Goal: Task Accomplishment & Management: Manage account settings

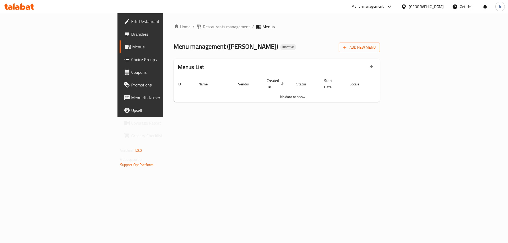
click at [376, 49] on span "Add New Menu" at bounding box center [359, 47] width 33 height 7
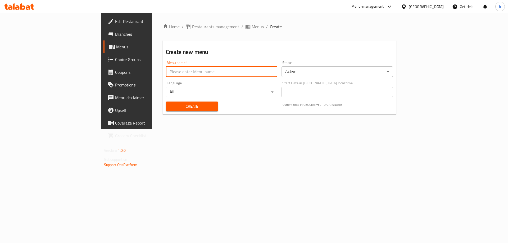
click at [166, 70] on input "text" at bounding box center [221, 71] width 111 height 11
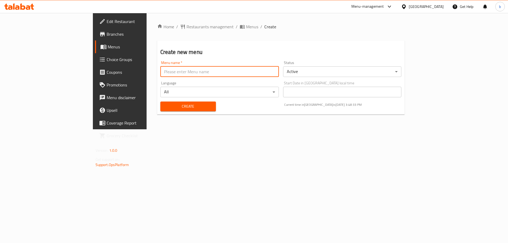
type input "new menu"
click at [165, 108] on span "Create" at bounding box center [188, 106] width 47 height 7
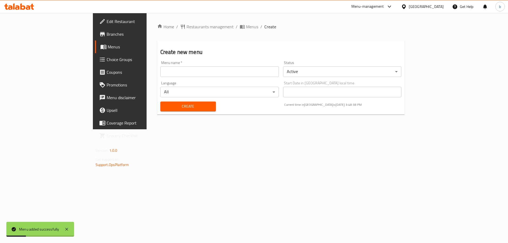
click at [108, 44] on span "Menus" at bounding box center [141, 47] width 66 height 6
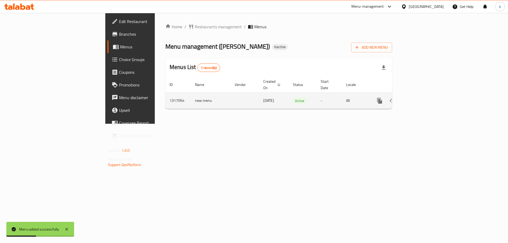
click at [421, 98] on icon "enhanced table" at bounding box center [417, 101] width 6 height 6
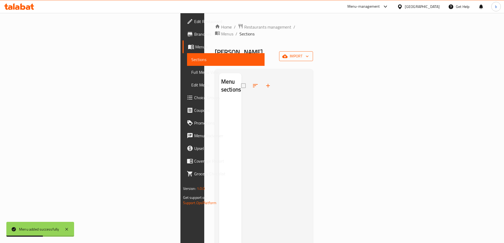
click at [309, 53] on span "import" at bounding box center [295, 56] width 25 height 7
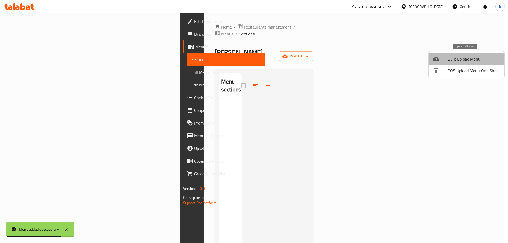
click at [468, 60] on span "Bulk Upload Menu" at bounding box center [474, 59] width 52 height 6
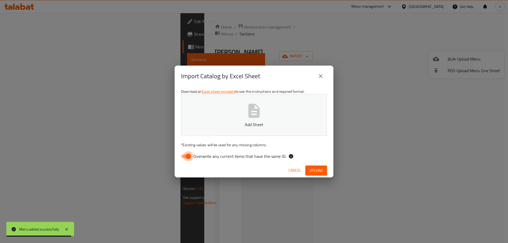
click at [190, 156] on input "Overwrite any current items that have the same ID." at bounding box center [188, 156] width 30 height 10
checkbox input "false"
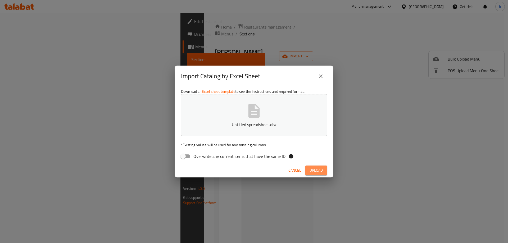
click at [320, 169] on span "Upload" at bounding box center [315, 170] width 13 height 7
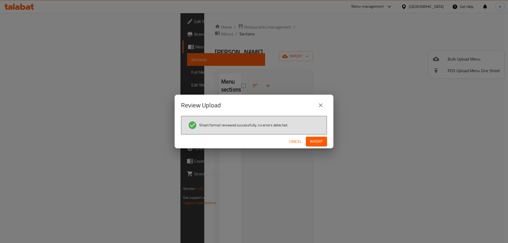
click at [313, 144] on span "Import" at bounding box center [316, 141] width 13 height 7
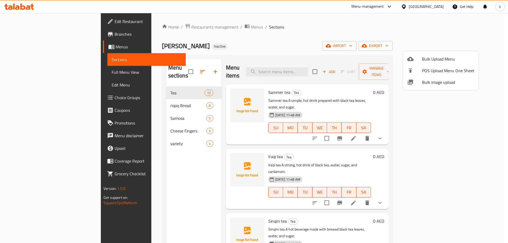
click at [17, 72] on div at bounding box center [254, 121] width 508 height 243
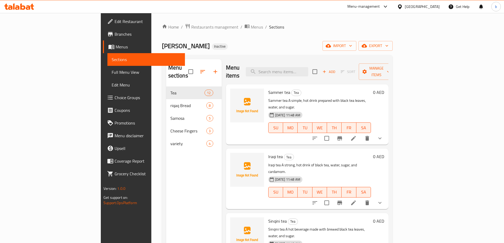
click at [112, 73] on span "Full Menu View" at bounding box center [146, 72] width 69 height 6
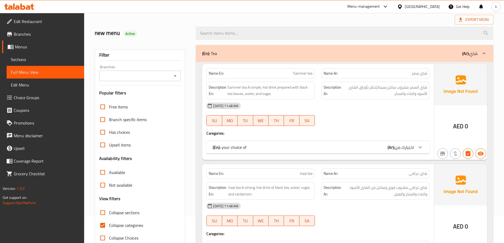
scroll to position [26, 0]
click at [101, 222] on input "Collapse categories" at bounding box center [102, 225] width 13 height 13
checkbox input "false"
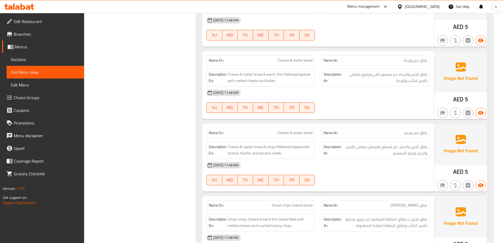
scroll to position [1693, 0]
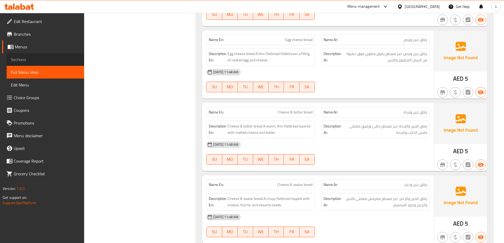
click at [27, 57] on span "Sections" at bounding box center [45, 59] width 69 height 6
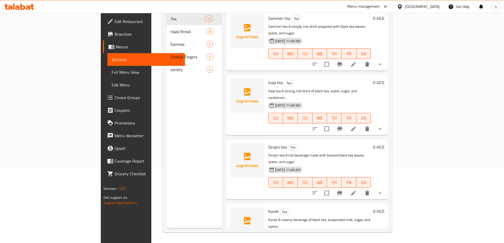
click at [107, 67] on link "Full Menu View" at bounding box center [145, 72] width 77 height 13
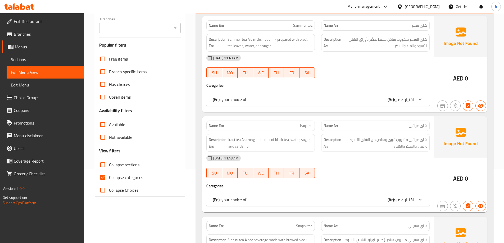
click at [104, 176] on input "Collapse categories" at bounding box center [102, 177] width 13 height 13
checkbox input "false"
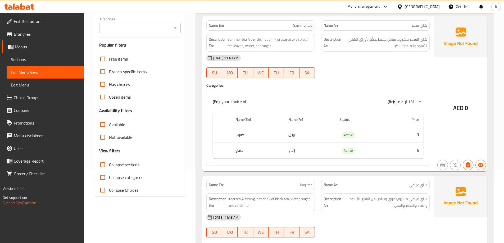
click at [35, 58] on span "Sections" at bounding box center [45, 59] width 69 height 6
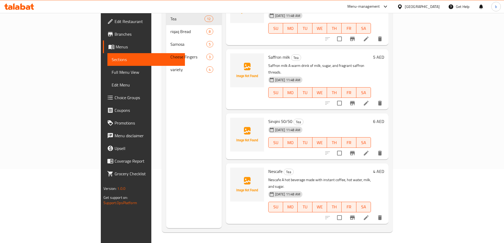
scroll to position [456, 0]
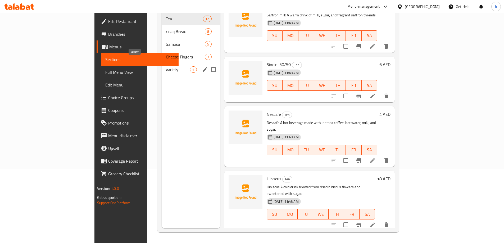
click at [166, 66] on span "variety" at bounding box center [178, 69] width 24 height 6
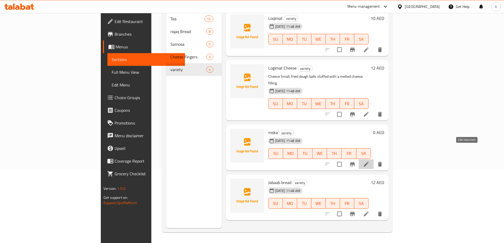
click at [368, 162] on icon at bounding box center [366, 164] width 5 height 5
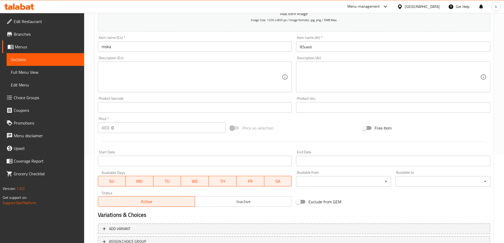
scroll to position [131, 0]
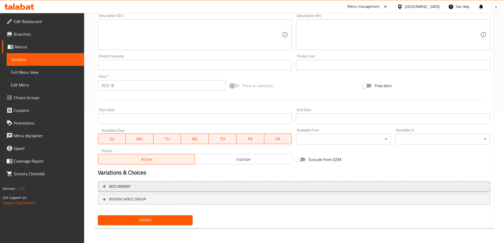
click at [104, 186] on icon "button" at bounding box center [104, 186] width 5 height 5
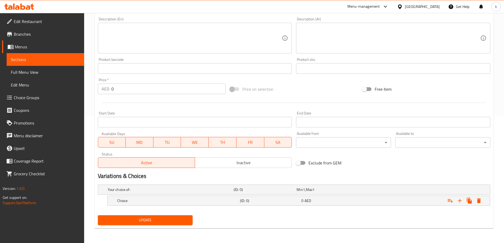
scroll to position [127, 0]
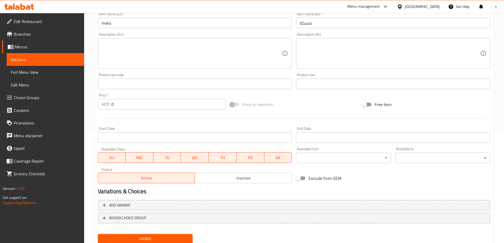
scroll to position [131, 0]
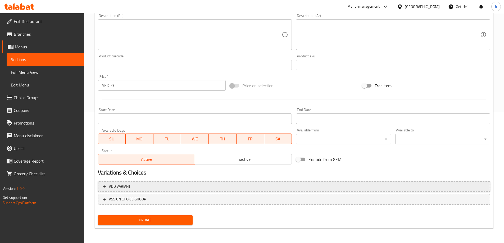
click at [117, 185] on span "Add variant" at bounding box center [119, 186] width 21 height 7
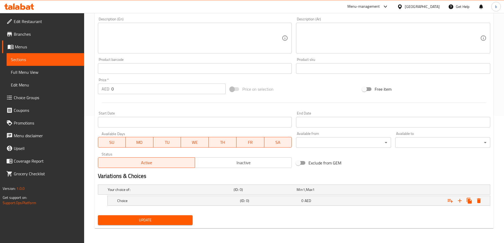
scroll to position [127, 0]
click at [459, 201] on icon "Expand" at bounding box center [460, 201] width 6 height 6
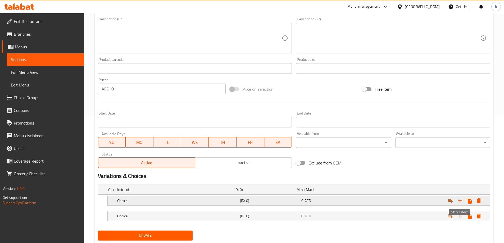
click at [459, 201] on icon "Expand" at bounding box center [460, 201] width 6 height 6
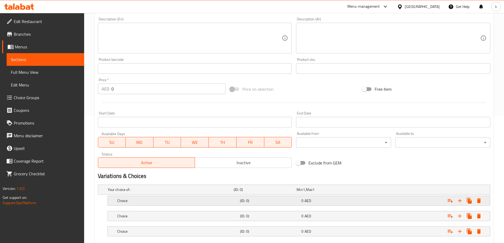
click at [133, 206] on div "Choice (ID: 0) 0 AED" at bounding box center [300, 201] width 368 height 12
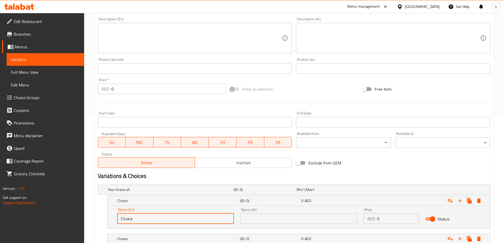
click at [134, 220] on input "Choice" at bounding box center [175, 218] width 117 height 11
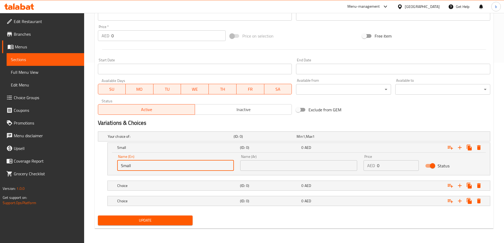
scroll to position [181, 0]
type input "Small"
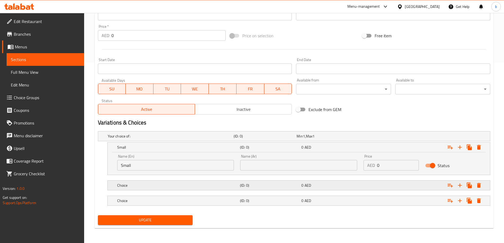
click at [143, 184] on h5 "Choice" at bounding box center [177, 185] width 121 height 5
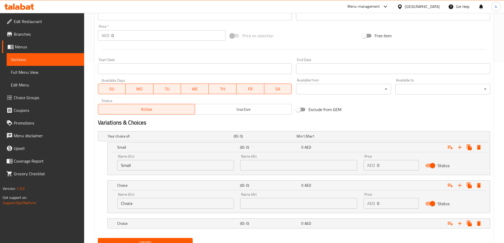
click at [143, 204] on input "Choice" at bounding box center [175, 203] width 117 height 11
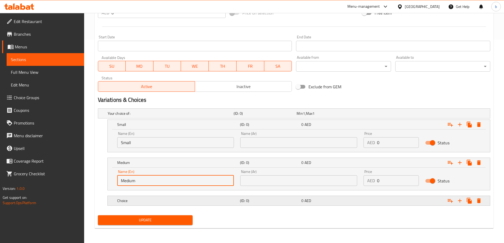
type input "Medium"
click at [134, 198] on h5 "Choice" at bounding box center [177, 200] width 121 height 5
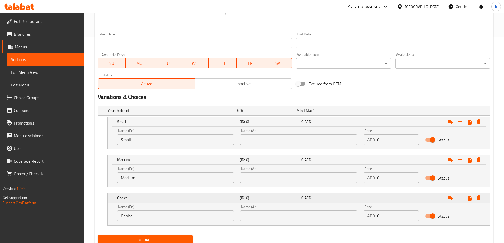
scroll to position [226, 0]
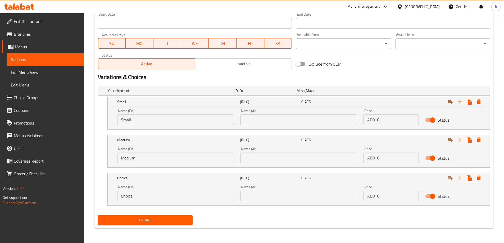
click at [136, 198] on input "Choice" at bounding box center [175, 196] width 117 height 11
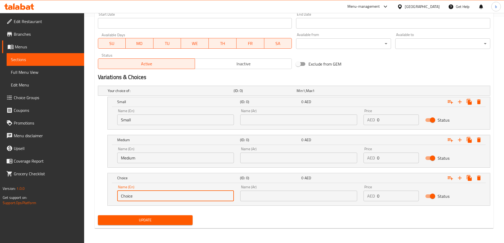
click at [136, 198] on input "Choice" at bounding box center [175, 196] width 117 height 11
type input "Large"
click at [264, 118] on input "text" at bounding box center [298, 120] width 117 height 11
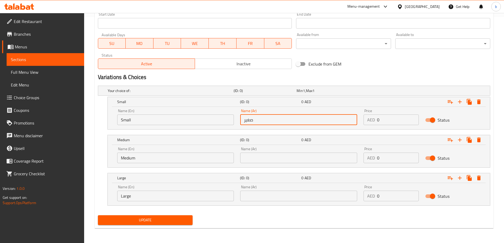
type input "صغير"
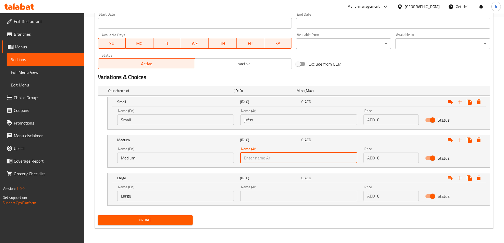
click at [261, 153] on input "text" at bounding box center [298, 158] width 117 height 11
type input "وسط"
click at [267, 198] on input "text" at bounding box center [298, 196] width 117 height 11
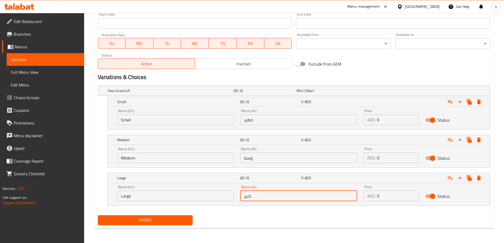
type input "كبير"
click at [380, 120] on input "0" at bounding box center [398, 120] width 42 height 11
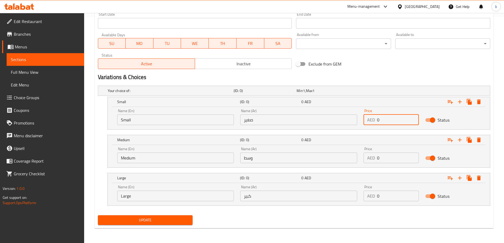
click at [380, 120] on input "0" at bounding box center [398, 120] width 42 height 11
type input "6"
drag, startPoint x: 384, startPoint y: 157, endPoint x: 373, endPoint y: 160, distance: 11.6
click at [373, 160] on div "AED 0 Price" at bounding box center [390, 158] width 55 height 11
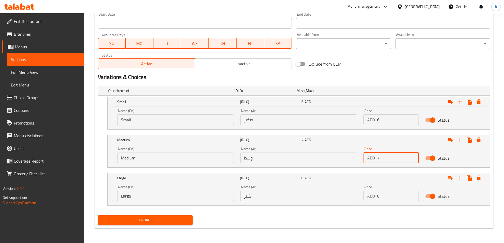
type input "7"
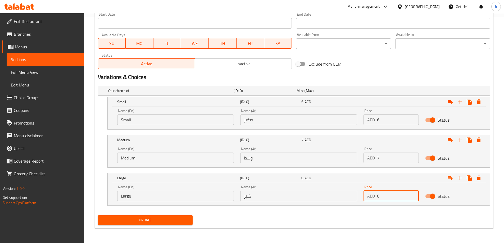
drag, startPoint x: 385, startPoint y: 197, endPoint x: 370, endPoint y: 198, distance: 15.4
click at [370, 198] on div "AED 0 Price" at bounding box center [390, 196] width 55 height 11
type input "8"
click at [174, 220] on span "Update" at bounding box center [145, 220] width 86 height 7
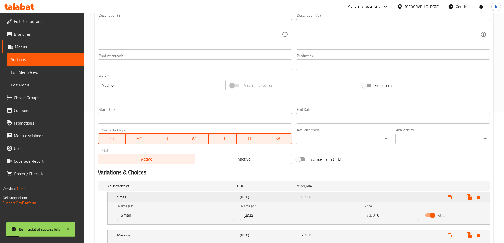
scroll to position [200, 0]
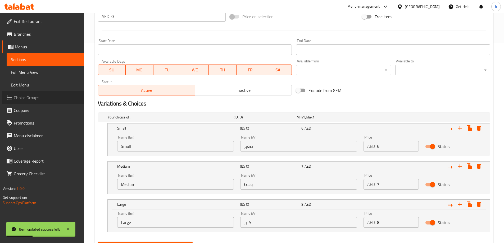
click at [26, 103] on link "Choice Groups" at bounding box center [43, 97] width 82 height 13
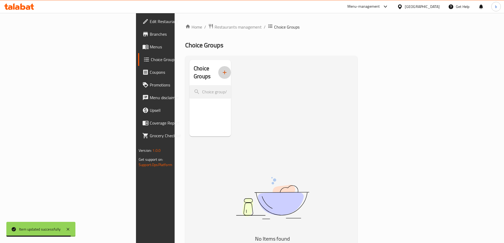
click at [221, 70] on icon "button" at bounding box center [224, 72] width 6 height 6
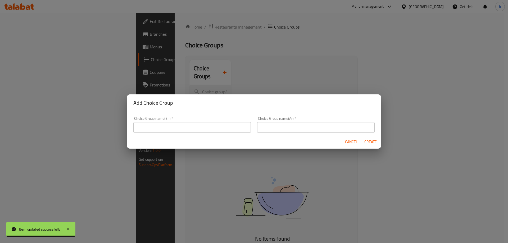
click at [179, 123] on input "text" at bounding box center [191, 127] width 117 height 11
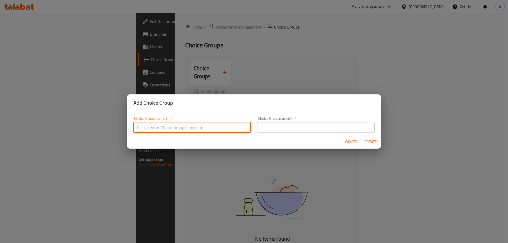
type input "إ"
type input "Your Choice Of:"
click at [288, 130] on input "text" at bounding box center [315, 127] width 117 height 11
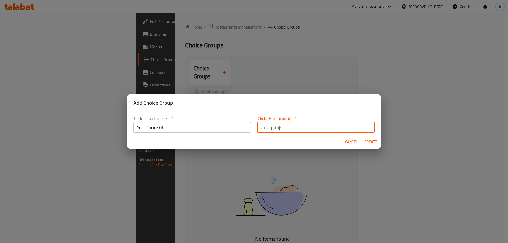
type input "إختيارك من:"
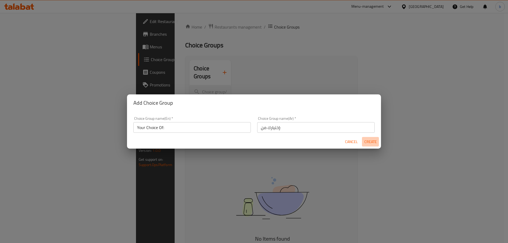
click at [372, 139] on span "Create" at bounding box center [370, 142] width 13 height 7
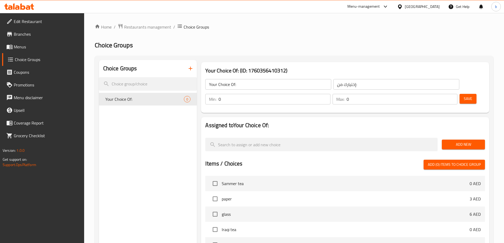
click at [461, 141] on span "Add New" at bounding box center [463, 144] width 35 height 7
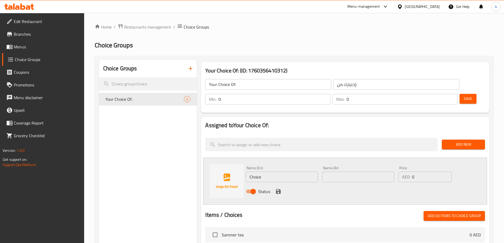
click at [259, 172] on input "Choice" at bounding box center [282, 177] width 72 height 11
click at [272, 172] on input "Choice" at bounding box center [282, 177] width 72 height 11
drag, startPoint x: 272, startPoint y: 162, endPoint x: 232, endPoint y: 162, distance: 39.9
click at [232, 162] on div "Name (En) Choice Name (En) Name (Ar) Name (Ar) Price AED 0 Price Status" at bounding box center [345, 181] width 284 height 47
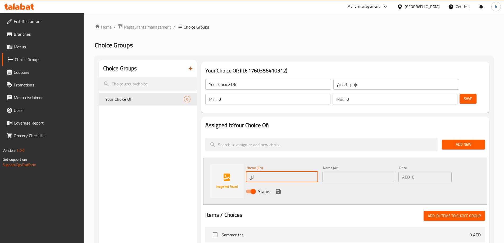
type input "ث"
type input "egg"
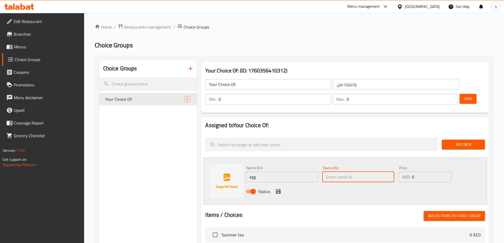
click at [355, 172] on input "text" at bounding box center [358, 177] width 72 height 11
type input "f"
type input "بيض"
click at [455, 140] on button "Add New" at bounding box center [463, 145] width 43 height 10
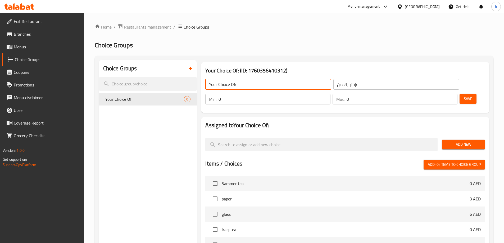
click at [241, 83] on input "Your Choice Of:" at bounding box center [268, 84] width 126 height 11
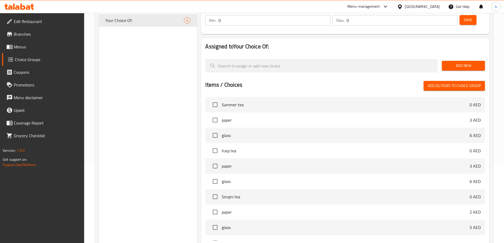
scroll to position [79, 0]
click at [436, 82] on span "Add (0) items to choice group" at bounding box center [454, 85] width 53 height 7
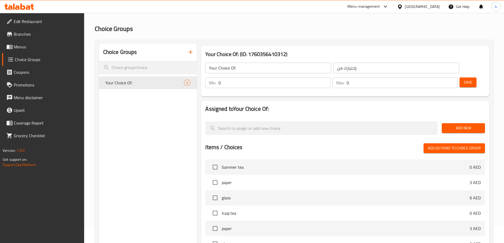
scroll to position [0, 0]
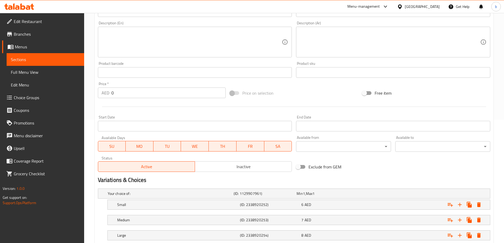
scroll to position [158, 0]
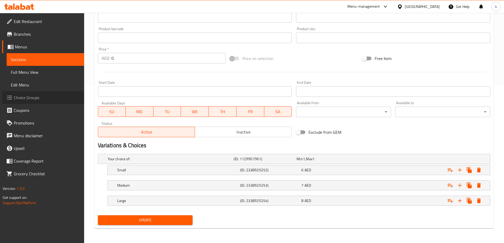
click at [19, 97] on span "Choice Groups" at bounding box center [47, 97] width 66 height 6
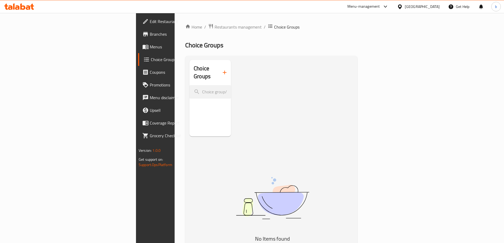
click at [221, 69] on icon "button" at bounding box center [224, 72] width 6 height 6
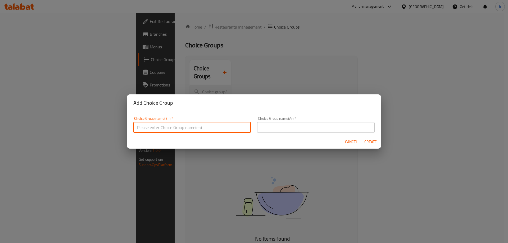
click at [169, 126] on input "text" at bounding box center [191, 127] width 117 height 11
type input "غ"
type input "Your Choice Of:"
click at [277, 122] on div "Choice Group name(Ar)   * Choice Group name(Ar) *" at bounding box center [315, 125] width 117 height 16
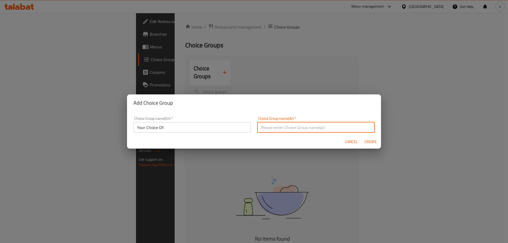
click at [273, 133] on input "text" at bounding box center [315, 127] width 117 height 11
type input "h"
type input "اختيارك من"
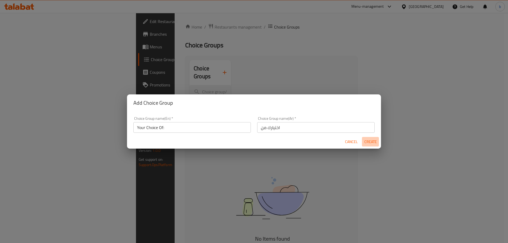
click at [367, 140] on span "Create" at bounding box center [370, 142] width 13 height 7
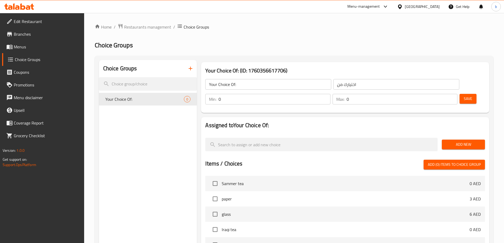
click at [455, 141] on span "Add New" at bounding box center [463, 144] width 35 height 7
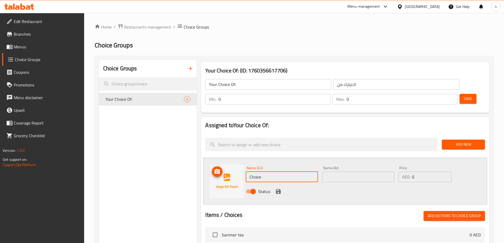
drag, startPoint x: 270, startPoint y: 162, endPoint x: 228, endPoint y: 162, distance: 41.8
click at [228, 162] on div "Name (En) Choice Name (En) Name (Ar) Name (Ar) Price AED 0 Price Status" at bounding box center [345, 181] width 284 height 47
type input "ث"
type input "egg"
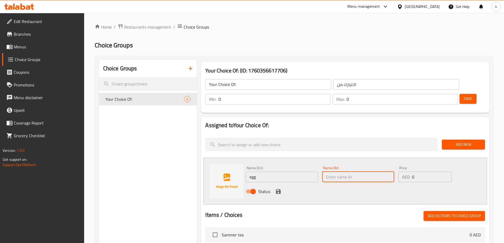
click at [336, 172] on input "text" at bounding box center [358, 177] width 72 height 11
type input "f"
type input "بيض"
click at [279, 189] on icon "save" at bounding box center [278, 191] width 5 height 5
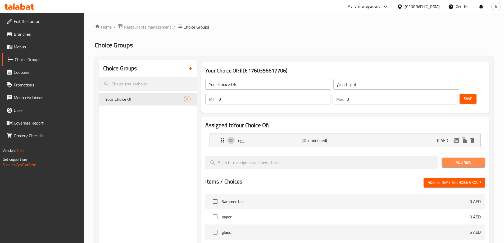
click at [455, 158] on button "Add New" at bounding box center [463, 163] width 43 height 10
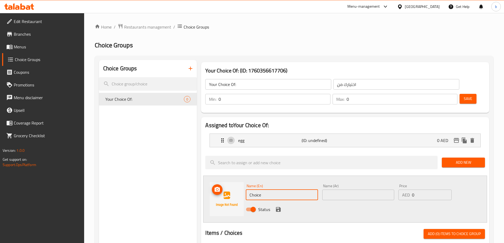
drag, startPoint x: 222, startPoint y: 181, endPoint x: 214, endPoint y: 181, distance: 8.5
click at [214, 181] on div "Name (En) Choice Name (En) Name (Ar) Name (Ar) Price AED 0 Price Status" at bounding box center [345, 199] width 284 height 47
type input "ؤ"
type input "cheese"
click at [346, 190] on input "text" at bounding box center [358, 195] width 72 height 11
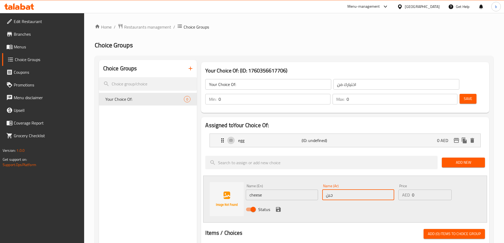
type input "جبن"
click at [277, 207] on icon "save" at bounding box center [278, 209] width 5 height 5
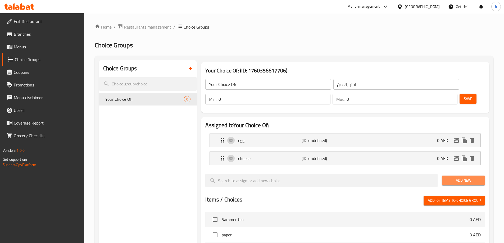
click at [460, 177] on span "Add New" at bounding box center [463, 180] width 35 height 7
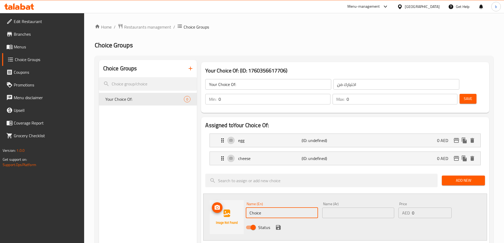
drag, startPoint x: 258, startPoint y: 201, endPoint x: 256, endPoint y: 199, distance: 3.2
click at [240, 200] on div "Name (En) Choice Name (En) Name (Ar) Name (Ar) Price AED 0 Price Status" at bounding box center [345, 217] width 284 height 47
type input "خ"
type input "omani chips"
click at [336, 208] on input "text" at bounding box center [358, 213] width 72 height 11
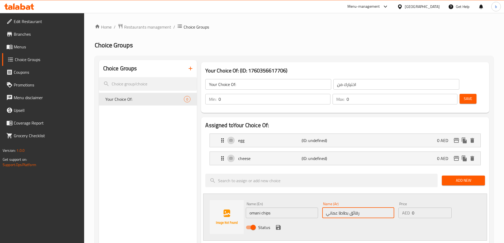
type input "رقائق بطاطا عماني"
click at [277, 224] on icon "save" at bounding box center [278, 227] width 6 height 6
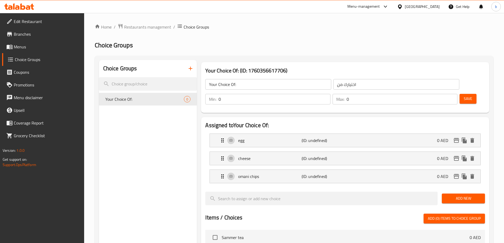
click at [451, 195] on span "Add New" at bounding box center [463, 198] width 35 height 7
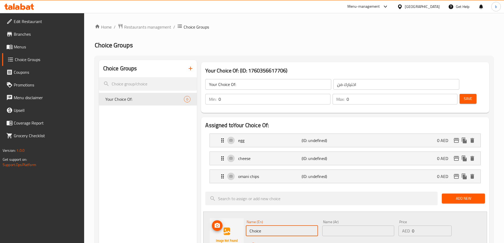
drag, startPoint x: 227, startPoint y: 214, endPoint x: 232, endPoint y: 213, distance: 5.1
click at [211, 213] on div "Name (En) Choice Name (En) Name (Ar) Name (Ar) Price AED 0 Price Status" at bounding box center [345, 235] width 284 height 47
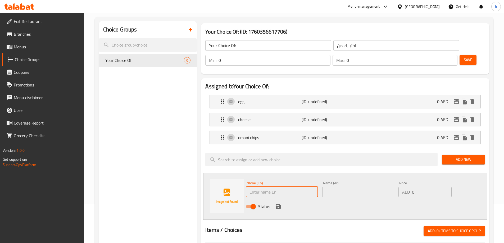
scroll to position [53, 0]
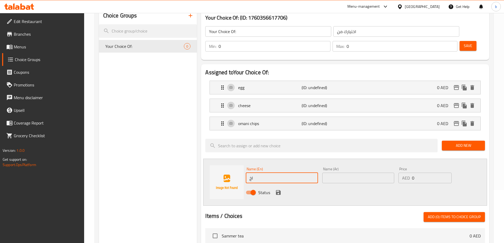
type input "ا"
type input "honey"
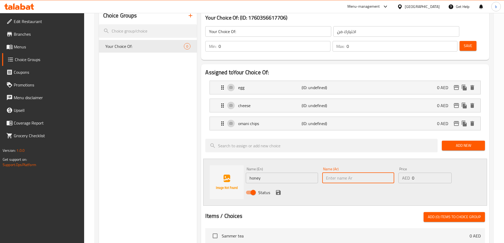
click at [337, 173] on input "text" at bounding box center [358, 178] width 72 height 11
type input "عسل"
click at [280, 190] on icon "save" at bounding box center [278, 192] width 5 height 5
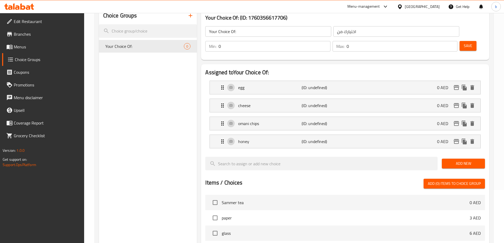
click at [453, 160] on span "Add New" at bounding box center [463, 163] width 35 height 7
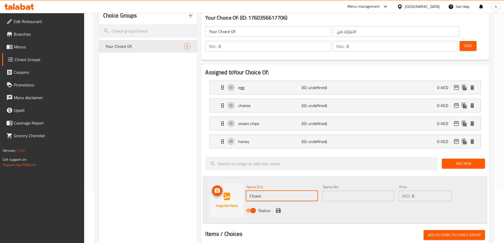
drag, startPoint x: 267, startPoint y: 178, endPoint x: 233, endPoint y: 185, distance: 35.0
click at [233, 185] on div "Name (En) Choice Name (En) Name (Ar) Name (Ar) Price AED 0 Price Status" at bounding box center [345, 200] width 284 height 47
click at [262, 191] on input "zaater" at bounding box center [282, 196] width 72 height 11
click at [259, 191] on input "zaater" at bounding box center [282, 196] width 72 height 11
type input "zaatar"
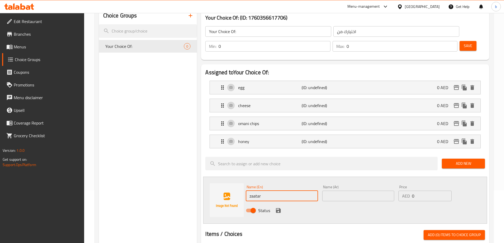
click at [350, 191] on input "text" at bounding box center [358, 196] width 72 height 11
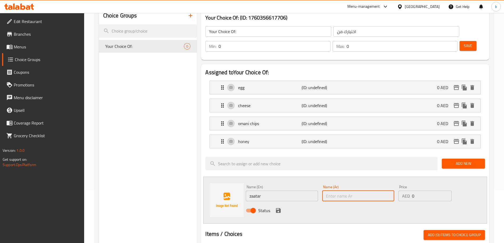
type input "."
type input "زعتر"
click at [278, 207] on icon "save" at bounding box center [278, 210] width 6 height 6
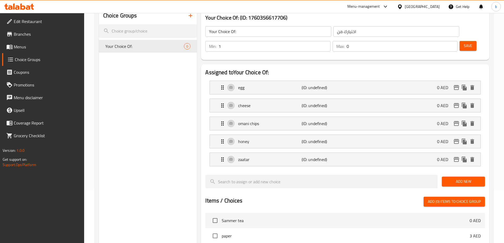
type input "1"
click at [330, 41] on input "1" at bounding box center [274, 46] width 112 height 11
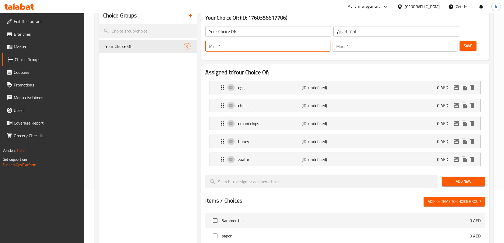
type input "1"
click at [443, 41] on input "1" at bounding box center [401, 46] width 111 height 11
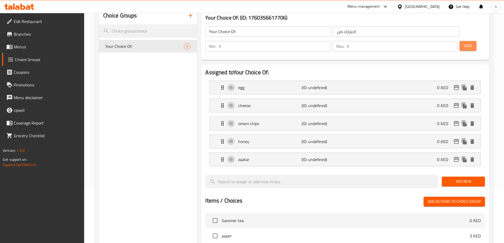
click at [464, 43] on span "Save" at bounding box center [468, 46] width 8 height 7
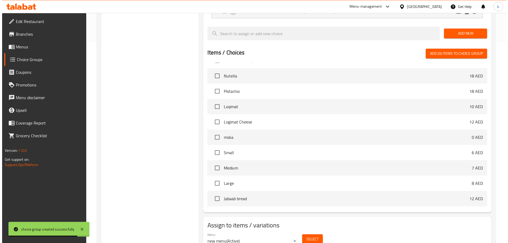
scroll to position [210, 0]
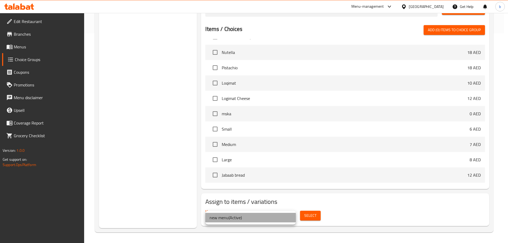
click at [255, 218] on li "new menu ( Active )" at bounding box center [250, 218] width 90 height 10
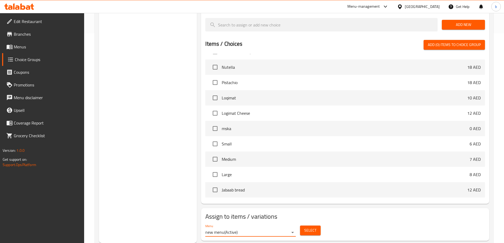
click at [314, 227] on span "Select" at bounding box center [310, 230] width 12 height 7
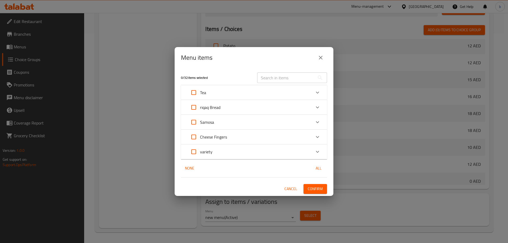
click at [195, 151] on input "Expand" at bounding box center [193, 151] width 13 height 13
checkbox input "true"
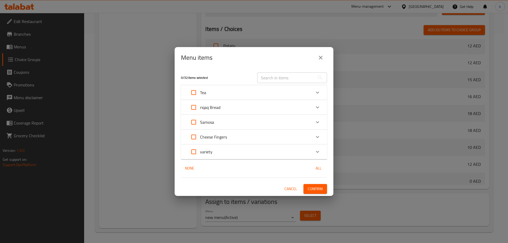
checkbox input "true"
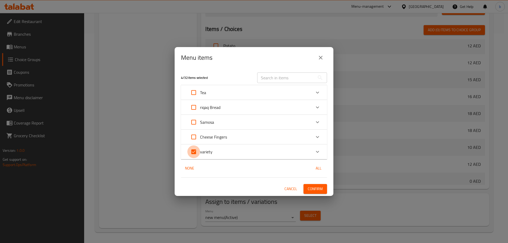
click at [194, 150] on input "Expand" at bounding box center [193, 151] width 13 height 13
checkbox input "false"
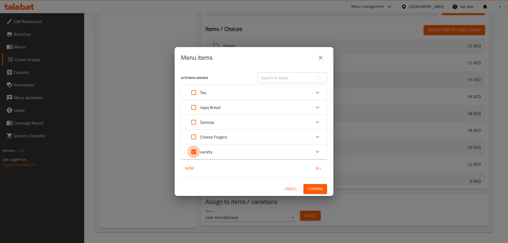
checkbox input "false"
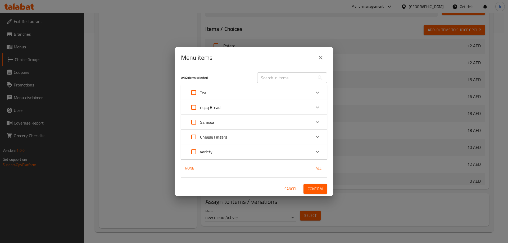
click at [318, 152] on icon "Expand" at bounding box center [317, 152] width 3 height 2
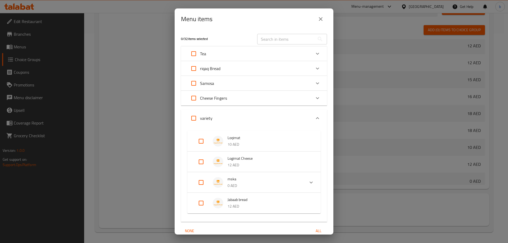
click at [203, 181] on input "Expand" at bounding box center [201, 182] width 13 height 13
checkbox input "true"
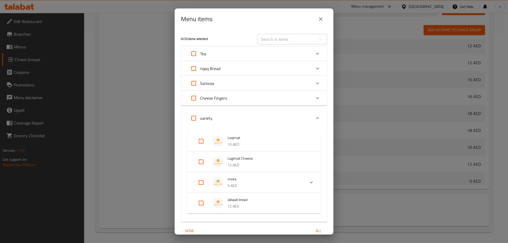
checkbox input "true"
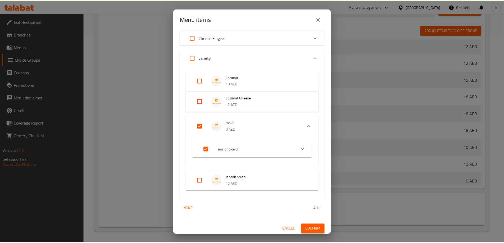
scroll to position [62, 0]
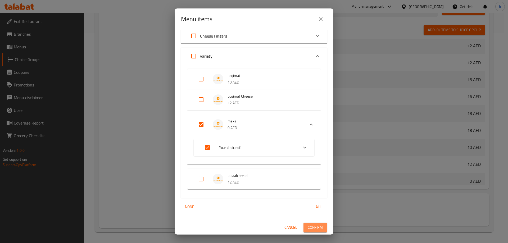
click at [311, 227] on span "Confirm" at bounding box center [315, 227] width 15 height 7
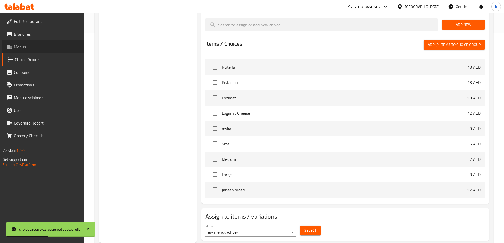
click at [23, 48] on span "Menus" at bounding box center [47, 47] width 66 height 6
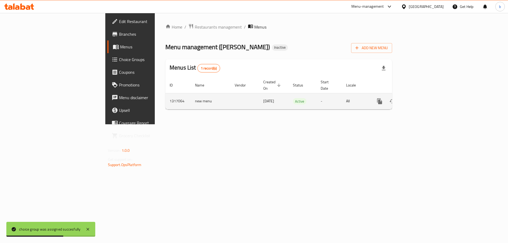
click at [420, 99] on icon "enhanced table" at bounding box center [417, 101] width 5 height 5
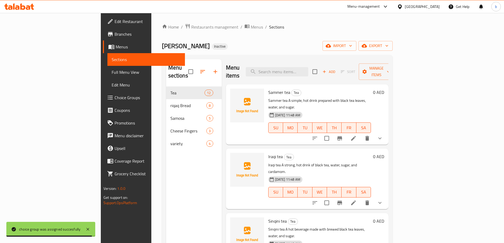
click at [112, 74] on span "Full Menu View" at bounding box center [146, 72] width 69 height 6
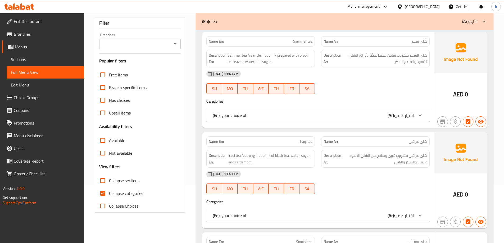
scroll to position [132, 0]
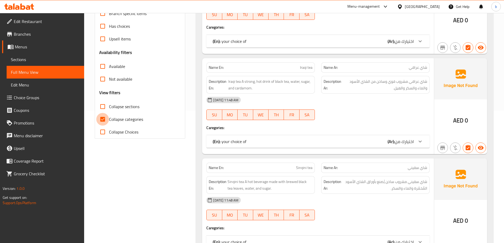
click at [103, 119] on input "Collapse categories" at bounding box center [102, 119] width 13 height 13
checkbox input "false"
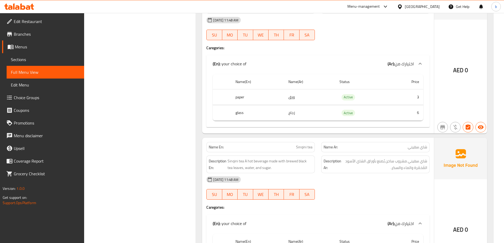
scroll to position [317, 0]
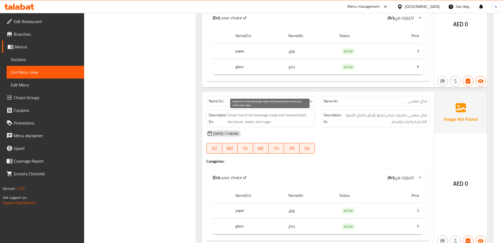
click at [239, 119] on span "Sinqini tea A hot beverage made with brewed black tea leaves, water, and sugar." at bounding box center [269, 118] width 85 height 13
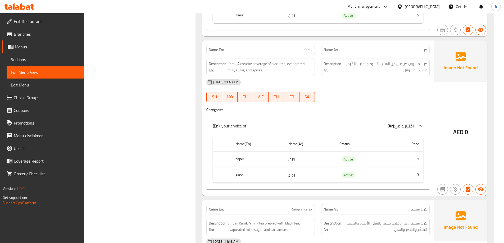
scroll to position [529, 0]
click at [297, 61] on span "Karak A creamy beverage of black tea, evaporated milk, sugar, and spices." at bounding box center [269, 66] width 85 height 13
copy span "evaporated"
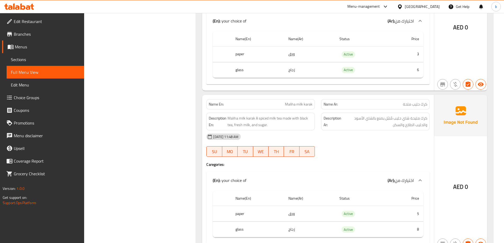
scroll to position [793, 0]
click at [289, 101] on span "Maliha milk karak" at bounding box center [299, 104] width 28 height 6
copy span "Maliha"
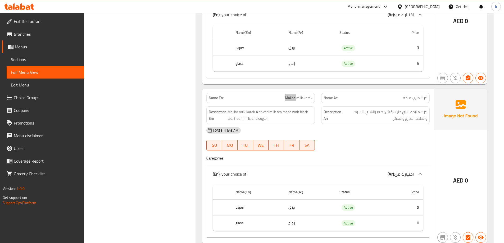
scroll to position [846, 0]
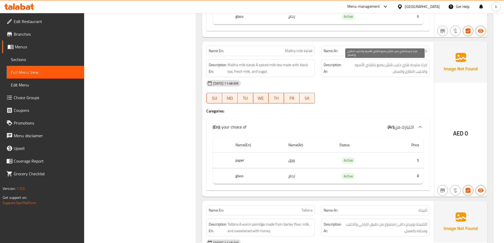
click at [418, 67] on span "كرك مليحة شاي حليب مُتبّل يصنع بالشاي الأسود والحليب الطازج والسكر." at bounding box center [384, 68] width 85 height 13
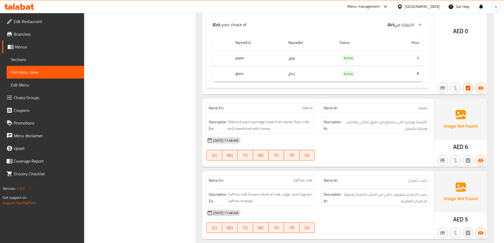
scroll to position [1005, 0]
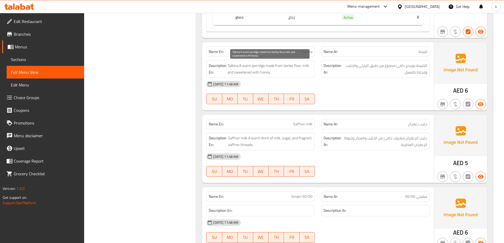
click at [249, 68] on span "Talbina A warm porridge made from barley flour, milk, and sweetened with honey." at bounding box center [269, 68] width 85 height 13
click at [272, 66] on span "Talbina A warm porridge made from barley flour, milk, and sweetened with honey." at bounding box center [269, 68] width 85 height 13
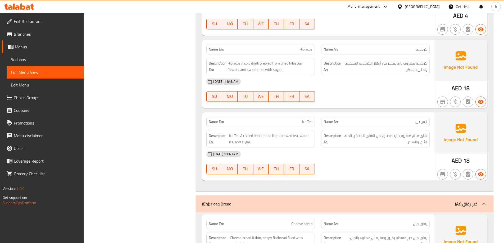
scroll to position [1296, 0]
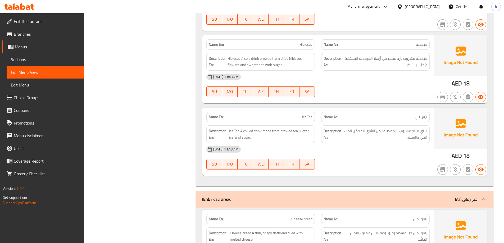
click at [311, 117] on span "Ice Tea" at bounding box center [307, 117] width 10 height 6
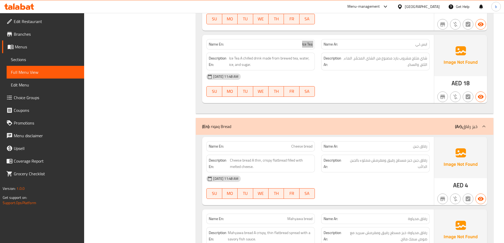
scroll to position [1375, 0]
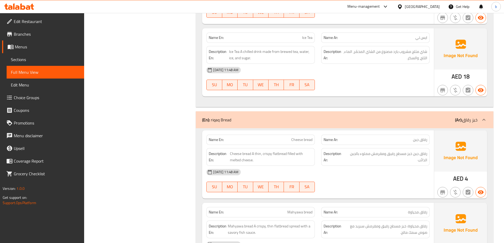
click at [422, 140] on span "رقاق جبن" at bounding box center [420, 140] width 14 height 6
click at [299, 137] on span "Cheese bread" at bounding box center [301, 140] width 21 height 6
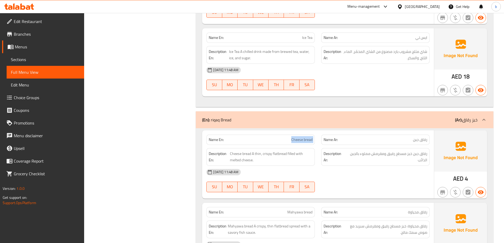
click at [299, 137] on span "Cheese bread" at bounding box center [301, 140] width 21 height 6
click at [307, 137] on span "Cheese bread" at bounding box center [301, 140] width 21 height 6
click at [424, 143] on div "Name Ar: رقاق جبن" at bounding box center [375, 140] width 108 height 10
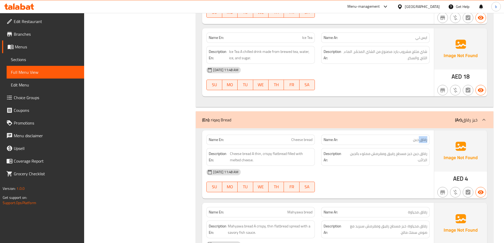
click at [424, 143] on span "رقاق جبن" at bounding box center [420, 140] width 14 height 6
copy span "رقاق جبن"
click at [249, 153] on span "Cheese bread A thin, crispy flatbread filled with melted cheese." at bounding box center [271, 156] width 83 height 13
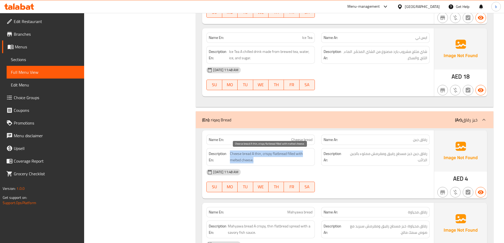
click at [249, 153] on span "Cheese bread A thin, crispy flatbread filled with melted cheese." at bounding box center [271, 156] width 83 height 13
click at [314, 138] on div "Name En: Cheese bread" at bounding box center [260, 140] width 108 height 10
click at [309, 140] on span "Cheese bread" at bounding box center [301, 140] width 21 height 6
click at [427, 139] on span "رقاق جبن" at bounding box center [420, 140] width 14 height 6
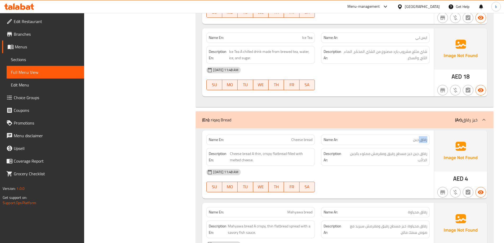
click at [427, 139] on span "رقاق جبن" at bounding box center [420, 140] width 14 height 6
click at [307, 140] on span "Cheese bread" at bounding box center [301, 140] width 21 height 6
click at [311, 140] on span "Cheese bread" at bounding box center [301, 140] width 21 height 6
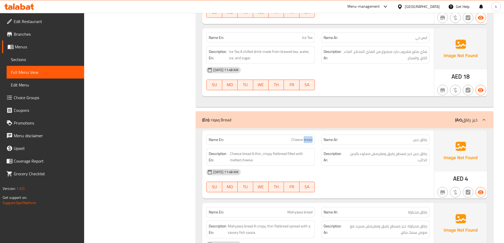
click at [311, 140] on span "Cheese bread" at bounding box center [301, 140] width 21 height 6
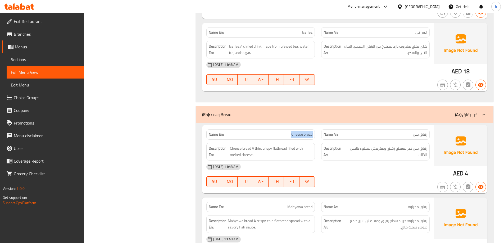
scroll to position [1508, 0]
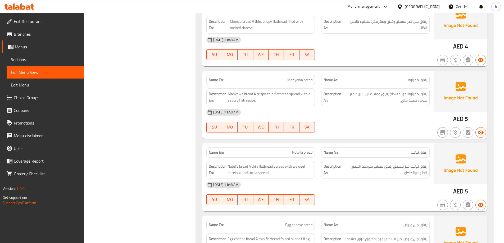
click at [307, 79] on span "Mahyawa bread" at bounding box center [299, 80] width 25 height 6
click at [423, 83] on div "Name Ar: رقاق محياوة" at bounding box center [375, 80] width 108 height 10
click at [309, 80] on span "Mahyawa bread" at bounding box center [299, 80] width 25 height 6
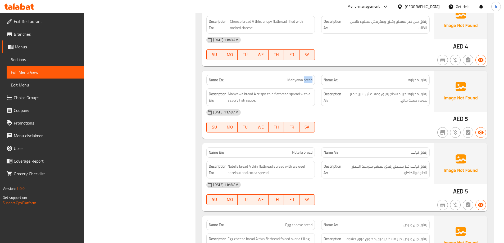
click at [309, 80] on span "Mahyawa bread" at bounding box center [299, 80] width 25 height 6
drag, startPoint x: 419, startPoint y: 80, endPoint x: 431, endPoint y: 79, distance: 12.2
click at [431, 79] on div "Name Ar: رقاق محياوة" at bounding box center [375, 80] width 115 height 17
click at [310, 74] on div "Name En: Mahyawa bread" at bounding box center [260, 80] width 115 height 17
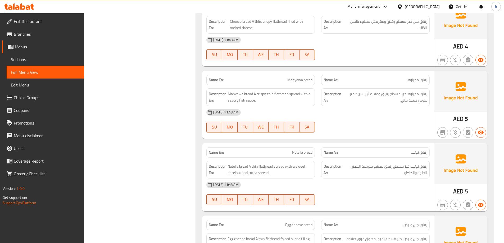
click at [226, 94] on strong "Description En:" at bounding box center [218, 97] width 18 height 13
click at [232, 97] on span "Mahyawa bread A crispy, thin flatbread spread with a savory fish sauce." at bounding box center [270, 97] width 85 height 13
click at [427, 97] on span "رقاق محياوة: خبز مسطح رقيق ومقرمش سبريد مع صوص سمك مالح." at bounding box center [385, 97] width 84 height 13
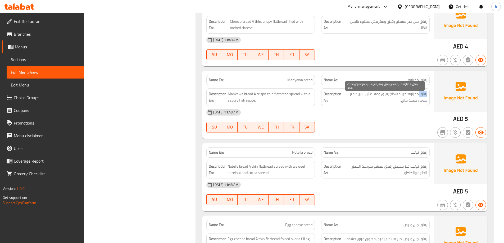
click at [427, 97] on span "رقاق محياوة: خبز مسطح رقيق ومقرمش سبريد مع صوص سمك مالح." at bounding box center [385, 97] width 84 height 13
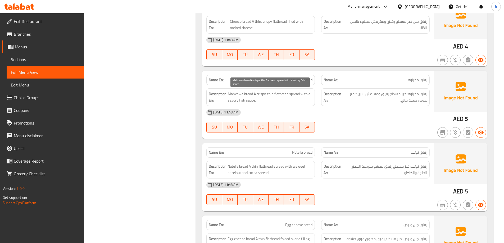
click at [246, 94] on span "Mahyawa bread A crispy, thin flatbread spread with a savory fish sauce." at bounding box center [270, 97] width 85 height 13
click at [281, 93] on span "Mahyawa bread A crispy, thin flatbread spread with a savory fish sauce." at bounding box center [270, 97] width 85 height 13
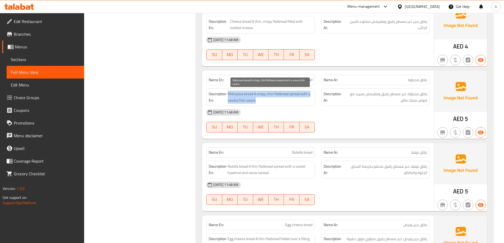
click at [281, 93] on span "Mahyawa bread A crispy, thin flatbread spread with a savory fish sauce." at bounding box center [270, 97] width 85 height 13
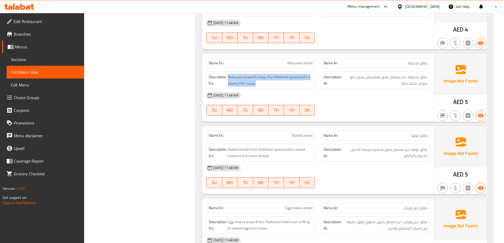
scroll to position [1534, 0]
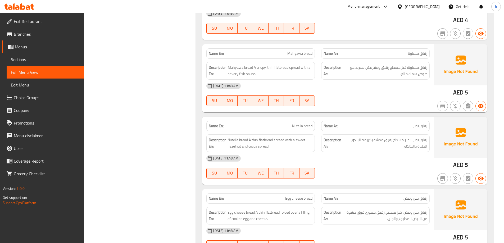
click at [421, 124] on span "رقاق نوتيلا" at bounding box center [419, 126] width 16 height 6
click at [420, 142] on span "رقاق نوتيلا: خبز مسطح رقيق محشو بكريمة البندق الحلوة والكاكاو." at bounding box center [385, 143] width 84 height 13
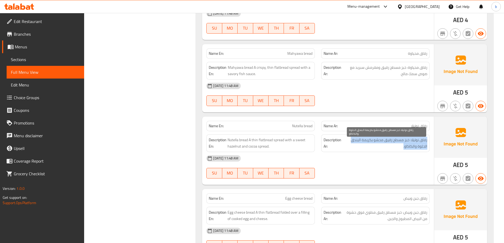
click at [420, 142] on span "رقاق نوتيلا: خبز مسطح رقيق محشو بكريمة البندق الحلوة والكاكاو." at bounding box center [385, 143] width 84 height 13
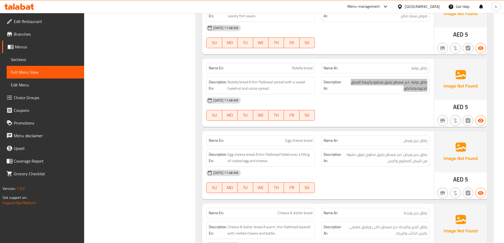
scroll to position [1613, 0]
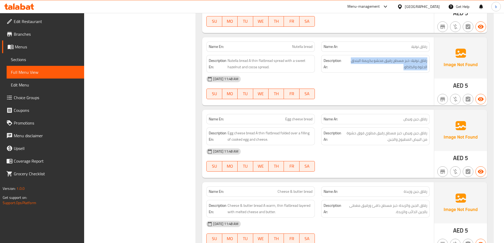
click at [419, 55] on div "Description Ar: رقاق نوتيلا: خبز مسطح رقيق محشو بكريمة البندق الحلوة والكاكاو." at bounding box center [375, 64] width 108 height 18
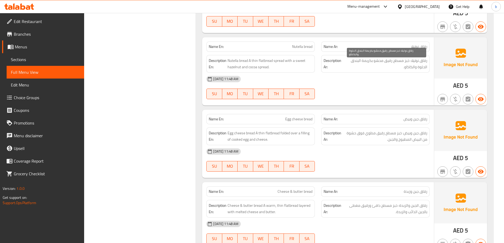
click at [424, 61] on span "رقاق نوتيلا: خبز مسطح رقيق محشو بكريمة البندق الحلوة والكاكاو." at bounding box center [385, 63] width 84 height 13
click at [412, 61] on span "رقاق نوتيلا: خبز مسطح رقيق محشو بكريمة البندق الحلوة والكاكاو." at bounding box center [385, 63] width 84 height 13
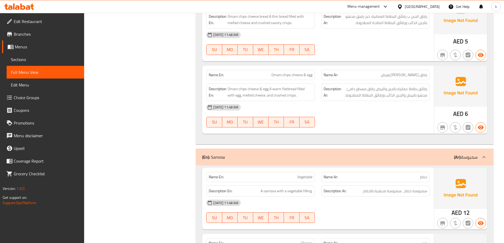
scroll to position [2037, 0]
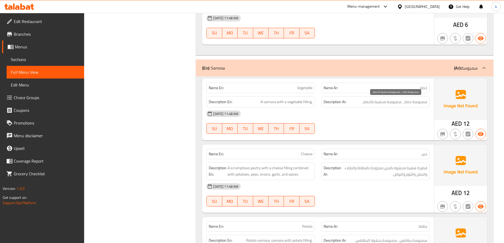
click at [422, 103] on span "سمبوسة خضار ، سمبوسة محشية بالخضار." at bounding box center [394, 102] width 65 height 7
click at [397, 103] on span "سمبوسة خضار ، سمبوسة محشية بالخضار." at bounding box center [394, 102] width 65 height 7
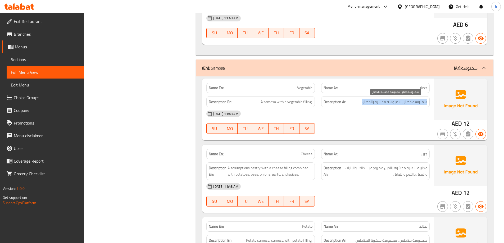
click at [417, 103] on span "سمبوسة خضار ، سمبوسة محشية بالخضار." at bounding box center [394, 102] width 65 height 7
click at [404, 102] on span "سمبوسة خضار ، سمبوسة محشية بالخضار." at bounding box center [394, 102] width 65 height 7
click at [261, 106] on div "Description En: A samosa with a vegetable filling." at bounding box center [260, 101] width 108 height 11
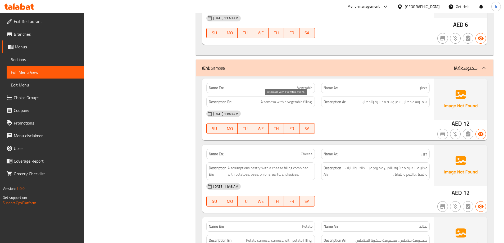
click at [280, 103] on span "A samosa with a vegetable filling." at bounding box center [287, 102] width 52 height 7
click at [416, 102] on span "سمبوسة خضار ، سمبوسة محشية بالخضار." at bounding box center [394, 102] width 65 height 7
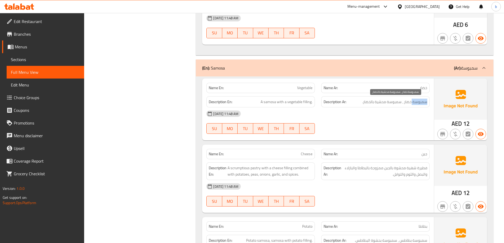
click at [416, 102] on span "سمبوسة خضار ، سمبوسة محشية بالخضار." at bounding box center [394, 102] width 65 height 7
click at [409, 101] on span "سمبوسة خضار ، سمبوسة محشية بالخضار." at bounding box center [394, 102] width 65 height 7
click at [306, 89] on span "Vegetable" at bounding box center [304, 88] width 15 height 6
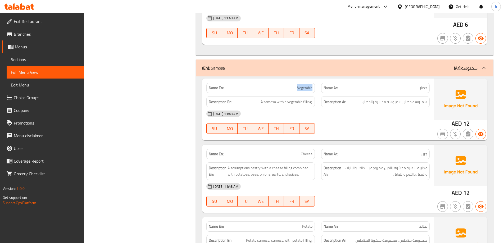
click at [306, 89] on span "Vegetable" at bounding box center [304, 88] width 15 height 6
copy span "Vegetable"
click at [255, 170] on span "A scrumptious pastry with a cheese filling combined with potatoes, peas, onions…" at bounding box center [269, 171] width 85 height 13
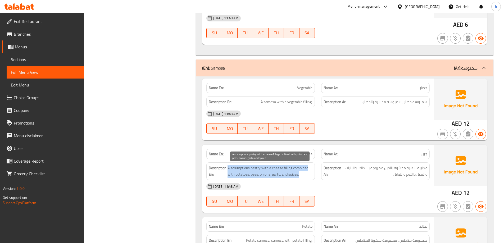
click at [255, 170] on span "A scrumptious pastry with a cheese filling combined with potatoes, peas, onions…" at bounding box center [269, 171] width 85 height 13
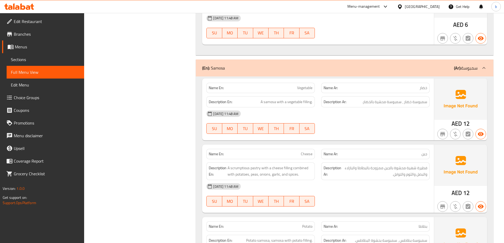
click at [311, 153] on span "Cheese" at bounding box center [307, 154] width 12 height 6
copy span "Cheese"
click at [258, 169] on span "A scrumptious pastry with a cheese filling combined with potatoes, peas, onions…" at bounding box center [269, 171] width 85 height 13
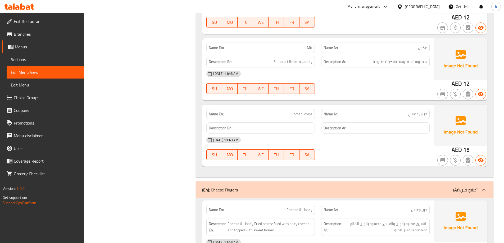
scroll to position [2301, 0]
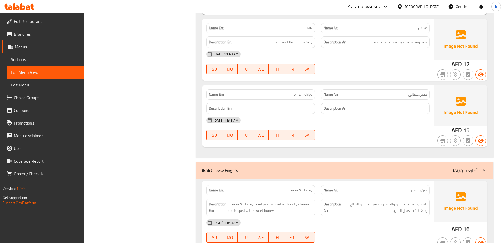
click at [425, 93] on span "جبس عماني" at bounding box center [417, 95] width 19 height 6
click at [421, 94] on span "جبس عماني" at bounding box center [417, 95] width 19 height 6
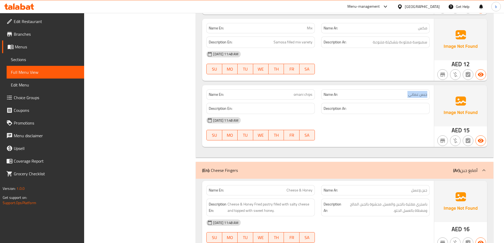
click at [421, 94] on span "جبس عماني" at bounding box center [417, 95] width 19 height 6
click at [427, 97] on span "جبس عماني" at bounding box center [417, 95] width 19 height 6
click at [420, 96] on span "جبس عماني" at bounding box center [417, 95] width 19 height 6
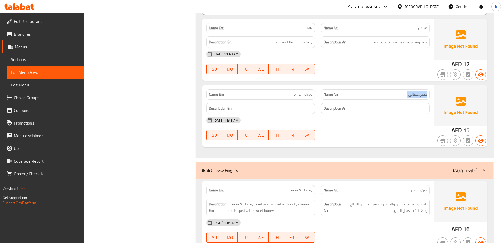
click at [420, 96] on span "جبس عماني" at bounding box center [417, 95] width 19 height 6
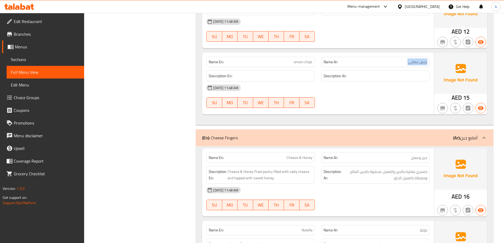
scroll to position [2354, 0]
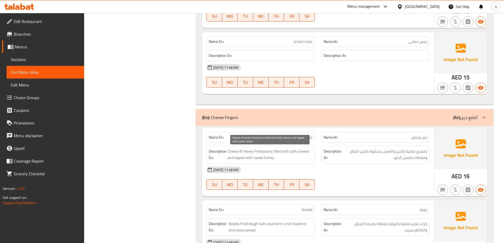
click at [267, 151] on span "Cheese & Honey Fried pastry filled with salty cheese and topped with sweet hone…" at bounding box center [269, 154] width 85 height 13
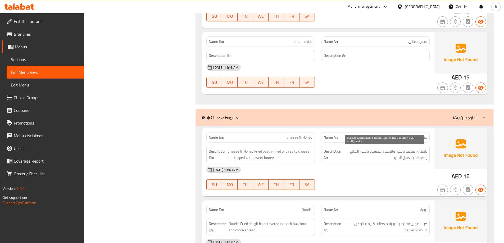
click at [430, 154] on div "Description Ar: باستري مقلية بالجبن والعسل، محشوة بالجبن المالح ومغطاة بالعسل ا…" at bounding box center [375, 155] width 115 height 24
click at [427, 152] on span "باستري مقلية بالجبن والعسل، محشوة بالجبن المالح ومغطاة بالعسل الحلو." at bounding box center [384, 154] width 85 height 13
click at [419, 149] on span "باستري مقلية بالجبن والعسل، محشوة بالجبن المالح ومغطاة بالعسل الحلو." at bounding box center [384, 154] width 85 height 13
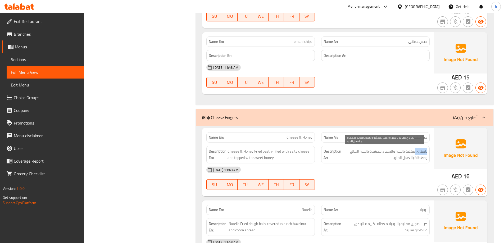
click at [419, 149] on span "باستري مقلية بالجبن والعسل، محشوة بالجبن المالح ومغطاة بالعسل الحلو." at bounding box center [384, 154] width 85 height 13
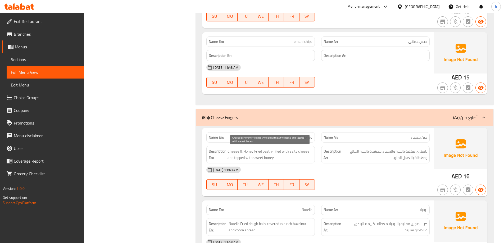
click at [266, 153] on span "Cheese & Honey Fried pastry filled with salty cheese and topped with sweet hone…" at bounding box center [269, 154] width 85 height 13
copy span "pastry"
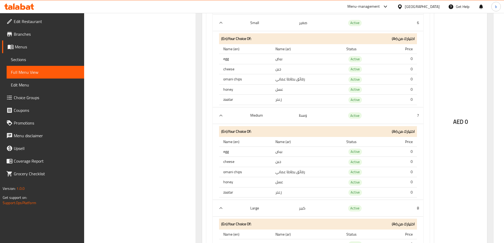
scroll to position [2896, 0]
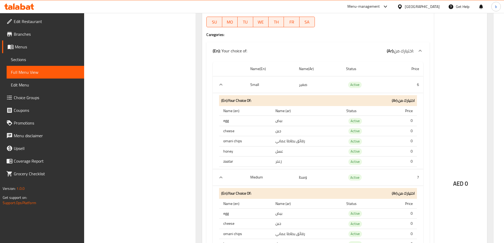
click at [71, 63] on link "Sections" at bounding box center [45, 59] width 77 height 13
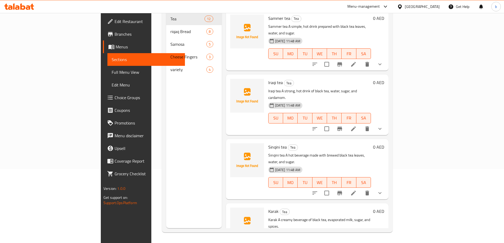
scroll to position [74, 0]
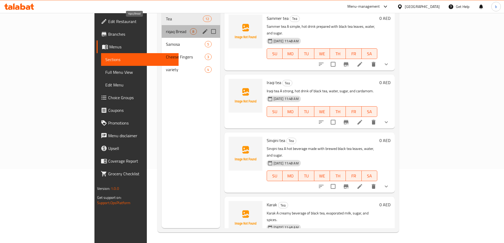
click at [166, 28] on span "riqaq Bread" at bounding box center [178, 31] width 24 height 6
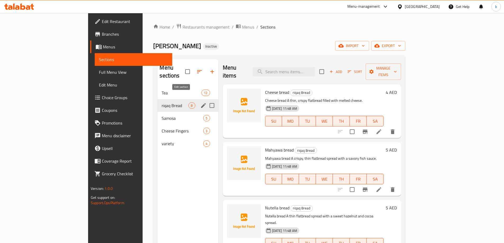
click at [200, 102] on icon "edit" at bounding box center [203, 105] width 6 height 6
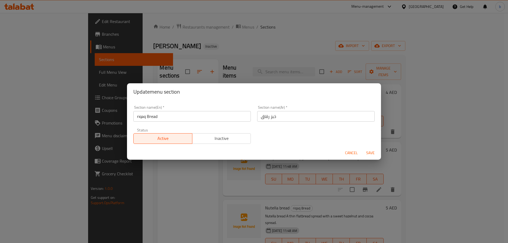
click at [267, 118] on input "خبز رقاق" at bounding box center [315, 116] width 117 height 11
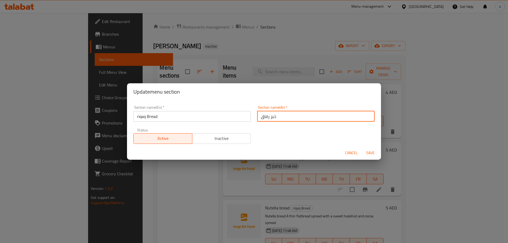
click at [264, 115] on input "خبز رقاق" at bounding box center [315, 116] width 117 height 11
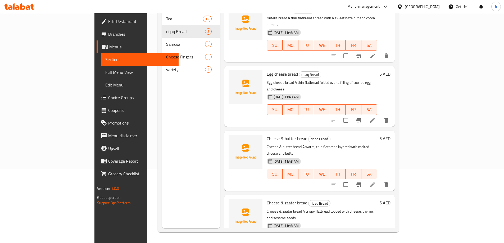
scroll to position [127, 0]
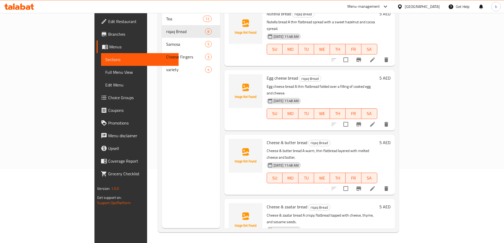
click at [162, 125] on div "Menu sections Tea 12 riqaq Bread 8 Samosa 5 Cheese Fingers 3 variety 4" at bounding box center [191, 106] width 58 height 243
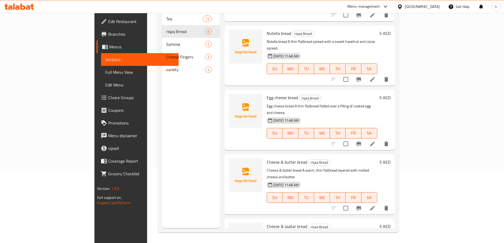
scroll to position [47, 0]
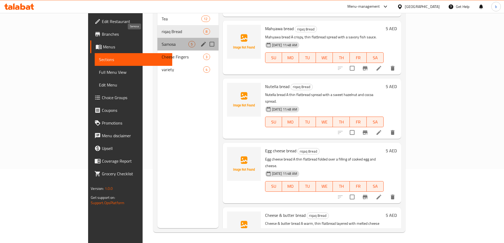
click at [162, 41] on span "Samosa" at bounding box center [175, 44] width 27 height 6
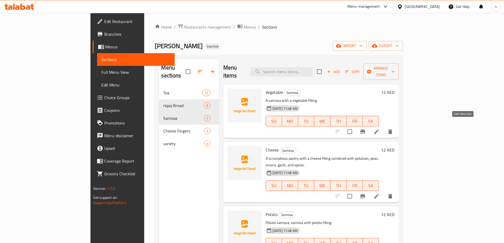
click at [380, 129] on icon at bounding box center [376, 132] width 6 height 6
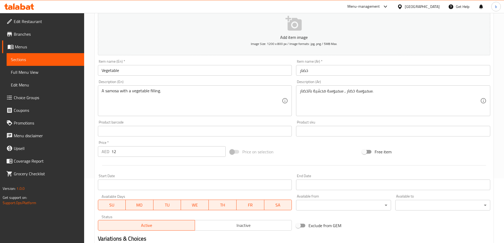
scroll to position [79, 0]
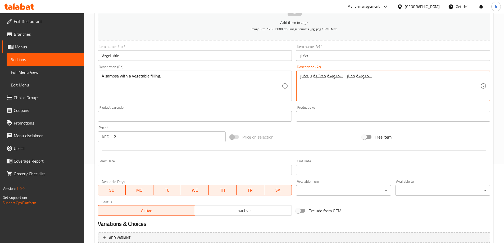
drag, startPoint x: 345, startPoint y: 76, endPoint x: 372, endPoint y: 76, distance: 27.3
click at [372, 76] on textarea "سمبوسة خضار ، سمبوسة محشية بالخضار." at bounding box center [390, 86] width 180 height 25
click at [365, 86] on textarea "سمبوسة خضار ، سمبوسة محشية بالخضار." at bounding box center [390, 86] width 180 height 25
drag, startPoint x: 345, startPoint y: 76, endPoint x: 371, endPoint y: 76, distance: 26.2
click at [371, 76] on textarea "سمبوسة خضار ، سمبوسة محشية بالخضار." at bounding box center [390, 86] width 180 height 25
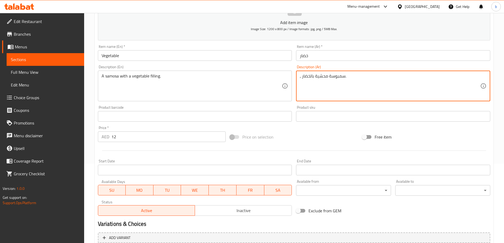
drag, startPoint x: 301, startPoint y: 76, endPoint x: 287, endPoint y: 77, distance: 14.0
click at [287, 77] on div "Add item image Image Size: 1200 x 800 px / Image formats: jpg, png / 5MB Max. I…" at bounding box center [294, 104] width 396 height 228
click at [314, 77] on textarea "سمبوسة محشية بالخضار." at bounding box center [390, 86] width 180 height 25
click at [315, 83] on textarea "سمبوسة محشية بالخضار." at bounding box center [390, 86] width 180 height 25
type textarea "سمبوسة محشية بالخضار."
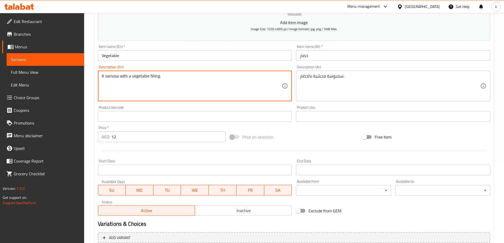
drag, startPoint x: 126, startPoint y: 72, endPoint x: 80, endPoint y: 67, distance: 45.8
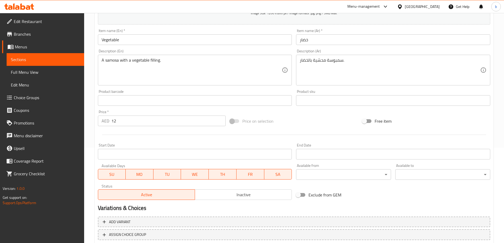
scroll to position [131, 0]
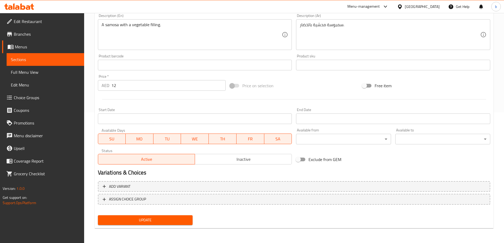
click at [149, 225] on button "Update" at bounding box center [145, 220] width 95 height 10
click at [41, 58] on span "Sections" at bounding box center [45, 59] width 69 height 6
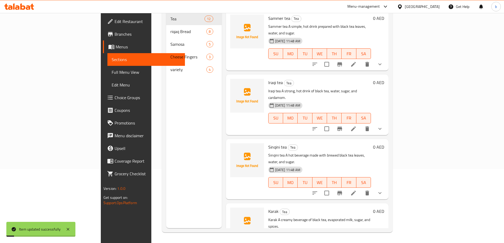
scroll to position [74, 0]
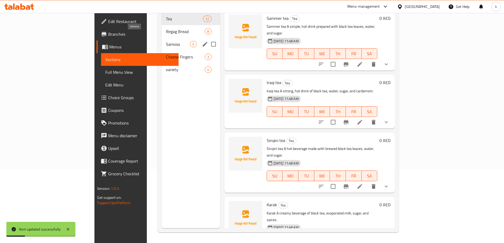
click at [166, 41] on span "Samosa" at bounding box center [178, 44] width 24 height 6
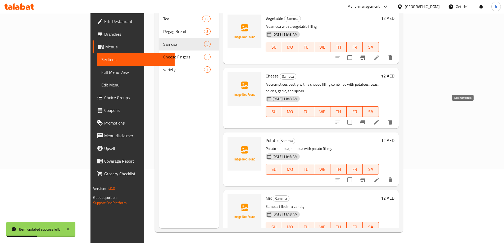
click at [379, 120] on icon at bounding box center [376, 122] width 5 height 5
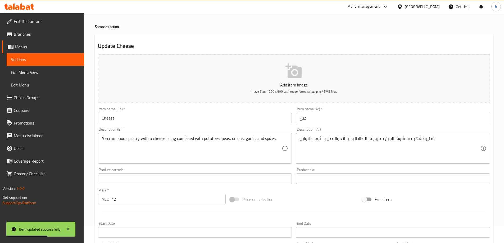
scroll to position [26, 0]
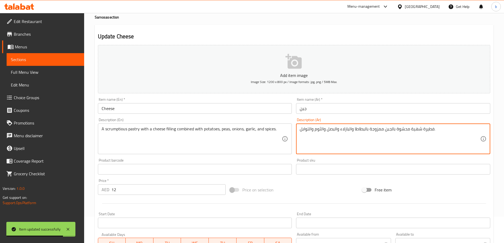
drag, startPoint x: 423, startPoint y: 129, endPoint x: 446, endPoint y: 129, distance: 22.8
click at [432, 129] on textarea "فطيرة شهية محشوة بالجبن ممزوجة بالبطاطا والبازلاء والبصل والثوم والتوابل." at bounding box center [390, 138] width 180 height 25
click at [429, 129] on textarea "فطيرة شهية محشوة بالجبن ممزوجة بالبطاطا والبازلاء والبصل والثوم والتوابل." at bounding box center [390, 138] width 180 height 25
click at [428, 130] on textarea "معجبنات شهية محشوة بالجبن ممزوجة بالبطاطا والبازلاء والبصل والثوم والتوابل." at bounding box center [390, 138] width 180 height 25
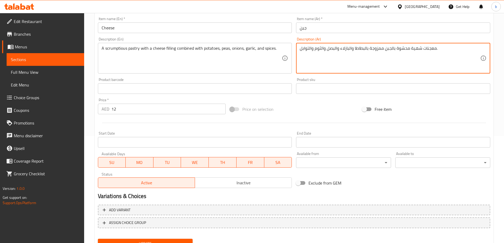
scroll to position [131, 0]
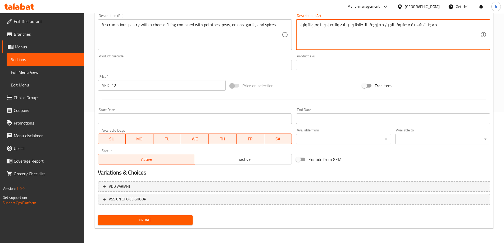
type textarea "معجنات شهية محشوة بالجبن ممزوجة بالبطاطا والبازلاء والبصل والثوم والتوابل."
click at [162, 221] on span "Update" at bounding box center [145, 220] width 86 height 7
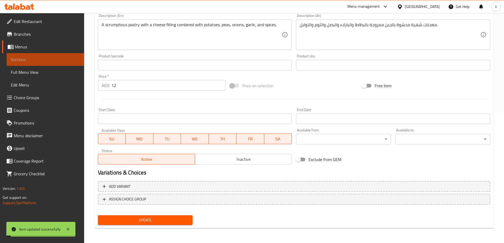
click at [56, 61] on span "Sections" at bounding box center [45, 59] width 69 height 6
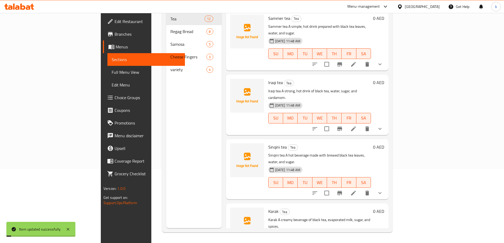
scroll to position [74, 0]
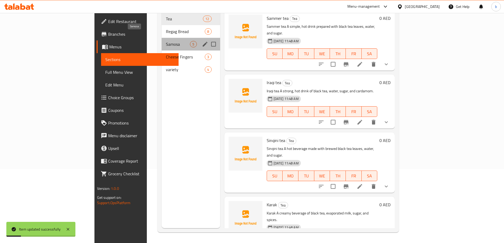
click at [166, 41] on span "Samosa" at bounding box center [178, 44] width 24 height 6
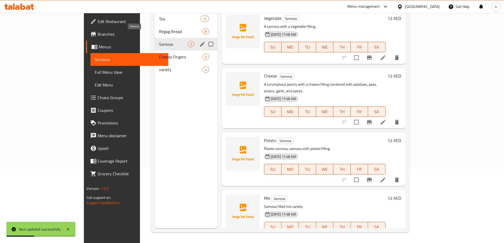
click at [159, 41] on span "Samosa" at bounding box center [173, 44] width 28 height 6
click at [159, 28] on span "Regag Bread" at bounding box center [173, 31] width 28 height 6
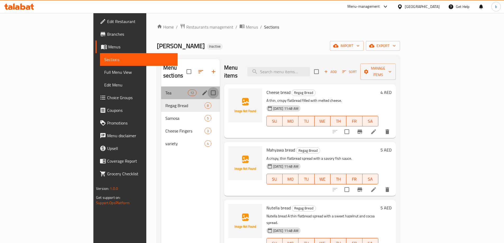
click at [208, 88] on input "Menu sections" at bounding box center [213, 92] width 11 height 11
checkbox input "true"
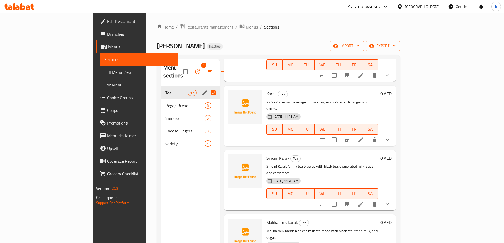
scroll to position [212, 0]
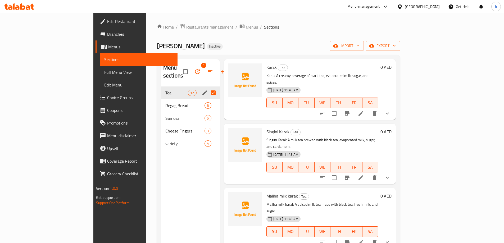
click at [364, 239] on icon at bounding box center [361, 242] width 6 height 6
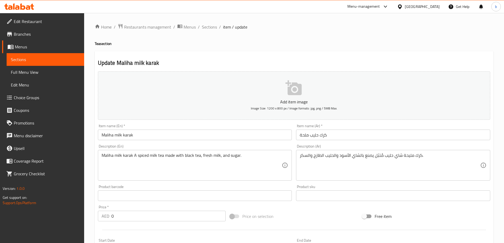
click at [305, 135] on input "كرك حليب ملحة" at bounding box center [393, 135] width 194 height 11
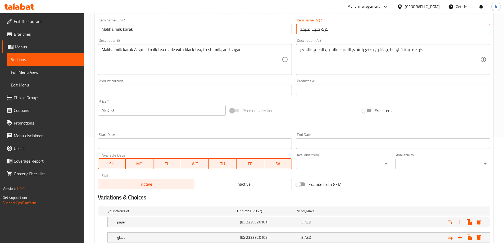
scroll to position [143, 0]
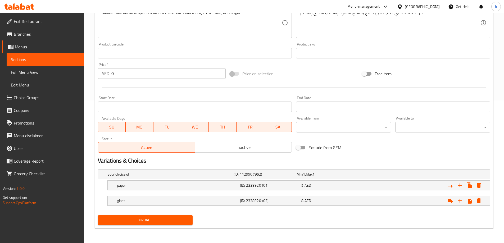
type input "كرك حليب مليحة"
click at [164, 219] on span "Update" at bounding box center [145, 220] width 86 height 7
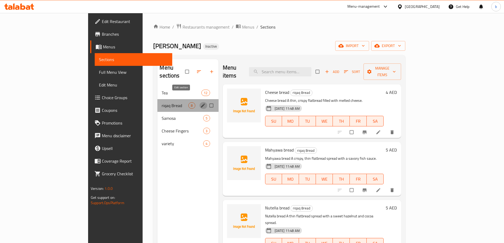
click at [200, 103] on icon "edit" at bounding box center [202, 105] width 5 height 5
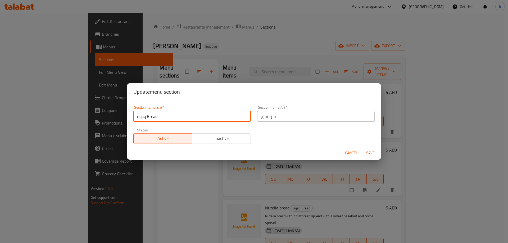
drag, startPoint x: 170, startPoint y: 113, endPoint x: 112, endPoint y: 114, distance: 58.2
click at [112, 114] on div "Update menu section Section name(En)   * riqaq Bread Section name(En) * Section…" at bounding box center [254, 121] width 508 height 243
paste input "Regag"
type input "Regag Bread"
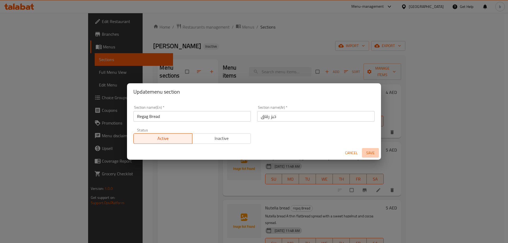
click at [370, 150] on span "Save" at bounding box center [370, 153] width 13 height 7
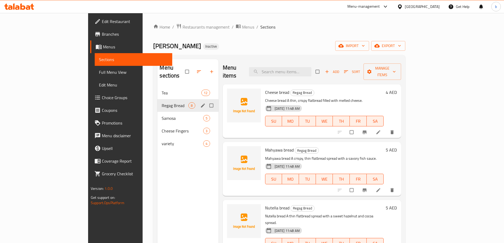
click at [386, 128] on li at bounding box center [378, 132] width 15 height 8
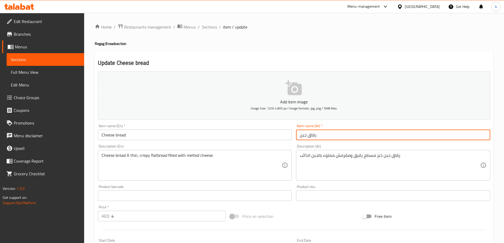
drag, startPoint x: 308, startPoint y: 137, endPoint x: 320, endPoint y: 137, distance: 11.9
click at [320, 137] on input "رقاق جبن" at bounding box center [393, 135] width 194 height 11
type input "خبز جبن"
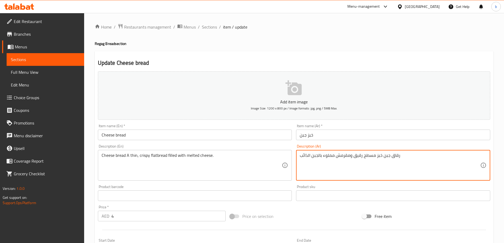
drag, startPoint x: 390, startPoint y: 156, endPoint x: 427, endPoint y: 156, distance: 36.5
drag, startPoint x: 385, startPoint y: 154, endPoint x: 419, endPoint y: 156, distance: 34.2
click at [419, 156] on textarea "رقاق جبن خبز مسطح رقيق ومقرمش مملوء بالجبن الذائب" at bounding box center [390, 165] width 180 height 25
drag, startPoint x: 384, startPoint y: 157, endPoint x: 390, endPoint y: 157, distance: 6.6
type textarea "خبز مسطح رقيق ومقرمش مملوء بالجبن الذائب"
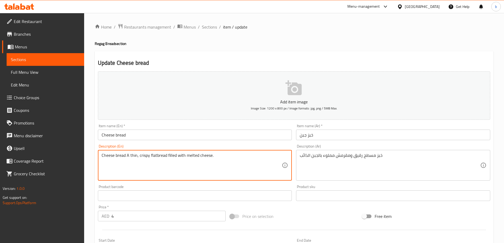
drag, startPoint x: 127, startPoint y: 156, endPoint x: 52, endPoint y: 171, distance: 77.0
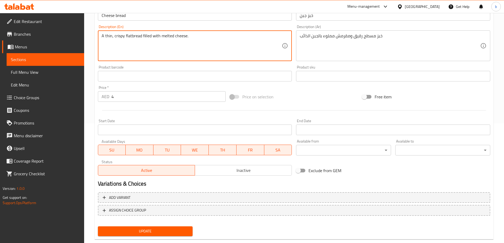
scroll to position [131, 0]
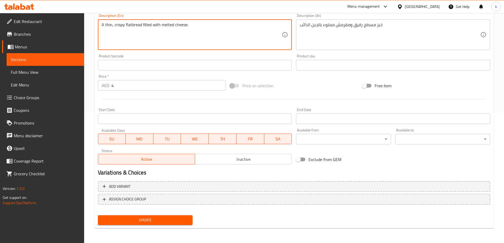
type textarea "A thin, crispy flatbread filled with melted cheese."
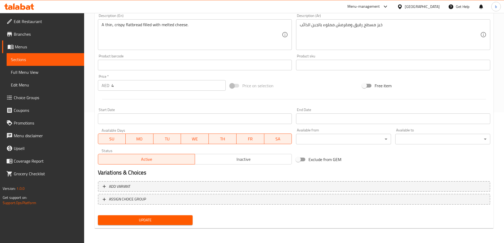
click at [153, 223] on span "Update" at bounding box center [145, 220] width 86 height 7
click at [35, 60] on span "Sections" at bounding box center [45, 59] width 69 height 6
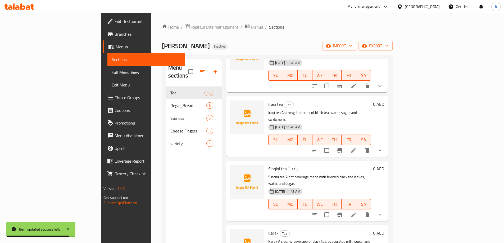
scroll to position [53, 0]
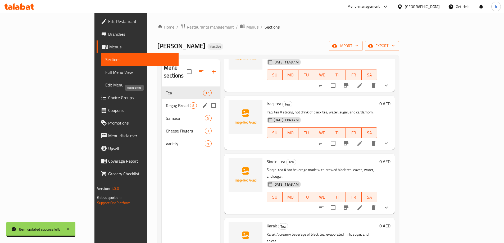
click at [166, 102] on span "Regag Bread" at bounding box center [178, 105] width 24 height 6
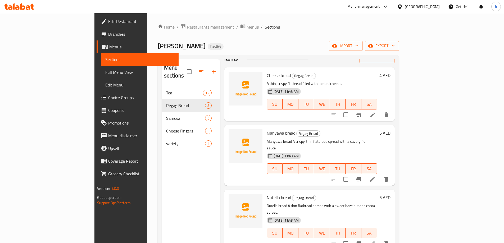
scroll to position [26, 0]
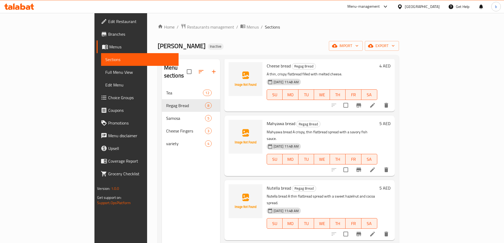
click at [376, 167] on icon at bounding box center [372, 170] width 6 height 6
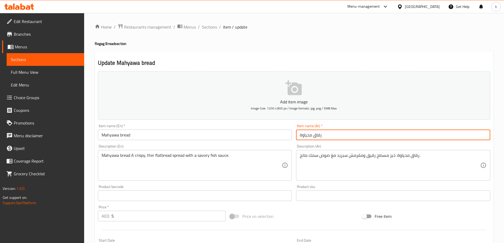
drag, startPoint x: 312, startPoint y: 136, endPoint x: 346, endPoint y: 134, distance: 33.6
click at [346, 134] on input "رقاق محياوة" at bounding box center [393, 135] width 194 height 11
type input "خبز محياوة"
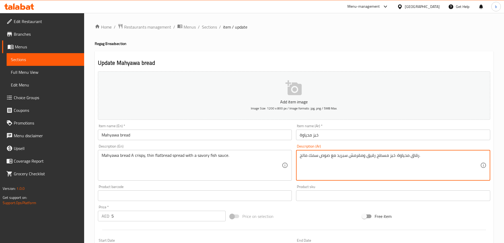
drag, startPoint x: 396, startPoint y: 154, endPoint x: 445, endPoint y: 156, distance: 48.7
click at [409, 161] on textarea "رقاق محياوة: خبز مسطح رقيق ومقرمش سبريد مع صوص سمك مالح." at bounding box center [390, 165] width 180 height 25
drag, startPoint x: 396, startPoint y: 155, endPoint x: 419, endPoint y: 156, distance: 23.0
click at [419, 156] on textarea "رقاق محياوة: خبز مسطح رقيق ومقرمش سبريد مع صوص سمك مالح." at bounding box center [390, 165] width 180 height 25
type textarea "خبز مسطح رقيق ومقرمش سبريد مع صوص سمك مالح."
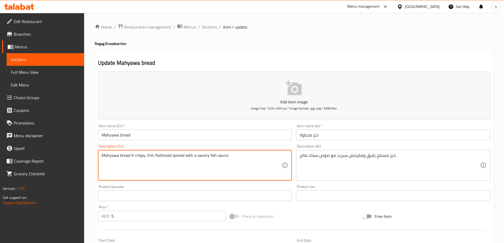
drag, startPoint x: 130, startPoint y: 155, endPoint x: 32, endPoint y: 157, distance: 98.2
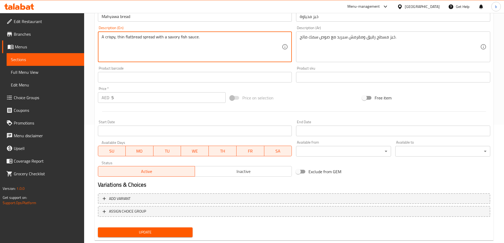
scroll to position [131, 0]
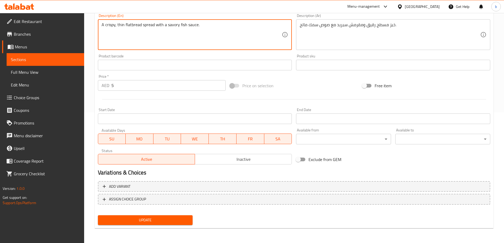
type textarea "A crispy, thin flatbread spread with a savory fish sauce."
click at [160, 222] on span "Update" at bounding box center [145, 220] width 86 height 7
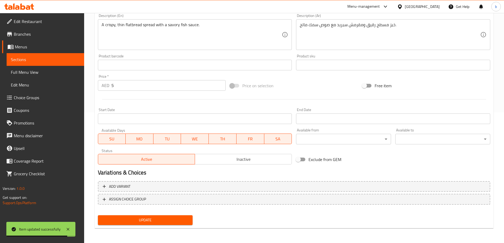
click at [33, 61] on span "Sections" at bounding box center [45, 59] width 69 height 6
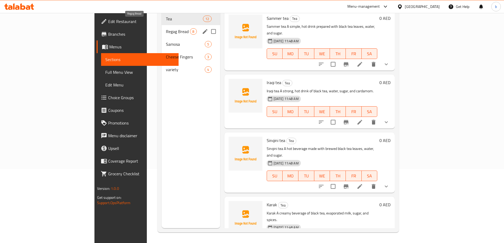
click at [166, 28] on span "Regag Bread" at bounding box center [178, 31] width 24 height 6
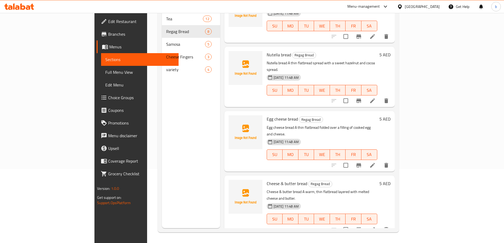
scroll to position [79, 0]
click at [375, 98] on icon at bounding box center [372, 100] width 5 height 5
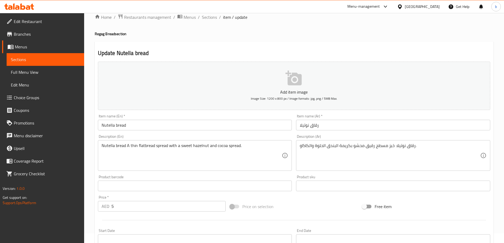
scroll to position [26, 0]
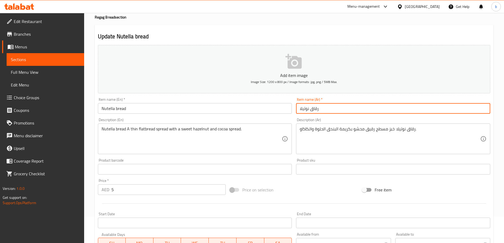
drag, startPoint x: 310, startPoint y: 108, endPoint x: 349, endPoint y: 105, distance: 38.7
click at [349, 105] on input "رقاق نوتيلا" at bounding box center [393, 108] width 194 height 11
type input "خبز نوتيلا"
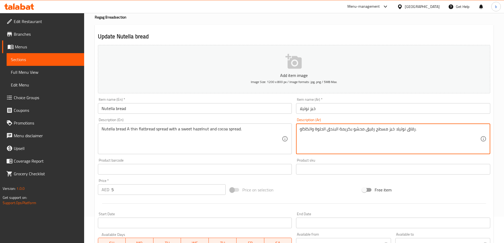
drag, startPoint x: 395, startPoint y: 127, endPoint x: 459, endPoint y: 124, distance: 64.4
click at [403, 129] on textarea "رقاق نوتيلا: خبز مسطح رقيق محشو بكريمة البندق الحلوة والكاكاو." at bounding box center [390, 138] width 180 height 25
drag, startPoint x: 395, startPoint y: 128, endPoint x: 415, endPoint y: 130, distance: 20.3
click at [415, 130] on textarea "رقاق نوتيلا: خبز مسطح رقيق محشو بكريمة البندق الحلوة والكاكاو." at bounding box center [390, 138] width 180 height 25
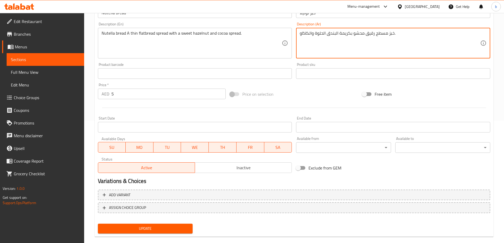
scroll to position [131, 0]
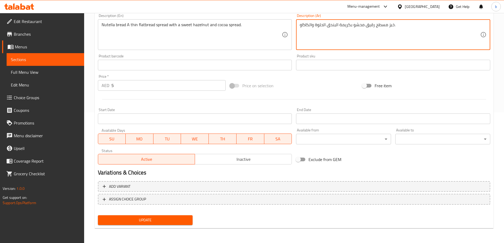
type textarea "خبز مسطح رقيق محشو بكريمة البندق الحلوة والكاكاو."
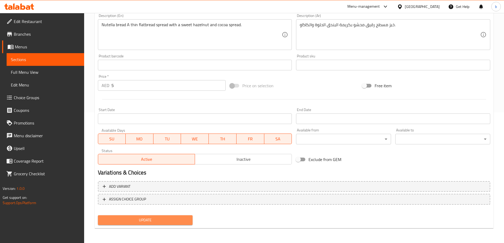
click at [145, 220] on span "Update" at bounding box center [145, 220] width 86 height 7
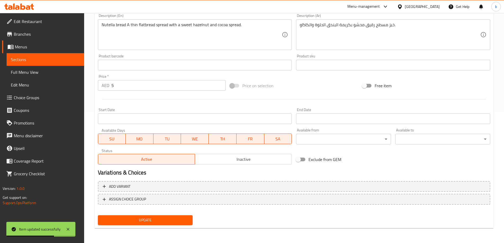
click at [29, 61] on span "Sections" at bounding box center [45, 59] width 69 height 6
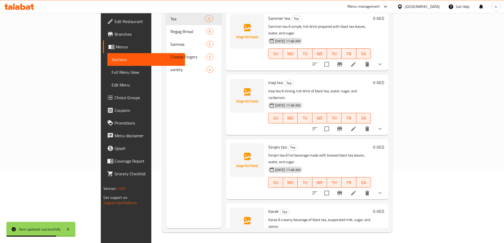
scroll to position [74, 0]
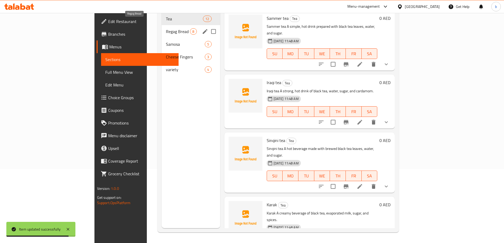
click at [166, 28] on span "Regag Bread" at bounding box center [178, 31] width 24 height 6
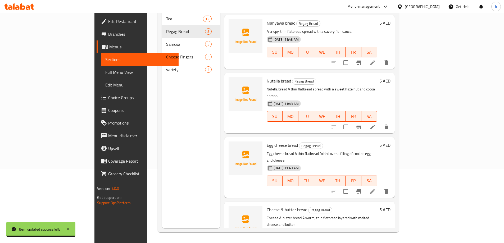
scroll to position [106, 0]
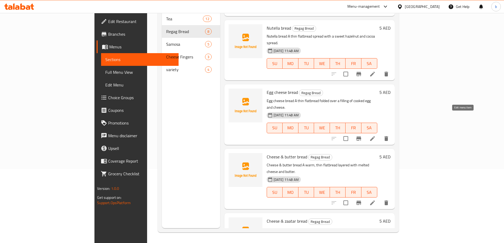
click at [376, 135] on icon at bounding box center [372, 138] width 6 height 6
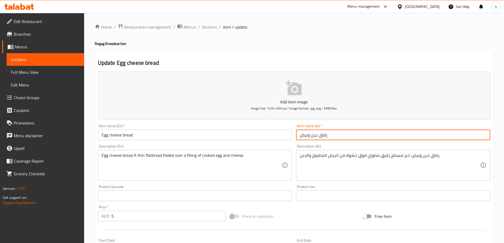
drag, startPoint x: 318, startPoint y: 135, endPoint x: 353, endPoint y: 135, distance: 34.9
click at [353, 135] on input "رقاق جبن وبيض" at bounding box center [393, 135] width 194 height 11
type input "خبز جبن وبيض"
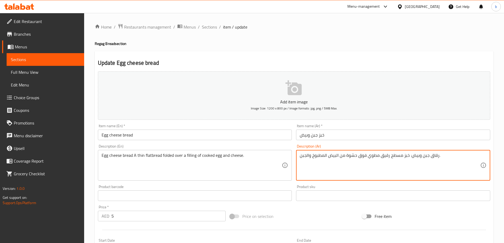
drag, startPoint x: 410, startPoint y: 154, endPoint x: 438, endPoint y: 155, distance: 28.0
drag, startPoint x: 300, startPoint y: 155, endPoint x: 297, endPoint y: 155, distance: 3.4
click at [297, 155] on div ": خبز مسطح رقيق مطوي فوق حشوة من البيض المطبوخ والجبن. Description (Ar)" at bounding box center [393, 165] width 194 height 31
type textarea "خبز مسطح رقيق مطوي فوق حشوة من البيض المطبوخ والجبن."
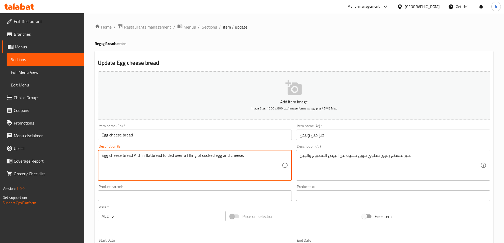
drag, startPoint x: 133, startPoint y: 155, endPoint x: 85, endPoint y: 163, distance: 48.4
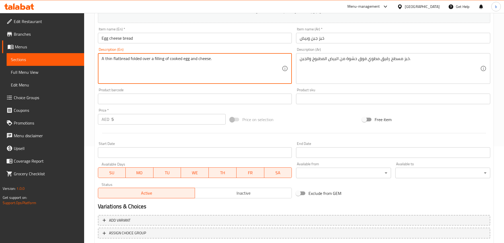
scroll to position [131, 0]
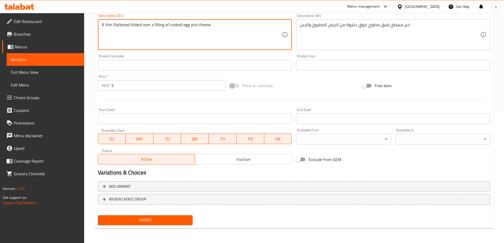
type textarea "A thin flatbread folded over a filling of cooked egg and cheese."
click at [144, 222] on span "Update" at bounding box center [145, 220] width 86 height 7
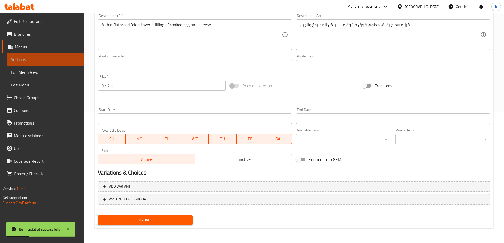
click at [35, 61] on span "Sections" at bounding box center [45, 59] width 69 height 6
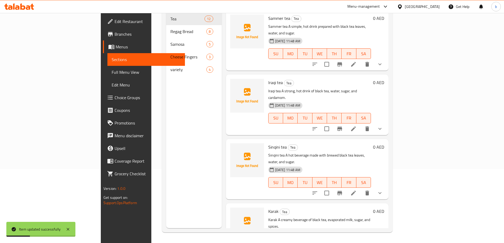
scroll to position [74, 0]
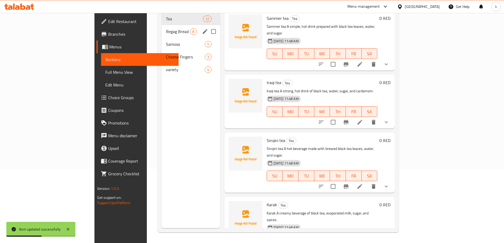
click at [162, 28] on div "Regag Bread 8" at bounding box center [191, 31] width 58 height 13
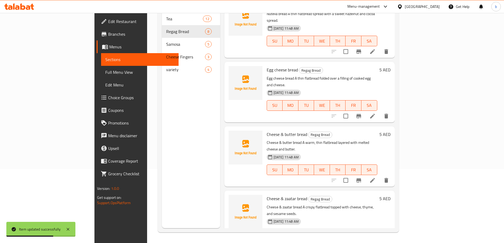
scroll to position [159, 0]
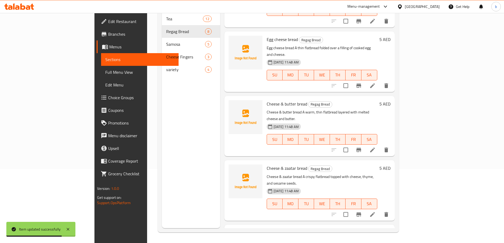
click at [376, 147] on icon at bounding box center [372, 150] width 6 height 6
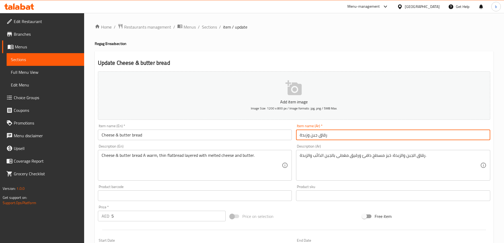
drag, startPoint x: 318, startPoint y: 136, endPoint x: 327, endPoint y: 135, distance: 9.8
click at [327, 135] on input "رقاق جبن وزبدة" at bounding box center [393, 135] width 194 height 11
type input "خبز جبن وزبدة"
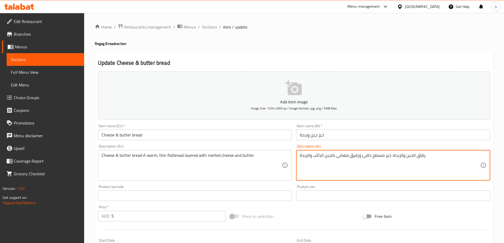
drag, startPoint x: 391, startPoint y: 155, endPoint x: 424, endPoint y: 157, distance: 33.1
type textarea "خبز مسطح دافئ ورقيق مغطى بالجبن الذائب والزبدة."
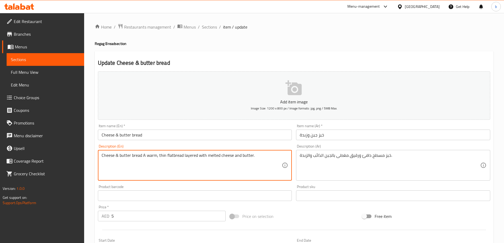
drag, startPoint x: 142, startPoint y: 154, endPoint x: 85, endPoint y: 160, distance: 57.1
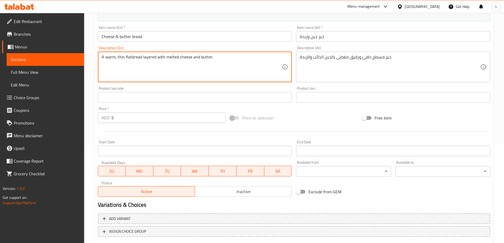
scroll to position [131, 0]
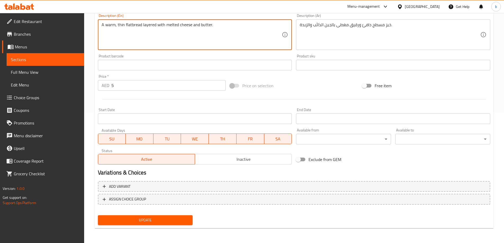
type textarea "A warm, thin flatbread layered with melted cheese and butter."
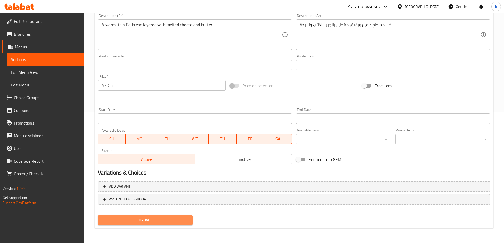
click at [161, 220] on span "Update" at bounding box center [145, 220] width 86 height 7
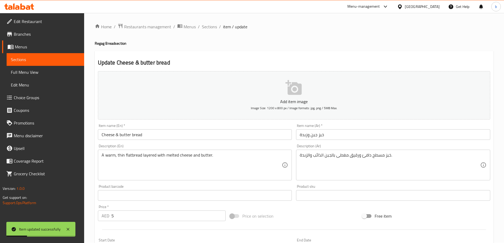
scroll to position [0, 0]
click at [30, 55] on link "Sections" at bounding box center [45, 59] width 77 height 13
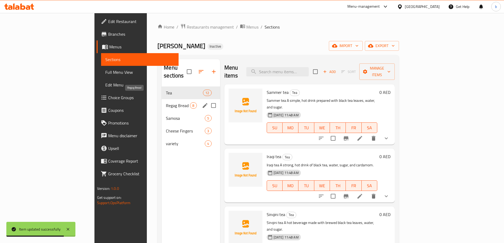
click at [166, 102] on span "Regag Bread" at bounding box center [178, 105] width 24 height 6
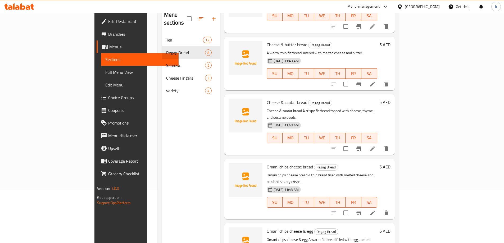
scroll to position [74, 0]
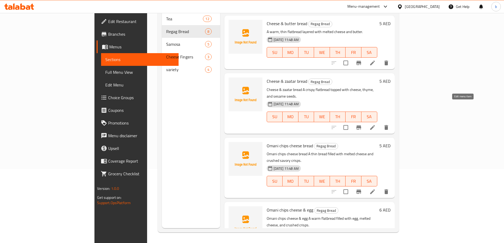
click at [376, 124] on icon at bounding box center [372, 127] width 6 height 6
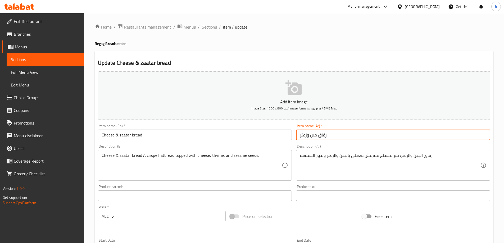
drag, startPoint x: 318, startPoint y: 135, endPoint x: 332, endPoint y: 135, distance: 13.5
click at [332, 135] on input "رقاق جبن وزعتر" at bounding box center [393, 135] width 194 height 11
type input "خبز جبن وزعتر"
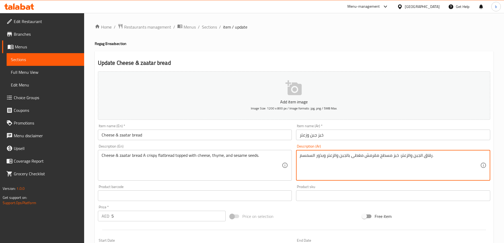
drag, startPoint x: 400, startPoint y: 155, endPoint x: 432, endPoint y: 157, distance: 32.4
type textarea "خبز مسطح مقرمش مغطى بالجبن والزعتر وبذور السمسم."
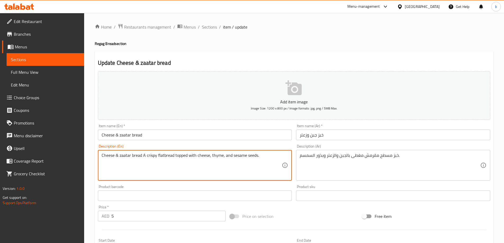
drag, startPoint x: 142, startPoint y: 154, endPoint x: 83, endPoint y: 166, distance: 60.3
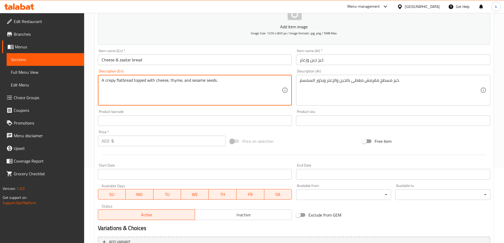
scroll to position [131, 0]
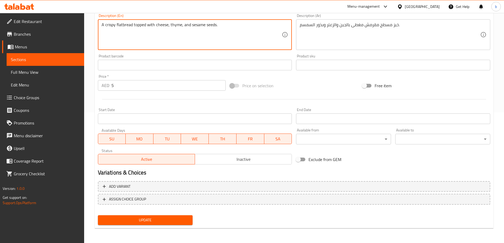
type textarea "A crispy flatbread topped with cheese, thyme, and sesame seeds."
click at [167, 225] on button "Update" at bounding box center [145, 220] width 95 height 10
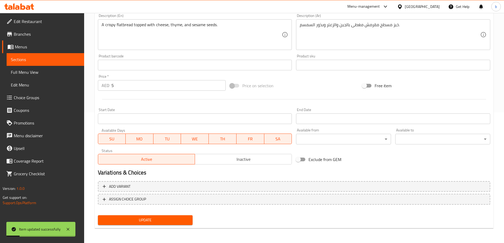
click at [20, 60] on span "Sections" at bounding box center [45, 59] width 69 height 6
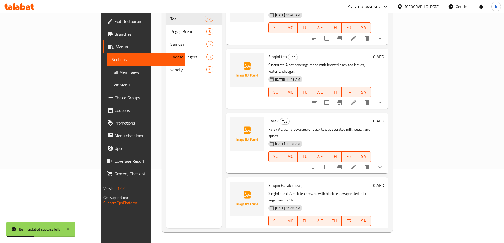
scroll to position [106, 0]
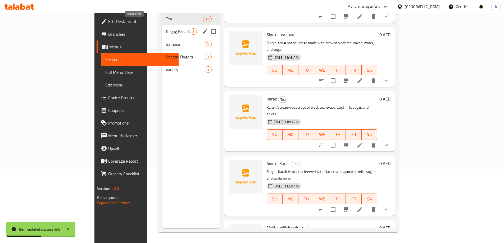
click at [166, 28] on span "Regag Bread" at bounding box center [178, 31] width 24 height 6
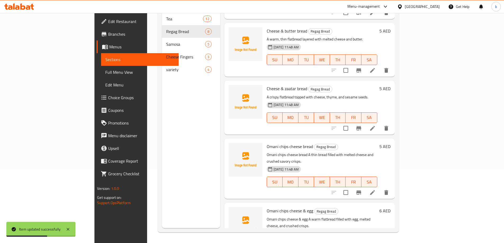
scroll to position [232, 0]
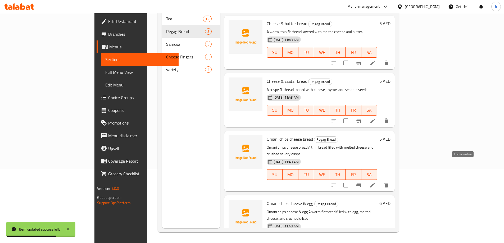
click at [375, 183] on icon at bounding box center [372, 185] width 5 height 5
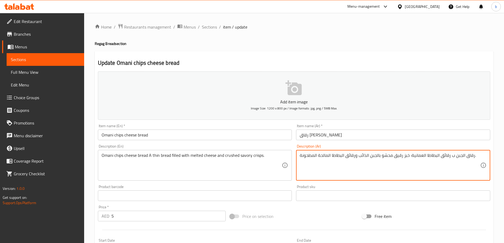
drag, startPoint x: 411, startPoint y: 155, endPoint x: 473, endPoint y: 159, distance: 62.5
type textarea ": خبز رقيق محشو بالجبن الذائب ورقائق البطاطا المالحة المطحونة."
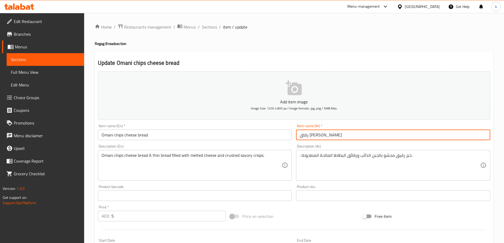
drag, startPoint x: 320, startPoint y: 136, endPoint x: 352, endPoint y: 136, distance: 32.5
click at [352, 136] on input "رقاق جبن عماني" at bounding box center [393, 135] width 194 height 11
type input "خبز [PERSON_NAME]"
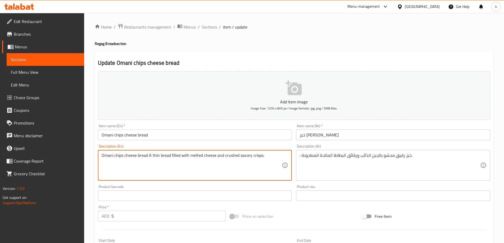
drag, startPoint x: 147, startPoint y: 156, endPoint x: 80, endPoint y: 159, distance: 66.7
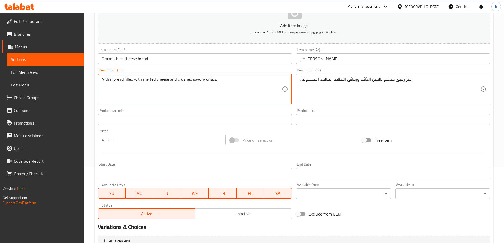
scroll to position [131, 0]
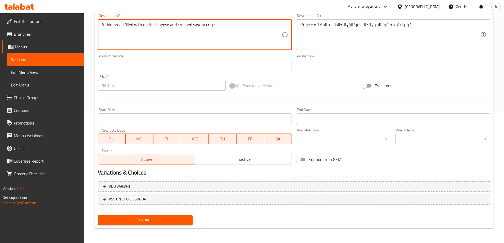
type textarea "A thin bread filled with melted cheese and crushed savory crisps."
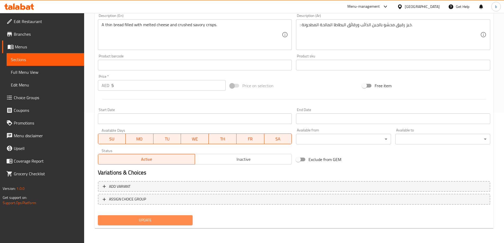
click at [168, 217] on button "Update" at bounding box center [145, 220] width 95 height 10
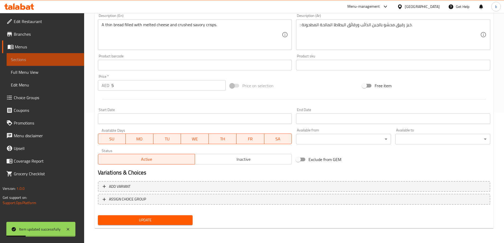
click at [24, 60] on span "Sections" at bounding box center [45, 59] width 69 height 6
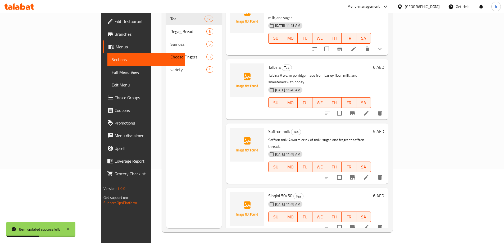
scroll to position [370, 0]
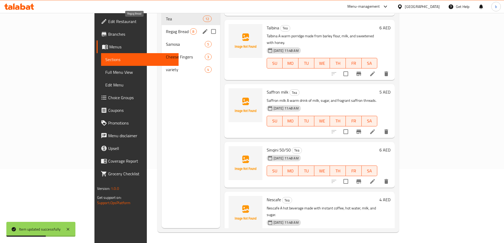
click at [166, 28] on span "Regag Bread" at bounding box center [178, 31] width 24 height 6
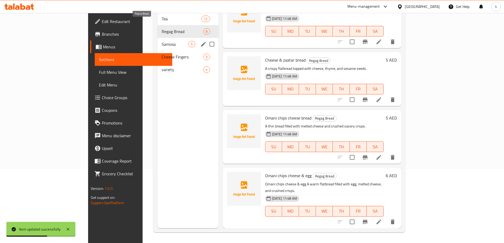
scroll to position [232, 0]
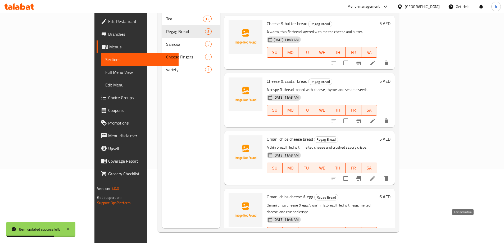
click at [376, 240] on icon at bounding box center [372, 243] width 6 height 6
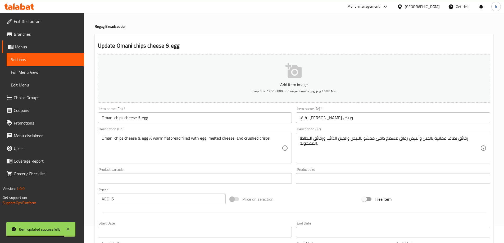
scroll to position [26, 0]
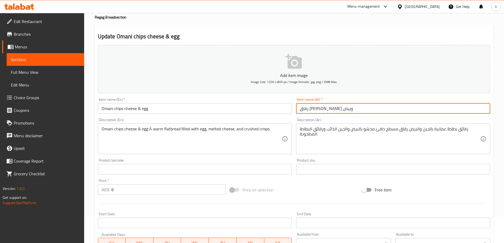
drag, startPoint x: 331, startPoint y: 109, endPoint x: 351, endPoint y: 109, distance: 19.6
click at [351, 109] on input "رقاق جبن عماني وبيض" at bounding box center [393, 108] width 194 height 11
type input "خبز جبن عماني وبيض"
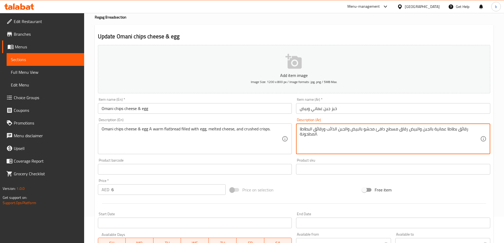
drag, startPoint x: 408, startPoint y: 130, endPoint x: 465, endPoint y: 130, distance: 56.9
type textarea "ر رقاق مسطح دافئ محشو بالبيض والجبن الذائب ورقائق البطاطا المطحونة."
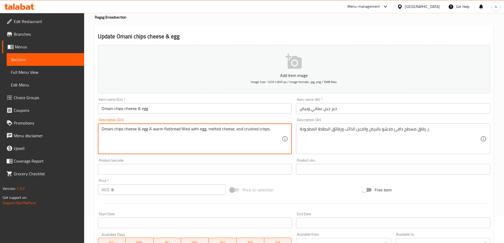
drag, startPoint x: 149, startPoint y: 129, endPoint x: 81, endPoint y: 123, distance: 67.4
type textarea "A warm flatbread filled with egg, melted cheese, and crushed crisps."
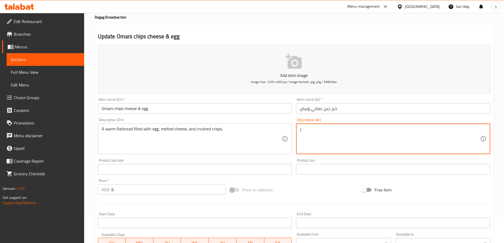
drag, startPoint x: 426, startPoint y: 131, endPoint x: 433, endPoint y: 131, distance: 7.7
click at [431, 128] on textarea "ر رقاق مسطح دافئ محشو بالبيض والجبن الذائب ورقائق البطاطا المطحونة." at bounding box center [390, 138] width 180 height 25
click at [427, 129] on textarea "ر رقاق مسطح دافئ محشو بالبيض والجبن الذائب ورقائق البطاطا المطحونة." at bounding box center [390, 138] width 180 height 25
drag, startPoint x: 419, startPoint y: 129, endPoint x: 426, endPoint y: 130, distance: 7.4
click at [426, 130] on textarea "رقاق مسطح دافئ محشو بالبيض والجبن الذائب ورقائق البطاطا المطحونة." at bounding box center [390, 138] width 180 height 25
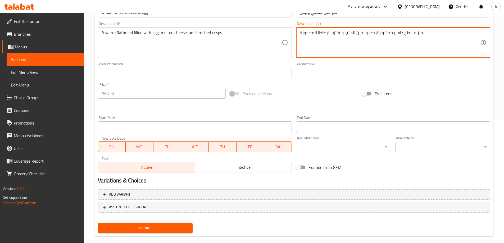
scroll to position [131, 0]
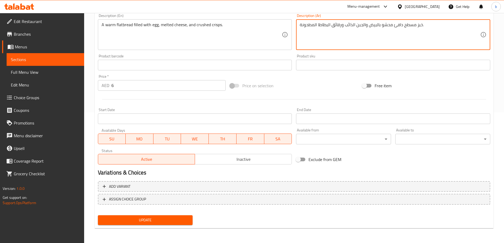
type textarea "خبز مسطح دافئ محشو بالبيض والجبن الذائب ورقائق البطاطا المطحونة."
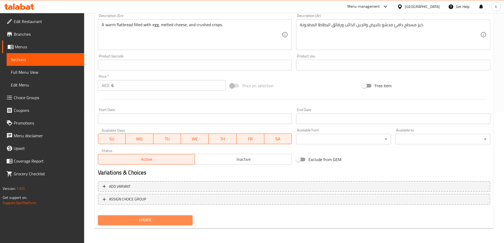
click at [155, 218] on span "Update" at bounding box center [145, 220] width 86 height 7
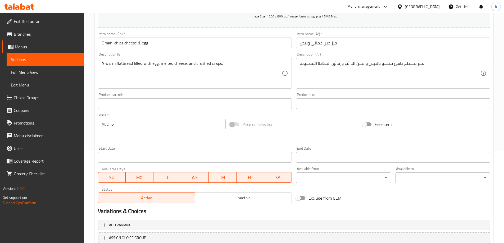
scroll to position [25, 0]
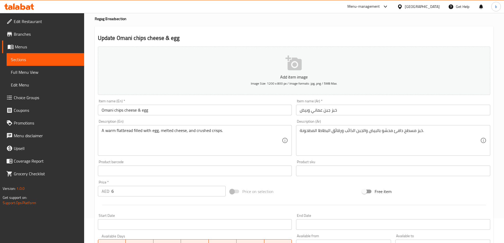
click at [30, 72] on span "Full Menu View" at bounding box center [45, 72] width 69 height 6
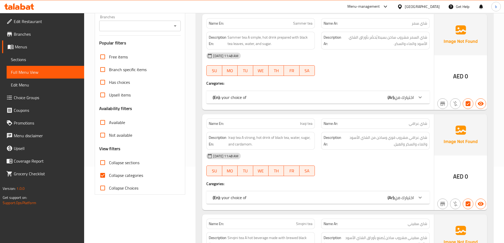
scroll to position [79, 0]
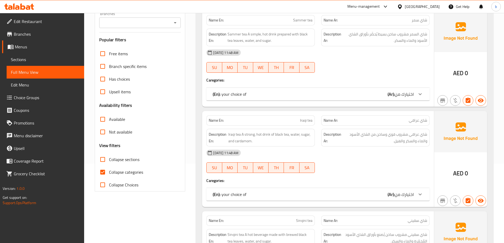
click at [127, 167] on label "Collapse categories" at bounding box center [119, 172] width 47 height 13
click at [109, 167] on input "Collapse categories" at bounding box center [102, 172] width 13 height 13
checkbox input "false"
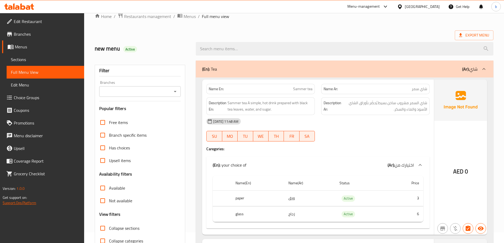
scroll to position [26, 0]
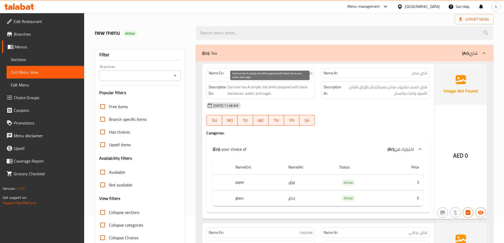
click at [256, 88] on span "Sammer tea A simple, hot drink prepared with black tea leaves, water, and sugar." at bounding box center [269, 90] width 85 height 13
drag, startPoint x: 262, startPoint y: 86, endPoint x: 274, endPoint y: 88, distance: 12.4
click at [274, 88] on span "Sammer tea A simple, hot drink prepared with black tea leaves, water, and sugar." at bounding box center [269, 90] width 85 height 13
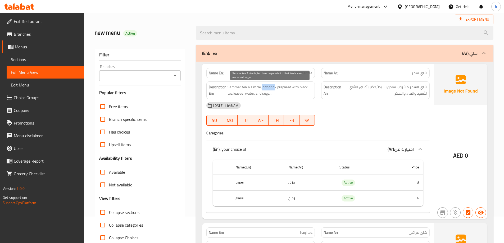
click at [274, 88] on span "Sammer tea A simple, hot drink prepared with black tea leaves, water, and sugar." at bounding box center [269, 90] width 85 height 13
drag, startPoint x: 258, startPoint y: 90, endPoint x: 275, endPoint y: 91, distance: 17.5
click at [275, 91] on span "Sammer tea A simple, hot drink prepared with black tea leaves, water, and sugar." at bounding box center [269, 90] width 85 height 13
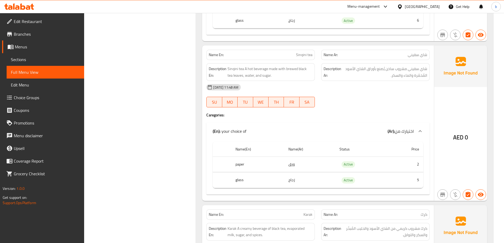
scroll to position [370, 0]
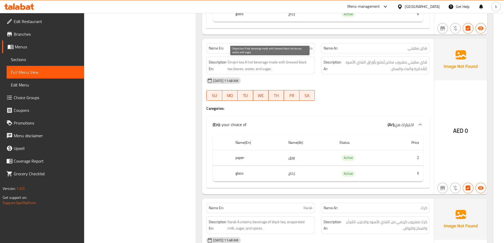
click at [293, 60] on span "Sinqini tea A hot beverage made with brewed black tea leaves, water, and sugar." at bounding box center [269, 65] width 85 height 13
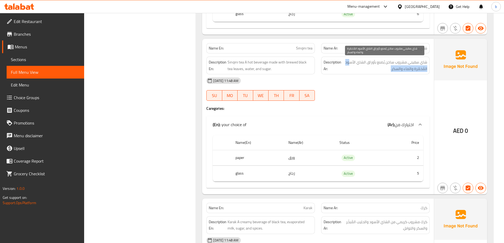
drag, startPoint x: 350, startPoint y: 62, endPoint x: 382, endPoint y: 69, distance: 33.4
click at [382, 69] on span "شاي سقيني مشروب ساخن يُصنع بأوراق الشاي الأسود المُخمّرة والماء والسكر." at bounding box center [384, 65] width 85 height 13
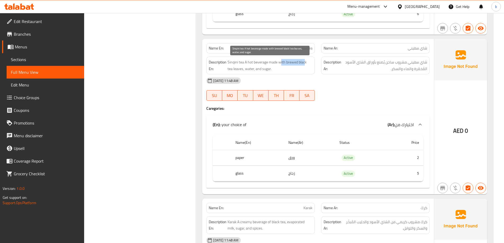
click at [304, 65] on span "Sinqini tea A hot beverage made with brewed black tea leaves, water, and sugar." at bounding box center [269, 65] width 85 height 13
drag, startPoint x: 240, startPoint y: 69, endPoint x: 268, endPoint y: 71, distance: 27.9
click at [268, 71] on span "Sinqini tea A hot beverage made with brewed black tea leaves, water, and sugar." at bounding box center [269, 65] width 85 height 13
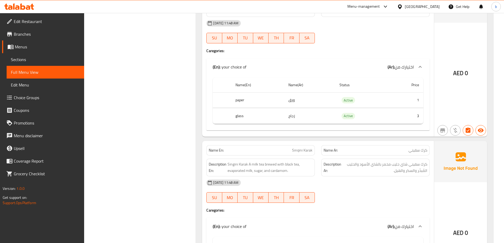
scroll to position [608, 0]
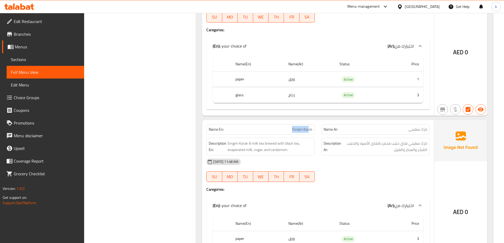
drag, startPoint x: 289, startPoint y: 127, endPoint x: 309, endPoint y: 131, distance: 19.7
click at [309, 131] on p "Name En: Sinqini Karak" at bounding box center [261, 130] width 104 height 6
click at [309, 131] on span "Sinqini Karak" at bounding box center [302, 130] width 20 height 6
drag, startPoint x: 246, startPoint y: 149, endPoint x: 252, endPoint y: 150, distance: 6.2
click at [252, 150] on span "Singini Karak A milk tea brewed with black tea, evaporated milk, sugar, and car…" at bounding box center [269, 146] width 85 height 13
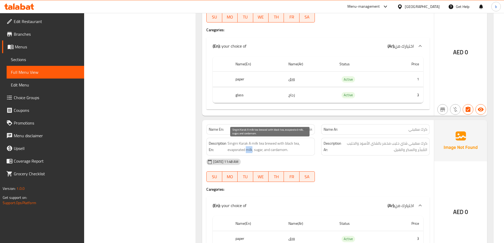
click at [252, 150] on span "Singini Karak A milk tea brewed with black tea, evaporated milk, sugar, and car…" at bounding box center [269, 146] width 85 height 13
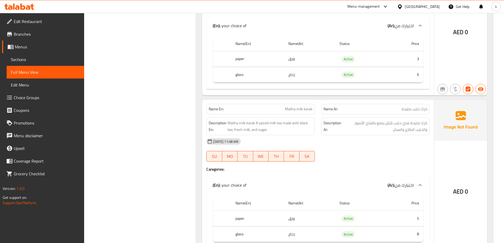
scroll to position [820, 0]
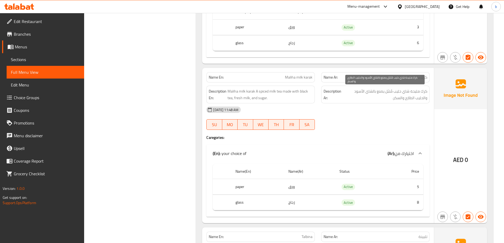
click at [390, 92] on span "كرك مليحة شاي حليب مُتبّل يصنع بالشاي الأسود والحليب الطازج والسكر." at bounding box center [384, 94] width 85 height 13
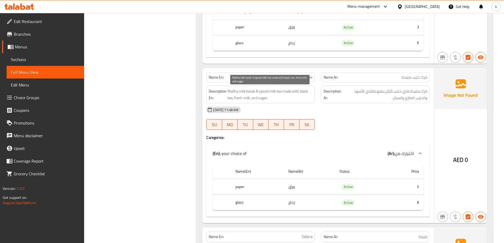
click at [266, 92] on span "Maliha milk karak A spiced milk tea made with black tea, fresh milk, and sugar." at bounding box center [269, 94] width 85 height 13
click at [279, 97] on span "Maliha milk karak A spiced milk tea made with black tea, fresh milk, and sugar." at bounding box center [269, 94] width 85 height 13
click at [311, 77] on span "Maliha milk karak" at bounding box center [299, 78] width 28 height 6
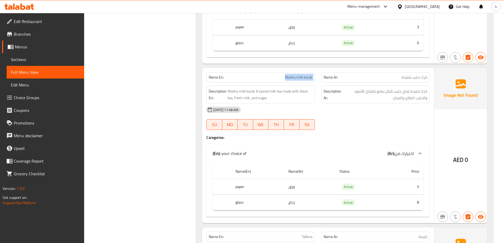
click at [311, 77] on span "Maliha milk karak" at bounding box center [299, 78] width 28 height 6
copy span "Maliha milk karak"
click at [405, 107] on div "13-10-2025 11:48 AM" at bounding box center [318, 109] width 230 height 13
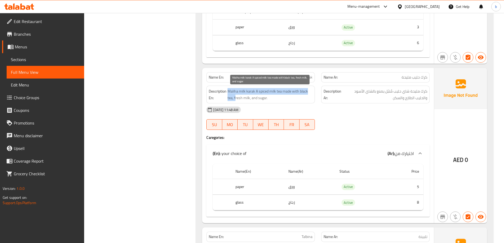
drag, startPoint x: 225, startPoint y: 95, endPoint x: 236, endPoint y: 97, distance: 10.4
click at [236, 97] on h6 "Description En: Maliha milk karak A spiced milk tea made with black tea, fresh …" at bounding box center [261, 94] width 104 height 13
click at [236, 97] on span "Maliha milk karak A spiced milk tea made with black tea, fresh milk, and sugar." at bounding box center [269, 94] width 85 height 13
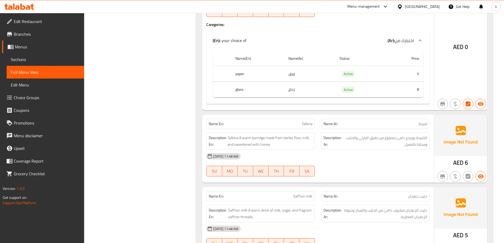
scroll to position [979, 0]
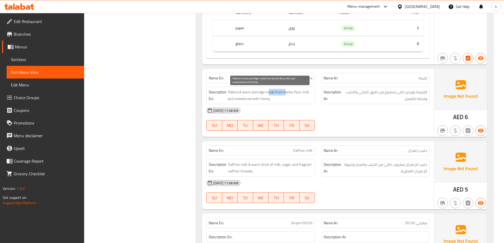
drag, startPoint x: 268, startPoint y: 92, endPoint x: 285, endPoint y: 94, distance: 17.6
click at [285, 94] on span "Talbina A warm porridge made from barley flour, milk, and sweetened with honey." at bounding box center [269, 95] width 85 height 13
click at [308, 92] on span "Talbina A warm porridge made from barley flour, milk, and sweetened with honey." at bounding box center [269, 95] width 85 height 13
drag, startPoint x: 236, startPoint y: 97, endPoint x: 311, endPoint y: 106, distance: 75.5
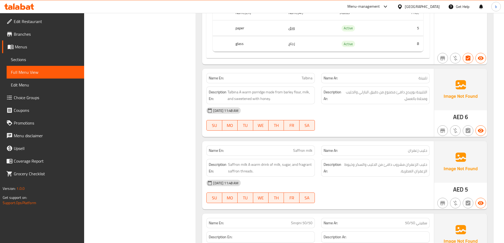
click at [312, 106] on div "Name En: Talbina Name Ar: تلبينة Description En: Talbina A warm porridge made f…" at bounding box center [318, 103] width 232 height 68
click at [311, 106] on div "13-10-2025 11:48 AM" at bounding box center [318, 110] width 230 height 13
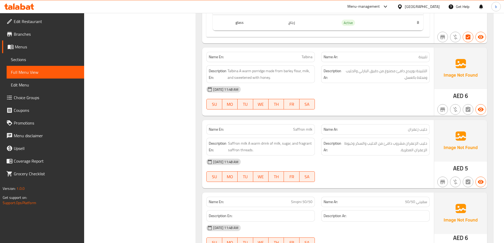
scroll to position [1032, 0]
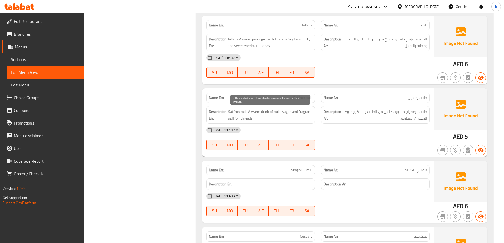
click at [251, 118] on span "Saffron milk A warm drink of milk, sugar, and fragrant saffron threads." at bounding box center [270, 114] width 84 height 13
copy span "threads"
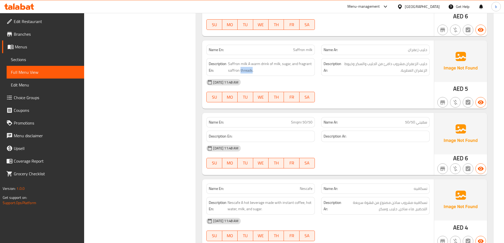
scroll to position [1084, 0]
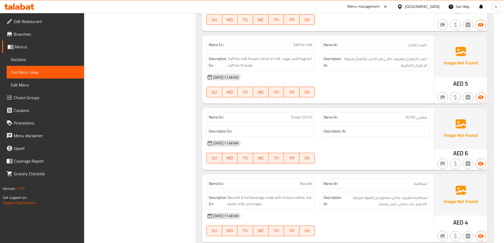
click at [396, 141] on div "13-10-2025 11:48 AM" at bounding box center [318, 143] width 230 height 13
drag, startPoint x: 399, startPoint y: 116, endPoint x: 426, endPoint y: 119, distance: 26.7
click at [426, 119] on p "Name Ar: سقيني 50/50" at bounding box center [375, 118] width 104 height 6
click at [426, 119] on span "سقيني 50/50" at bounding box center [416, 118] width 22 height 6
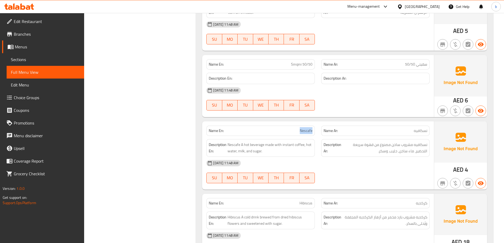
drag, startPoint x: 289, startPoint y: 128, endPoint x: 315, endPoint y: 133, distance: 26.3
click at [315, 133] on div "Name En: Nescafe" at bounding box center [260, 130] width 115 height 17
click at [302, 130] on span "Nescafe" at bounding box center [306, 131] width 13 height 6
click at [233, 144] on span "Nescafe A hot beverage made with instant coffee, hot water, milk, and sugar." at bounding box center [269, 148] width 85 height 13
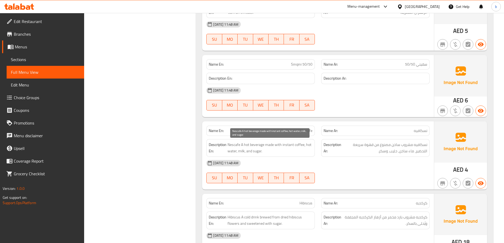
click at [272, 148] on span "Nescafe A hot beverage made with instant coffee, hot water, milk, and sugar." at bounding box center [269, 148] width 85 height 13
drag, startPoint x: 240, startPoint y: 143, endPoint x: 263, endPoint y: 145, distance: 22.3
click at [263, 145] on span "Nescafe A hot beverage made with instant coffee, hot water, milk, and sugar." at bounding box center [269, 148] width 85 height 13
click at [268, 144] on span "Nescafe A hot beverage made with instant coffee, hot water, milk, and sugar." at bounding box center [269, 148] width 85 height 13
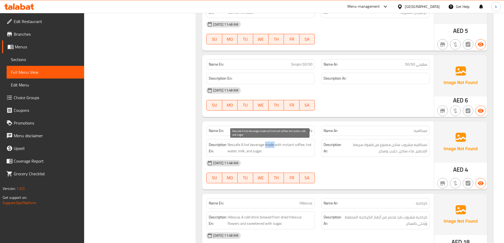
click at [268, 144] on span "Nescafe A hot beverage made with instant coffee, hot water, milk, and sugar." at bounding box center [269, 148] width 85 height 13
click at [285, 149] on span "Nescafe A hot beverage made with instant coffee, hot water, milk, and sugar." at bounding box center [269, 148] width 85 height 13
drag, startPoint x: 282, startPoint y: 146, endPoint x: 305, endPoint y: 145, distance: 22.8
click at [305, 145] on span "Nescafe A hot beverage made with instant coffee, hot water, milk, and sugar." at bounding box center [269, 148] width 85 height 13
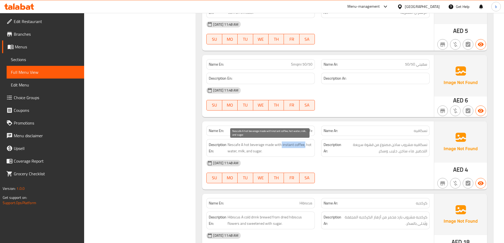
copy span "instant coffee,"
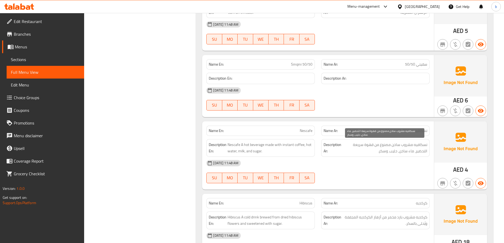
click at [420, 153] on span "نسكافيه مشروب ساخن مصنوع من قهوة سريعة التحضير، ماء ساخن، حليب، وسكر." at bounding box center [384, 148] width 85 height 13
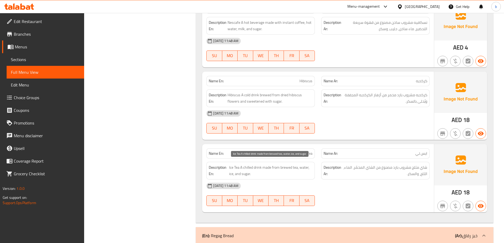
scroll to position [1296, 0]
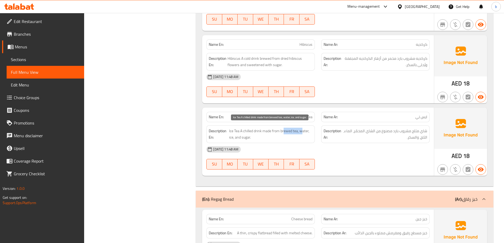
drag, startPoint x: 283, startPoint y: 131, endPoint x: 302, endPoint y: 134, distance: 18.8
click at [302, 134] on span "Ice Tea A chilled drink made from brewed tea, water, ice, and sugar." at bounding box center [270, 134] width 83 height 13
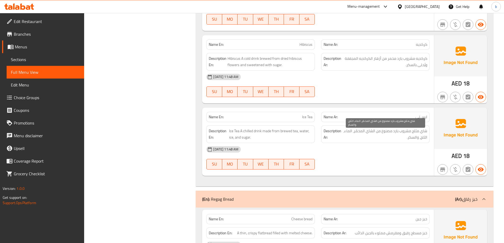
click at [418, 136] on span "شاي مثلج مشروب بارد مصنوع من الشاي المخمّر، الماء، الثلج، والسكر." at bounding box center [385, 134] width 84 height 13
click at [421, 153] on div "13-10-2025 11:48 AM" at bounding box center [318, 149] width 230 height 13
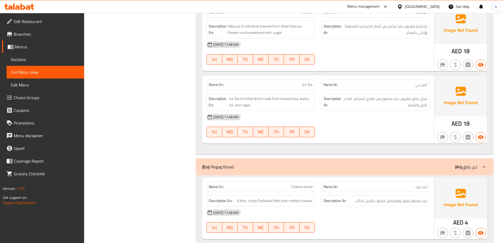
scroll to position [1375, 0]
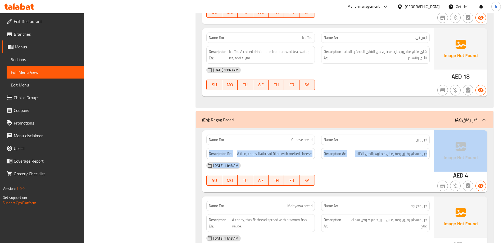
drag, startPoint x: 414, startPoint y: 137, endPoint x: 437, endPoint y: 143, distance: 24.1
click at [437, 143] on div "Name En: Cheese bread Name Ar: خبز جبن Description En: A thin, crispy flatbread…" at bounding box center [344, 161] width 285 height 62
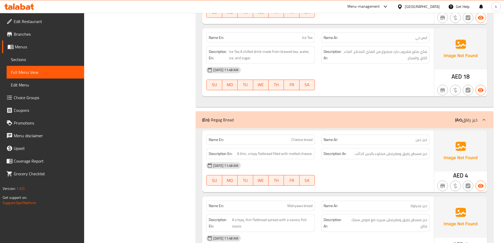
click at [421, 140] on span "خبز جبن" at bounding box center [422, 140] width 12 height 6
click at [399, 138] on p "Name Ar: خبز جبن" at bounding box center [375, 140] width 104 height 6
click at [299, 142] on span "Cheese bread" at bounding box center [301, 140] width 21 height 6
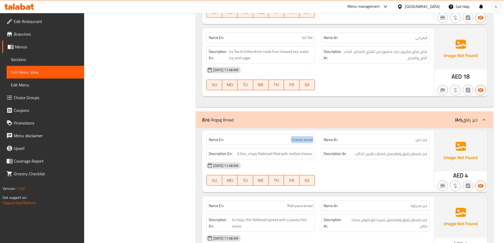
click at [309, 144] on div "Name En: Cheese bread" at bounding box center [260, 140] width 108 height 10
click at [371, 140] on p "Name Ar: خبز جبن" at bounding box center [375, 140] width 104 height 6
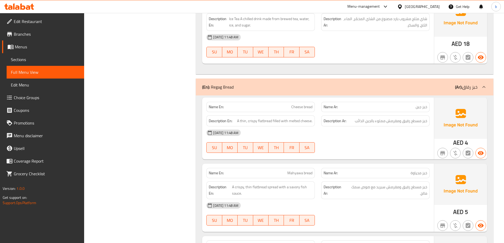
scroll to position [1455, 0]
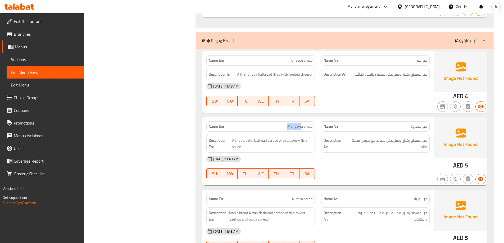
drag, startPoint x: 286, startPoint y: 128, endPoint x: 302, endPoint y: 127, distance: 16.7
click at [302, 127] on p "Name En: Mahyawa bread" at bounding box center [261, 127] width 104 height 6
click at [304, 127] on span "Mahyawa bread" at bounding box center [299, 127] width 25 height 6
click at [248, 141] on span "A crispy, thin flatbread spread with a savory fish sauce." at bounding box center [272, 143] width 80 height 13
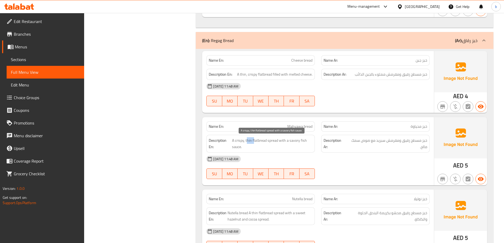
click at [246, 140] on span "A crispy, thin flatbread spread with a savory fish sauce." at bounding box center [272, 143] width 80 height 13
click at [237, 143] on span "A crispy, thin flatbread spread with a savory fish sauce." at bounding box center [272, 143] width 80 height 13
drag, startPoint x: 259, startPoint y: 149, endPoint x: 255, endPoint y: 142, distance: 8.2
click at [255, 144] on span "A crispy, thin flatbread spread with a savory fish sauce." at bounding box center [272, 143] width 80 height 13
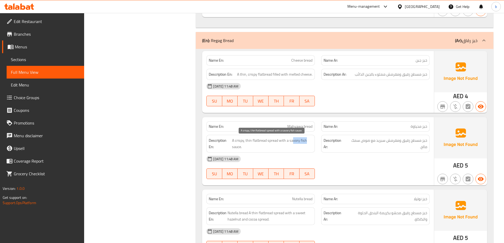
drag, startPoint x: 291, startPoint y: 139, endPoint x: 306, endPoint y: 141, distance: 14.4
click at [306, 141] on span "A crispy, thin flatbread spread with a savory fish sauce." at bounding box center [272, 143] width 80 height 13
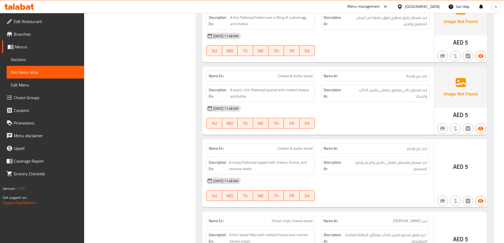
scroll to position [1773, 0]
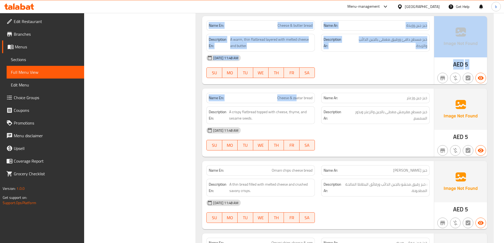
drag, startPoint x: 227, startPoint y: 107, endPoint x: 297, endPoint y: 91, distance: 71.9
click at [297, 91] on div "Name En: Cheese bread Name Ar: خبز جبن Description En: A thin, crispy flatbread…" at bounding box center [345, 21] width 298 height 582
click at [347, 86] on div "Name En: Cheese bread Name Ar: خبز جبن Description En: A thin, crispy flatbread…" at bounding box center [345, 21] width 298 height 582
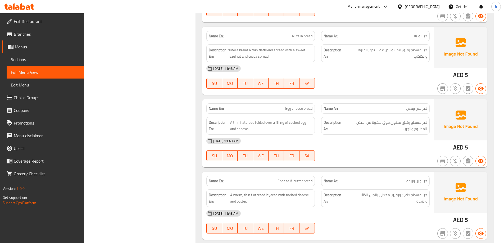
scroll to position [1562, 0]
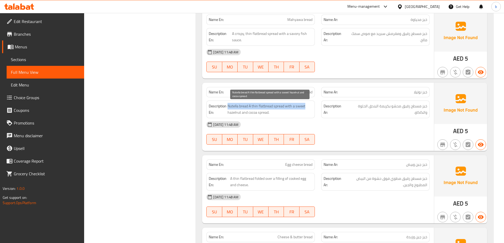
drag, startPoint x: 228, startPoint y: 104, endPoint x: 309, endPoint y: 104, distance: 80.9
click at [309, 104] on span "Nutella bread A thin flatbread spread with a sweet hazelnut and cocoa spread." at bounding box center [269, 109] width 85 height 13
click at [289, 119] on div "13-10-2025 11:48 AM" at bounding box center [318, 124] width 230 height 13
click at [232, 105] on span "Nutella bread A thin flatbread spread with a sweet hazelnut and cocoa spread." at bounding box center [269, 109] width 85 height 13
drag, startPoint x: 228, startPoint y: 105, endPoint x: 308, endPoint y: 103, distance: 80.2
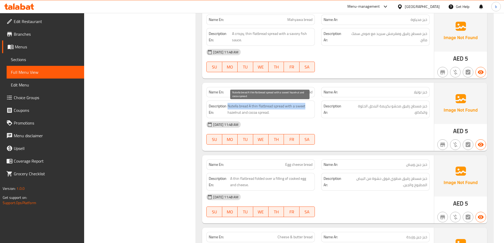
click at [308, 103] on span "Nutella bread A thin flatbread spread with a sweet hazelnut and cocoa spread." at bounding box center [269, 109] width 85 height 13
copy span "Nutella bread A thin flatbread spread with a sweet"
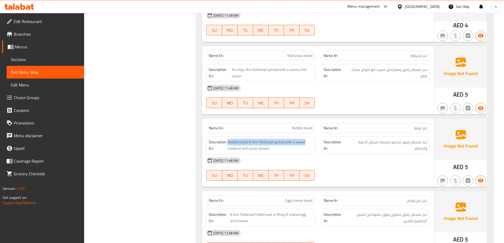
scroll to position [1535, 0]
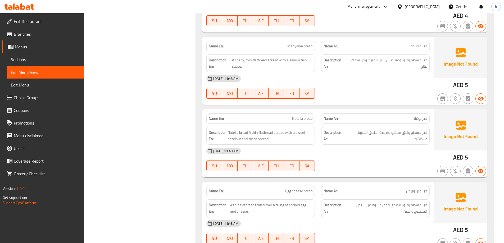
click at [340, 128] on div "Description Ar: خبز مسطح رقيق محشو بكريمة البندق الحلوة والكاكاو." at bounding box center [375, 136] width 108 height 18
click at [423, 134] on span "خبز مسطح رقيق محشو بكريمة البندق الحلوة والكاكاو." at bounding box center [386, 135] width 81 height 13
click at [245, 132] on span "Nutella bread A thin flatbread spread with a sweet hazelnut and cocoa spread." at bounding box center [269, 135] width 85 height 13
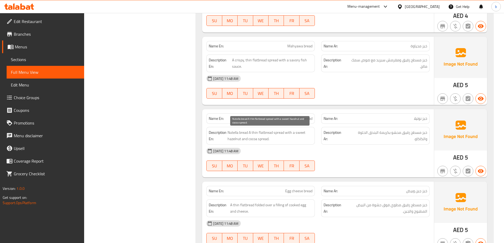
click at [237, 132] on span "Nutella bread A thin flatbread spread with a sweet hazelnut and cocoa spread." at bounding box center [269, 135] width 85 height 13
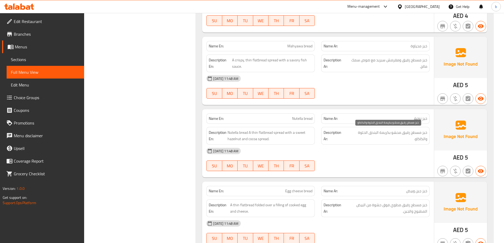
click at [412, 134] on span "خبز مسطح رقيق محشو بكريمة البندق الحلوة والكاكاو." at bounding box center [386, 135] width 81 height 13
click at [425, 134] on span "خبز مسطح رقيق محشو بكريمة البندق الحلوة والكاكاو." at bounding box center [386, 135] width 81 height 13
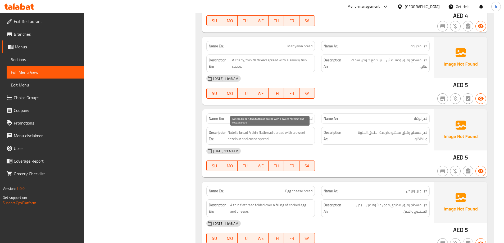
click at [233, 132] on span "Nutella bread A thin flatbread spread with a sweet hazelnut and cocoa spread." at bounding box center [269, 135] width 85 height 13
click at [245, 134] on span "Nutella bread A thin flatbread spread with a sweet hazelnut and cocoa spread." at bounding box center [269, 135] width 85 height 13
click at [246, 134] on span "Nutella bread A thin flatbread spread with a sweet hazelnut and cocoa spread." at bounding box center [269, 135] width 85 height 13
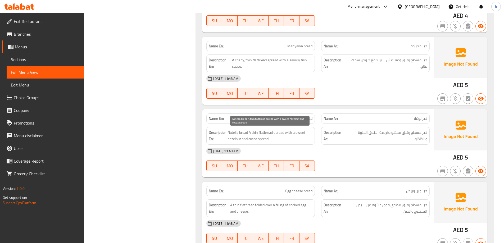
click at [254, 132] on span "Nutella bread A thin flatbread spread with a sweet hazelnut and cocoa spread." at bounding box center [269, 135] width 85 height 13
click at [264, 139] on span "Nutella bread A thin flatbread spread with a sweet hazelnut and cocoa spread." at bounding box center [269, 135] width 85 height 13
drag, startPoint x: 248, startPoint y: 134, endPoint x: 229, endPoint y: 131, distance: 18.4
click at [229, 131] on span "Nutella bread A thin flatbread spread with a sweet hazelnut and cocoa spread." at bounding box center [269, 135] width 85 height 13
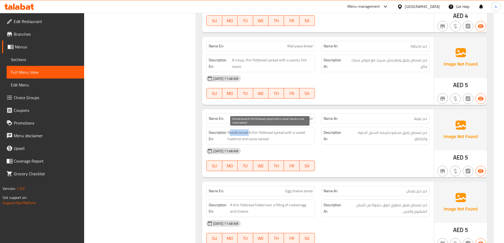
click at [229, 131] on span "Nutella bread A thin flatbread spread with a sweet hazelnut and cocoa spread." at bounding box center [269, 135] width 85 height 13
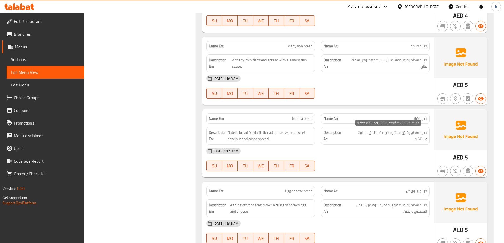
click at [385, 141] on span "خبز مسطح رقيق محشو بكريمة البندق الحلوة والكاكاو." at bounding box center [386, 135] width 81 height 13
drag, startPoint x: 248, startPoint y: 131, endPoint x: 417, endPoint y: 150, distance: 170.1
click at [228, 128] on div "Description En: Nutella bread A thin flatbread spread with a sweet hazelnut and…" at bounding box center [260, 136] width 108 height 18
click at [441, 147] on img at bounding box center [460, 129] width 53 height 41
click at [408, 139] on span "خبز مسطح رقيق محشو بكريمة البندق الحلوة والكاكاو." at bounding box center [386, 135] width 81 height 13
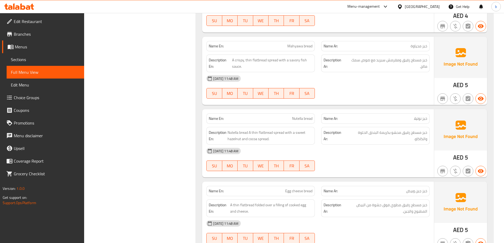
click at [289, 117] on p "Name En: Nutella bread" at bounding box center [261, 119] width 104 height 6
click at [300, 121] on span "Nutella bread" at bounding box center [302, 119] width 20 height 6
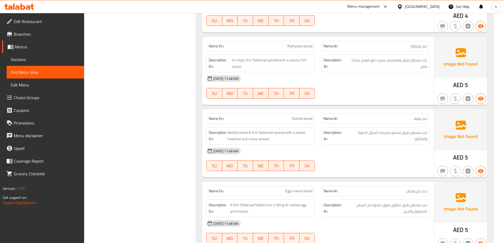
click at [356, 95] on div at bounding box center [375, 98] width 115 height 6
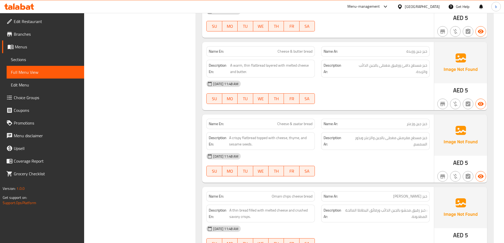
scroll to position [1773, 0]
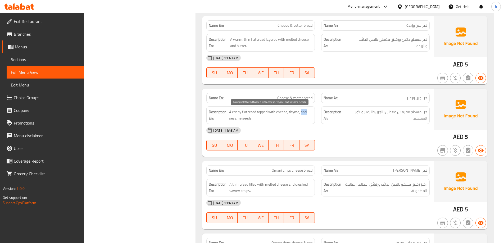
drag, startPoint x: 302, startPoint y: 113, endPoint x: 314, endPoint y: 115, distance: 12.6
click at [314, 115] on div "Description En: A crispy flatbread topped with cheese, thyme, and sesame seeds." at bounding box center [260, 115] width 108 height 18
drag, startPoint x: 302, startPoint y: 109, endPoint x: 311, endPoint y: 113, distance: 9.7
click at [311, 113] on span "A crispy flatbread topped with cheese, thyme, and sesame seeds." at bounding box center [270, 115] width 83 height 13
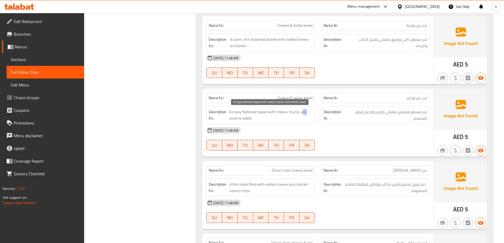
click at [311, 113] on span "A crispy flatbread topped with cheese, thyme, and sesame seeds." at bounding box center [270, 115] width 83 height 13
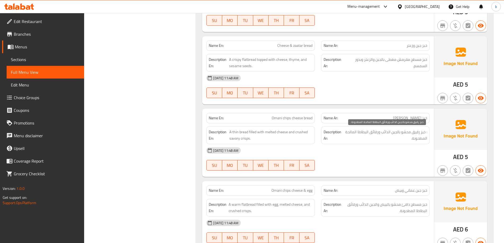
scroll to position [1826, 0]
click at [286, 117] on span "Omani chips cheese bread" at bounding box center [292, 118] width 41 height 6
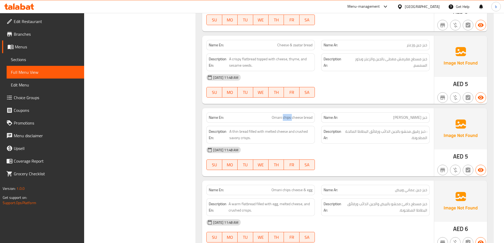
click at [286, 117] on span "Omani chips cheese bread" at bounding box center [292, 118] width 41 height 6
click at [425, 114] on div "Name Ar: خبز جبن عماني" at bounding box center [375, 117] width 108 height 10
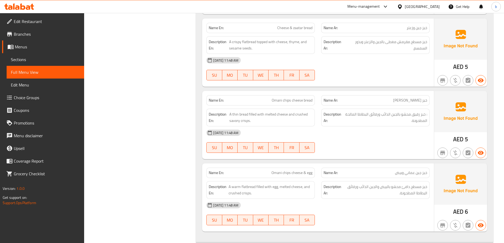
scroll to position [1852, 0]
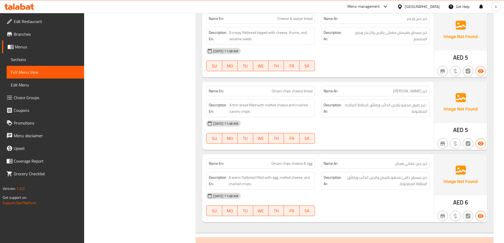
click at [289, 92] on span "Omani chips cheese bread" at bounding box center [292, 91] width 41 height 6
drag, startPoint x: 271, startPoint y: 90, endPoint x: 321, endPoint y: 86, distance: 51.0
click at [321, 86] on div "Name En: Omani chips cheese bread Name Ar: خبز جبن عماني" at bounding box center [318, 91] width 230 height 17
copy span "Omani chips cheese bread"
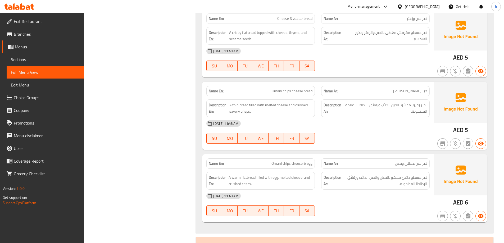
click at [291, 164] on span "Omani chips cheese & egg" at bounding box center [291, 164] width 41 height 6
drag, startPoint x: 284, startPoint y: 164, endPoint x: 313, endPoint y: 163, distance: 29.4
click at [313, 163] on div "Name En: Omani chips cheese & egg" at bounding box center [260, 163] width 108 height 10
copy span "Omani chips cheese & egg"
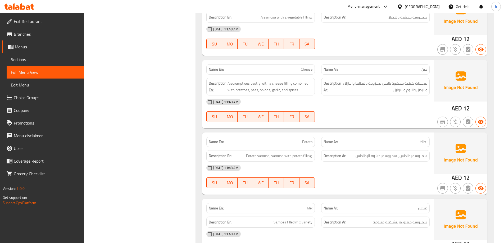
scroll to position [2117, 0]
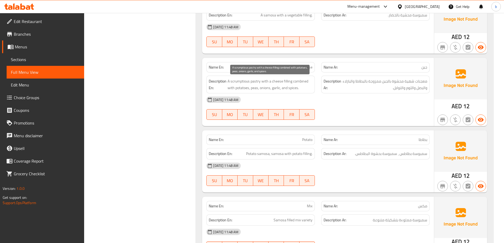
click at [246, 88] on span "A scrumptious pastry with a cheese filling combined with potatoes, peas, onions…" at bounding box center [269, 84] width 85 height 13
click at [312, 93] on div "Description En: A scrumptious pastry with a cheese filling combined with potato…" at bounding box center [260, 85] width 108 height 18
click at [275, 88] on span "A scrumptious pastry with a cheese filling combined with potatoes, peas, onions…" at bounding box center [269, 84] width 85 height 13
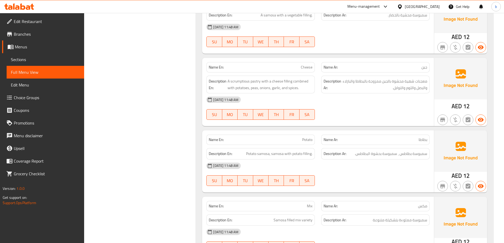
click at [314, 95] on div "13-10-2025 11:48 AM" at bounding box center [318, 99] width 230 height 13
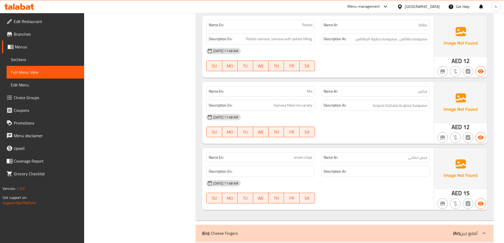
scroll to position [2249, 0]
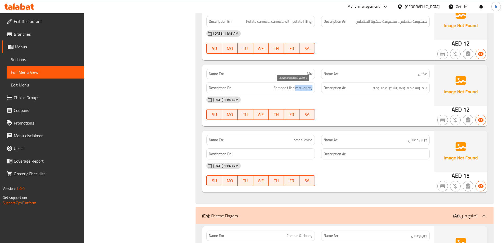
drag, startPoint x: 296, startPoint y: 90, endPoint x: 319, endPoint y: 93, distance: 22.9
click at [319, 93] on div "Description En: Samosa filled mix variety Description Ar: سمبوسة مملوءة بتشكيلة…" at bounding box center [318, 88] width 230 height 18
click at [310, 92] on div "Description En: Samosa filled mix variety" at bounding box center [260, 87] width 108 height 11
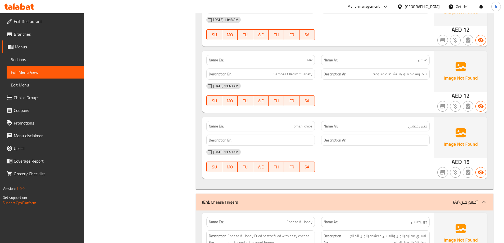
scroll to position [2276, 0]
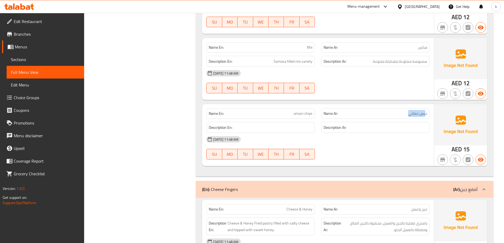
drag, startPoint x: 426, startPoint y: 115, endPoint x: 408, endPoint y: 111, distance: 18.0
click at [408, 111] on p "Name Ar: جبس عماني" at bounding box center [375, 114] width 104 height 6
drag, startPoint x: 396, startPoint y: 112, endPoint x: 430, endPoint y: 114, distance: 34.2
click at [430, 114] on div "Name Ar: جبس عماني" at bounding box center [375, 113] width 115 height 17
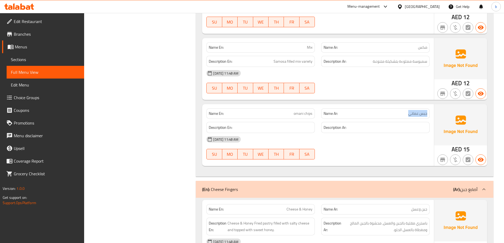
click at [430, 114] on div "Name Ar: جبس عماني" at bounding box center [375, 113] width 115 height 17
drag, startPoint x: 281, startPoint y: 116, endPoint x: 305, endPoint y: 115, distance: 24.1
click at [305, 115] on p "Name En: omani chips" at bounding box center [261, 114] width 104 height 6
click at [305, 119] on div "Description En:" at bounding box center [260, 128] width 115 height 18
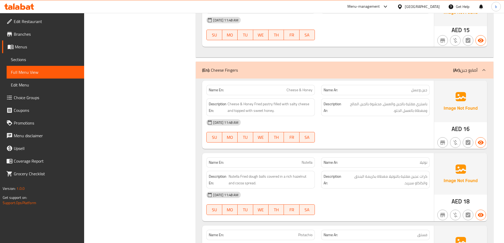
scroll to position [2408, 0]
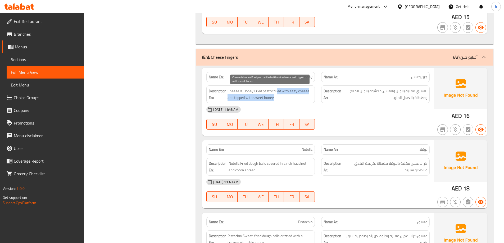
drag, startPoint x: 277, startPoint y: 91, endPoint x: 284, endPoint y: 96, distance: 8.0
click at [284, 96] on span "Cheese & Honey Fried pastry filled with salty cheese and topped with sweet hone…" at bounding box center [269, 94] width 85 height 13
click at [283, 95] on span "Cheese & Honey Fried pastry filled with salty cheese and topped with sweet hone…" at bounding box center [269, 94] width 85 height 13
drag, startPoint x: 235, startPoint y: 99, endPoint x: 279, endPoint y: 96, distance: 43.5
click at [279, 96] on span "Cheese & Honey Fried pastry filled with salty cheese and topped with sweet hone…" at bounding box center [269, 94] width 85 height 13
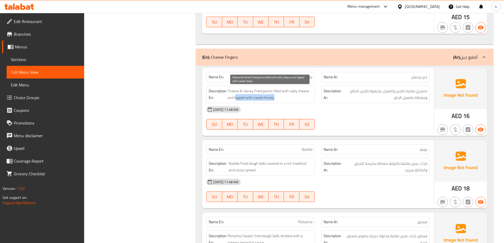
click at [279, 96] on span "Cheese & Honey Fried pastry filled with salty cheese and topped with sweet hone…" at bounding box center [269, 94] width 85 height 13
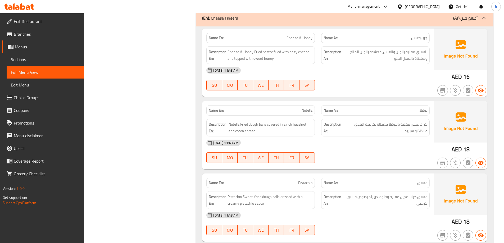
scroll to position [2434, 0]
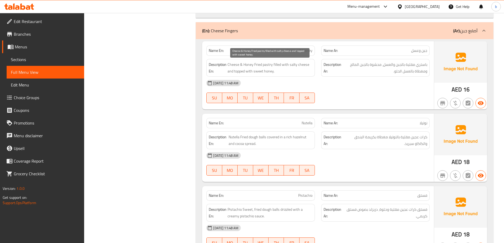
click at [277, 64] on span "Cheese & Honey Fried pastry filled with salty cheese and topped with sweet hone…" at bounding box center [269, 67] width 85 height 13
click at [305, 73] on span "Cheese & Honey Fried pastry filled with salty cheese and topped with sweet hone…" at bounding box center [269, 67] width 85 height 13
drag, startPoint x: 272, startPoint y: 65, endPoint x: 286, endPoint y: 68, distance: 14.9
click at [286, 68] on span "Cheese & Honey Fried pastry filled with salty cheese and topped with sweet hone…" at bounding box center [269, 67] width 85 height 13
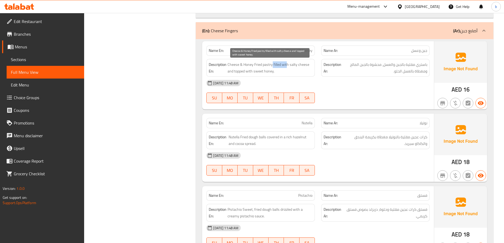
click at [286, 68] on span "Cheese & Honey Fried pastry filled with salty cheese and topped with sweet hone…" at bounding box center [269, 67] width 85 height 13
drag, startPoint x: 294, startPoint y: 66, endPoint x: 303, endPoint y: 68, distance: 9.2
click at [303, 68] on span "Cheese & Honey Fried pastry filled with salty cheese and topped with sweet hone…" at bounding box center [269, 67] width 85 height 13
drag, startPoint x: 243, startPoint y: 72, endPoint x: 281, endPoint y: 73, distance: 38.4
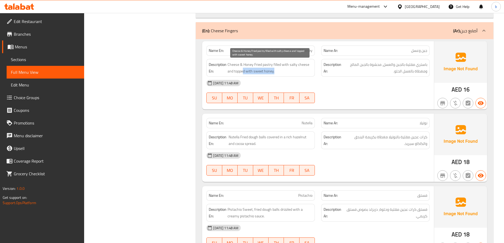
click at [281, 73] on span "Cheese & Honey Fried pastry filled with salty cheese and topped with sweet hone…" at bounding box center [269, 67] width 85 height 13
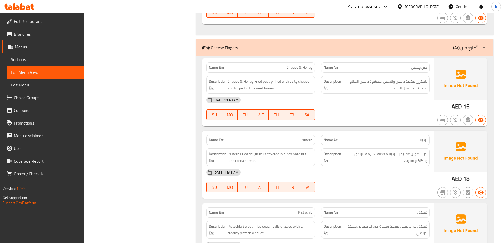
scroll to position [2408, 0]
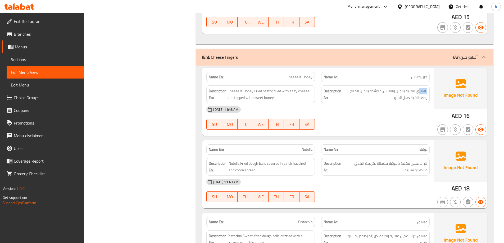
drag, startPoint x: 418, startPoint y: 92, endPoint x: 429, endPoint y: 91, distance: 11.1
click at [429, 91] on div "Description Ar: باستري مقلية بالجبن والعسل، محشوة بالجبن المالح ومغطاة بالعسل ا…" at bounding box center [375, 94] width 108 height 18
click at [313, 112] on div "13-10-2025 11:48 AM" at bounding box center [318, 109] width 230 height 13
click at [422, 89] on span "باستري مقلية بالجبن والعسل، محشوة بالجبن المالح ومغطاة بالعسل الحلو." at bounding box center [384, 94] width 85 height 13
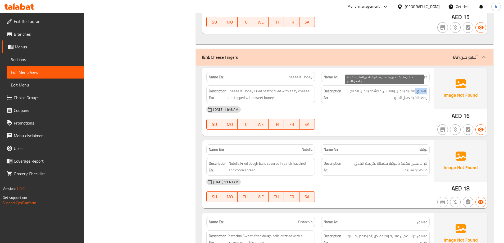
click at [422, 92] on span "باستري مقلية بالجبن والعسل، محشوة بالجبن المالح ومغطاة بالعسل الحلو." at bounding box center [384, 94] width 85 height 13
click at [298, 75] on span "Cheese & Honey" at bounding box center [299, 77] width 26 height 6
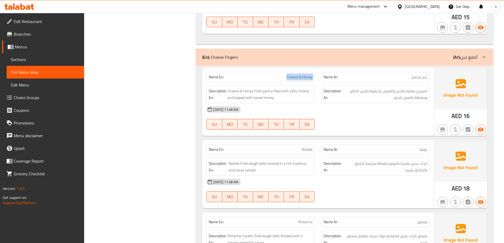
drag, startPoint x: 287, startPoint y: 78, endPoint x: 319, endPoint y: 77, distance: 31.7
click at [319, 77] on div "Name En: Cheese & Honey Name Ar: جبن وعسل" at bounding box center [318, 77] width 230 height 17
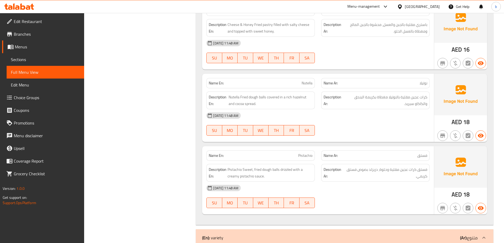
scroll to position [2487, 0]
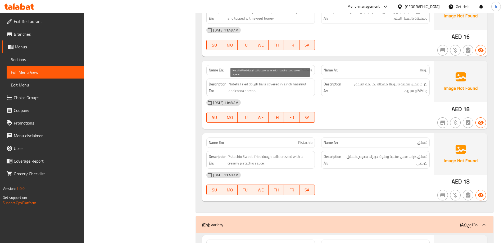
click at [247, 92] on span "Nutella Fried dough balls covered in a rich hazelnut and cocoa spread." at bounding box center [271, 87] width 84 height 13
click at [294, 84] on span "Nutella Fried dough balls covered in a rich hazelnut and cocoa spread." at bounding box center [271, 87] width 84 height 13
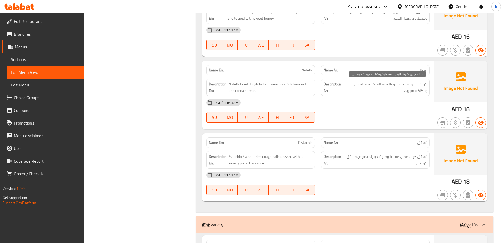
click at [372, 85] on span "كرات عجين مقلية بالنوتيلا مغطاة بكريمة البندق والكاكاو سبريد." at bounding box center [385, 87] width 83 height 13
click at [366, 83] on span "كرات عجين مقلية بالنوتيلا مغطاة بكريمة البندق والكاكاو سبريد." at bounding box center [385, 87] width 83 height 13
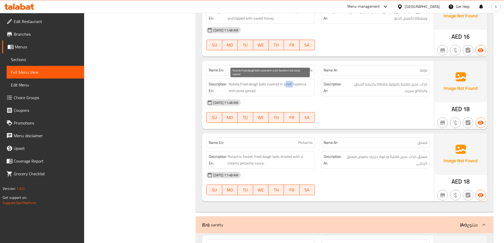
drag, startPoint x: 285, startPoint y: 83, endPoint x: 294, endPoint y: 84, distance: 8.6
click at [294, 84] on span "Nutella Fried dough balls covered in a rich hazelnut and cocoa spread." at bounding box center [271, 87] width 84 height 13
click at [290, 85] on span "Nutella Fried dough balls covered in a rich hazelnut and cocoa spread." at bounding box center [271, 87] width 84 height 13
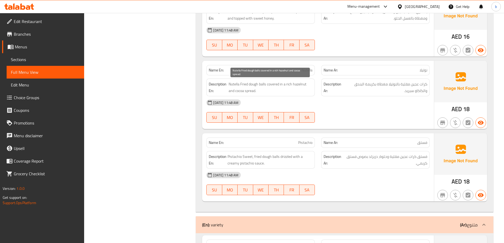
click at [299, 92] on span "Nutella Fried dough balls covered in a rich hazelnut and cocoa spread." at bounding box center [271, 87] width 84 height 13
click at [308, 70] on span "Nutella" at bounding box center [307, 70] width 11 height 6
copy span "Nutella"
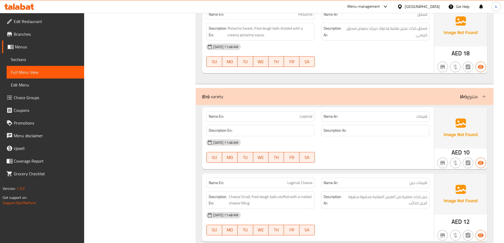
scroll to position [2672, 0]
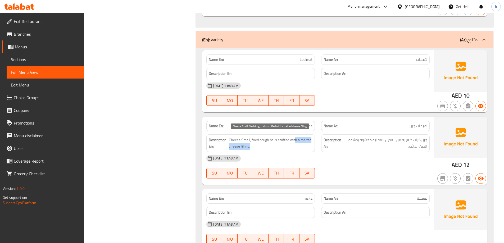
drag, startPoint x: 295, startPoint y: 141, endPoint x: 302, endPoint y: 143, distance: 7.7
click at [302, 143] on span "Cheese Small, fried dough balls stuffed with a melted cheese filling." at bounding box center [271, 143] width 84 height 13
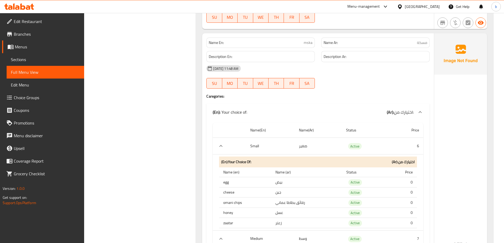
scroll to position [2858, 0]
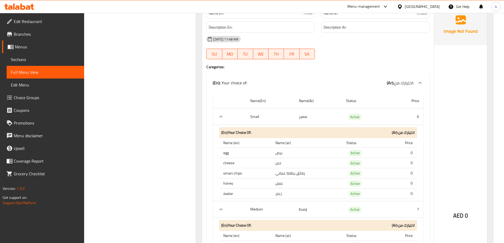
drag, startPoint x: 298, startPoint y: 114, endPoint x: 319, endPoint y: 121, distance: 21.9
click at [319, 121] on tr "Small صغير Active 6" at bounding box center [318, 116] width 211 height 17
click at [319, 121] on td "صغير" at bounding box center [318, 116] width 47 height 17
drag, startPoint x: 271, startPoint y: 172, endPoint x: 304, endPoint y: 173, distance: 32.8
click at [304, 173] on td "رقائق بطاطا عماني" at bounding box center [306, 173] width 71 height 10
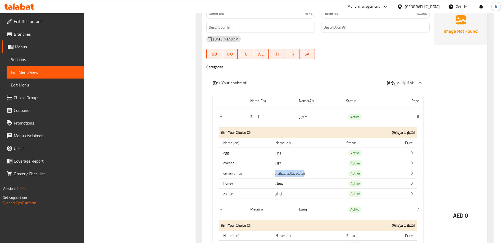
click at [304, 173] on td "رقائق بطاطا عماني" at bounding box center [306, 173] width 71 height 10
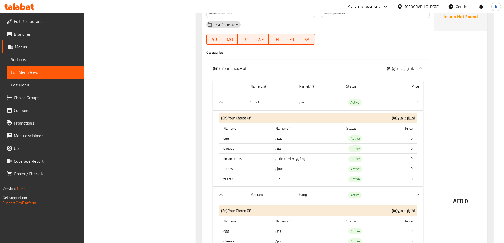
scroll to position [2884, 0]
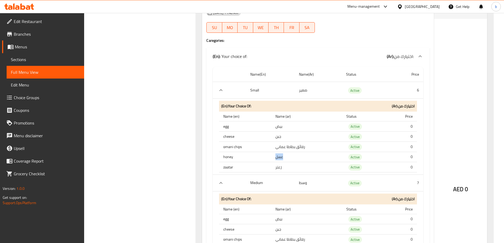
drag, startPoint x: 276, startPoint y: 158, endPoint x: 286, endPoint y: 158, distance: 10.6
click at [286, 158] on td "عسل" at bounding box center [306, 157] width 71 height 10
drag, startPoint x: 275, startPoint y: 165, endPoint x: 290, endPoint y: 170, distance: 15.8
click at [290, 170] on td "زعتر" at bounding box center [306, 167] width 71 height 10
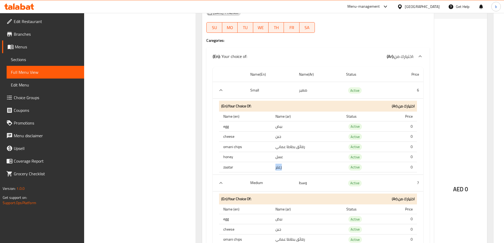
click at [290, 170] on td "زعتر" at bounding box center [306, 167] width 71 height 10
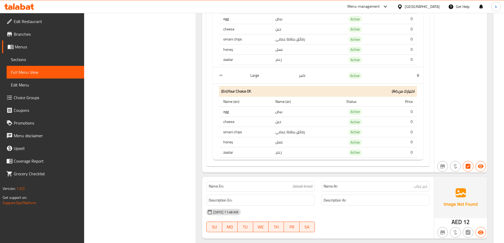
scroll to position [3075, 0]
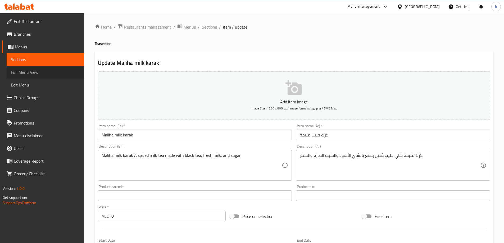
click at [36, 72] on span "Full Menu View" at bounding box center [45, 72] width 69 height 6
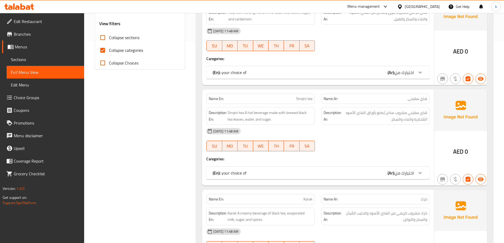
scroll to position [132, 0]
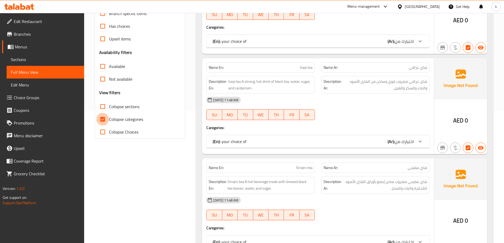
click at [102, 118] on input "Collapse categories" at bounding box center [102, 119] width 13 height 13
checkbox input "false"
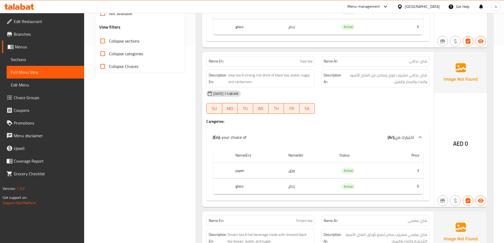
scroll to position [0, 0]
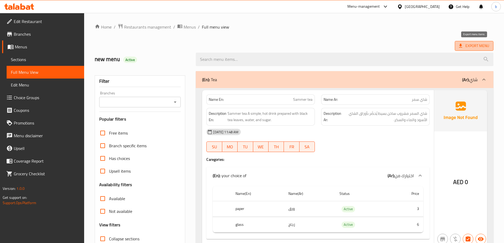
click at [467, 50] on span "Export Menu" at bounding box center [474, 46] width 39 height 10
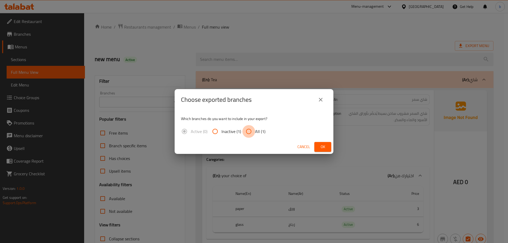
click at [248, 133] on input "All (1)" at bounding box center [248, 131] width 13 height 13
radio input "true"
click at [326, 146] on span "Ok" at bounding box center [322, 147] width 8 height 7
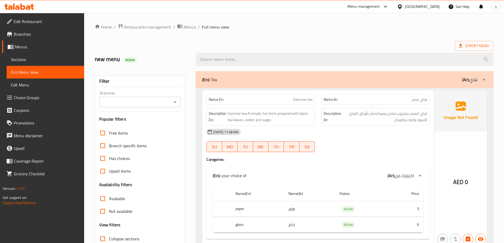
click at [38, 57] on span "Sections" at bounding box center [45, 59] width 69 height 6
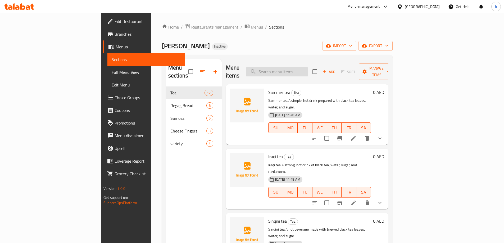
click at [308, 70] on input "search" at bounding box center [277, 71] width 62 height 9
paste input "Maliha milk karak"
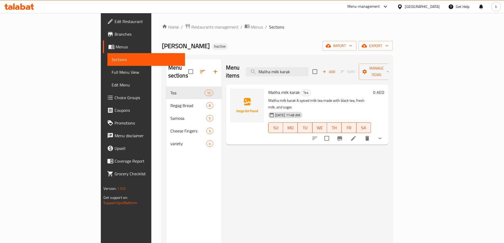
type input "Maliha milk karak"
click at [357, 135] on icon at bounding box center [353, 138] width 6 height 6
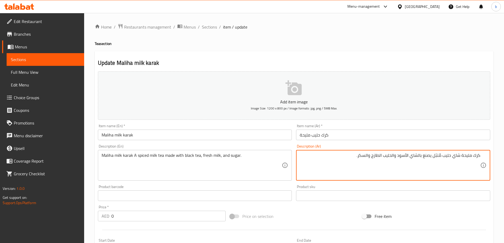
click at [434, 156] on textarea "كرك مليحة شاي حليب مُتبّل يصنع بالشاي الأسود والحليب الطازج والسكر." at bounding box center [390, 165] width 180 height 25
click at [435, 156] on textarea "كرك مليحة شاي حليب مُتبّل يصنع بالشاي الأسود والحليب الطازج والسكر." at bounding box center [390, 165] width 180 height 25
type textarea "كرك مليحة شاي حليب سبايسد يصنع بالشاي الأسود والحليب الطازج والسكر."
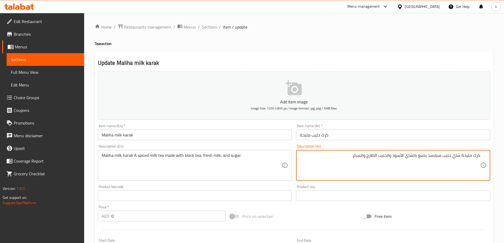
drag, startPoint x: 407, startPoint y: 67, endPoint x: 385, endPoint y: 93, distance: 33.7
click at [407, 67] on div "Update Maliha milk karak Add item image Image Size: 1200 x 800 px / Image forma…" at bounding box center [294, 211] width 399 height 320
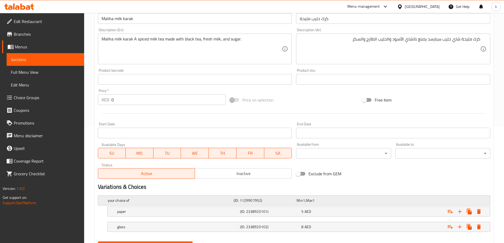
scroll to position [143, 0]
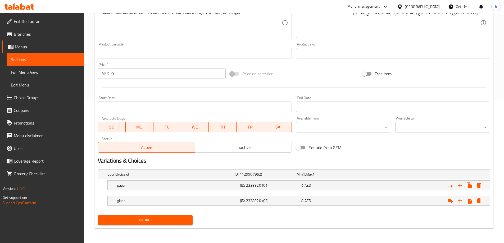
click at [166, 221] on span "Update" at bounding box center [145, 220] width 86 height 7
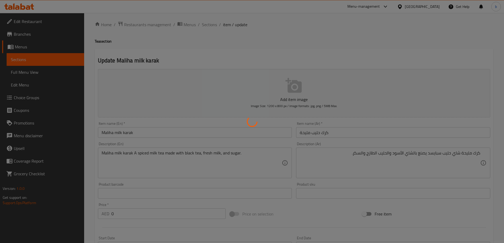
scroll to position [0, 0]
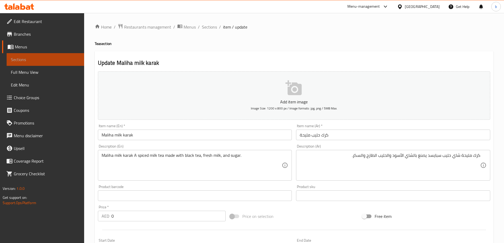
click at [25, 59] on span "Sections" at bounding box center [45, 59] width 69 height 6
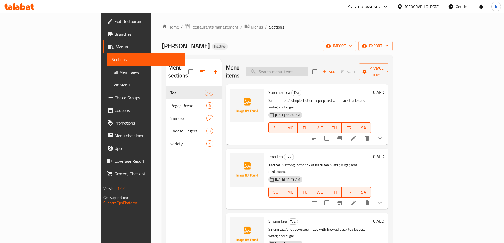
click at [296, 68] on input "search" at bounding box center [277, 71] width 62 height 9
paste input "Nutella bread"
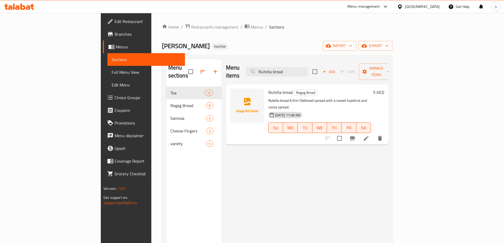
type input "Nutella bread"
click at [368, 136] on icon at bounding box center [366, 138] width 5 height 5
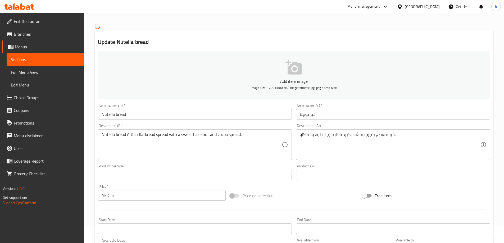
scroll to position [26, 0]
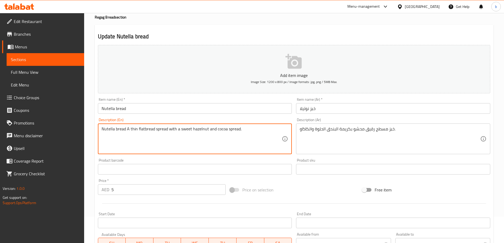
drag, startPoint x: 126, startPoint y: 129, endPoint x: 41, endPoint y: 135, distance: 85.4
type textarea "A thin flatbread spread with a sweet hazelnut and cocoa spread."
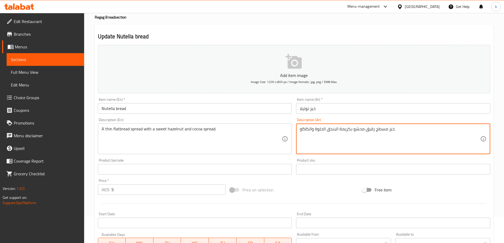
drag, startPoint x: 355, startPoint y: 128, endPoint x: 366, endPoint y: 130, distance: 11.7
click at [425, 129] on textarea "خبز مسطح رقيق بكريمة البندق الحلوة والكاكاو." at bounding box center [390, 138] width 180 height 25
click at [417, 139] on textarea "خبز مسطح رقيق بكريمة البندق سبريد الحلوة والكاكاو." at bounding box center [390, 138] width 180 height 25
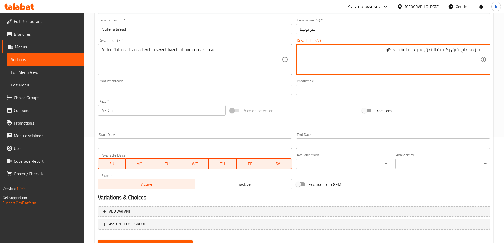
scroll to position [131, 0]
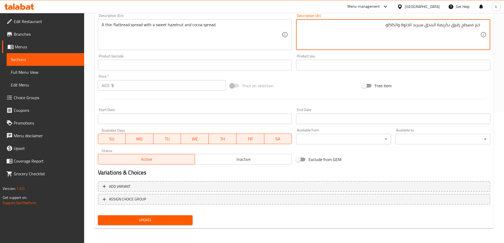
click at [144, 216] on button "Update" at bounding box center [145, 220] width 95 height 10
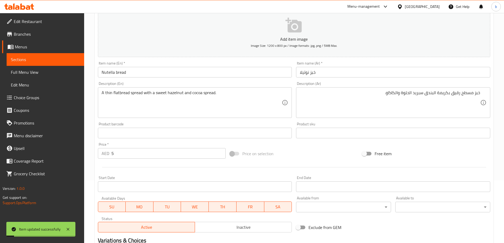
scroll to position [51, 0]
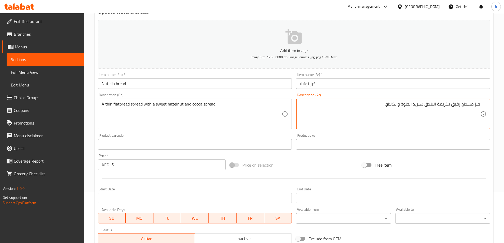
click at [416, 105] on textarea "خبز مسطح رقيق بكريمة البندق سبريد الحلوة والكاكاو." at bounding box center [390, 114] width 180 height 25
click at [475, 122] on textarea "خبز مسطح رقيق بكريمة البندق سبريد الحلوة والكاكاو." at bounding box center [390, 114] width 180 height 25
click at [419, 102] on textarea "خبز مسطح رقيق بكريمة البندق سبريد الحلوة والكاكاو." at bounding box center [390, 114] width 180 height 25
click at [450, 103] on textarea "خبز مسطح رقيق بكريمة البندق سبريد الحلوة والكاكاو." at bounding box center [390, 114] width 180 height 25
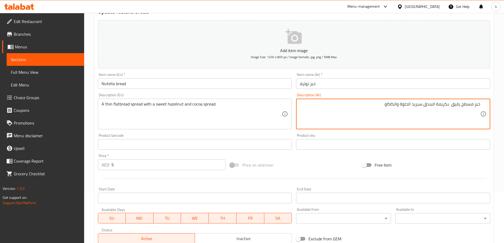
paste textarea "سبريد"
click at [406, 102] on textarea "خبز مسطح رقيق سبريد بكريمة البندق سبريد الحلوة والكاكاو." at bounding box center [390, 114] width 180 height 25
click at [436, 103] on textarea "خبز مسطح رقيق سبريد بكريمة البندق الحلوة والكاكاو." at bounding box center [390, 114] width 180 height 25
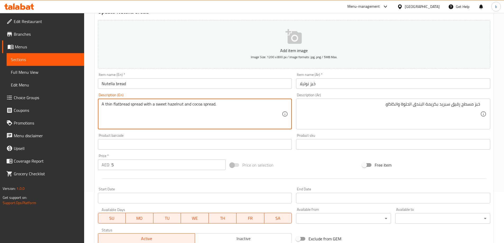
click at [176, 104] on textarea "A thin flatbread spread with a sweet hazelnut and cocoa spread." at bounding box center [192, 114] width 180 height 25
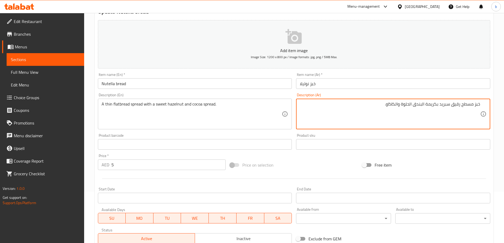
drag, startPoint x: 425, startPoint y: 104, endPoint x: 438, endPoint y: 103, distance: 13.0
click at [329, 164] on div "Price on selection" at bounding box center [294, 165] width 132 height 14
click at [433, 104] on textarea "خبز مسطح رقيق سبريد بكريمة البندق الحلوة والكاكاو." at bounding box center [390, 114] width 180 height 25
click at [390, 111] on textarea "خبز مسطح رقيق سبريد البندق الحلوة والكاكاو." at bounding box center [390, 114] width 180 height 25
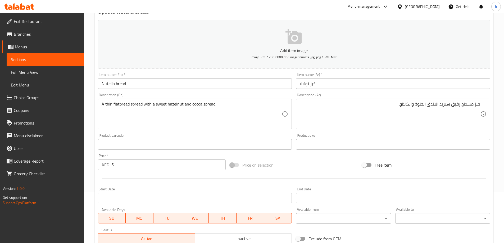
click at [450, 105] on textarea "خبز مسطح رقيق سبريد البندق الحلوة والكاكاو." at bounding box center [390, 114] width 180 height 25
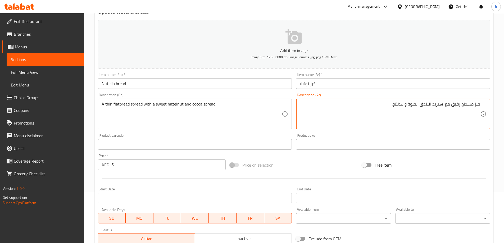
click at [408, 103] on textarea "خبز مسطح رقيق مع سبريد البندق الحلوة والكاكاو." at bounding box center [390, 114] width 180 height 25
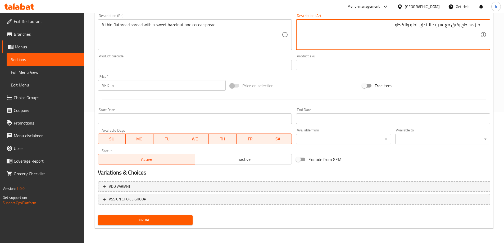
type textarea "خبز مسطح رقيق مع سبريد البندق الحلو والكاكاو."
click at [170, 215] on button "Update" at bounding box center [145, 220] width 95 height 10
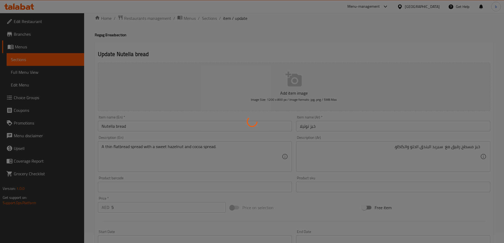
scroll to position [0, 0]
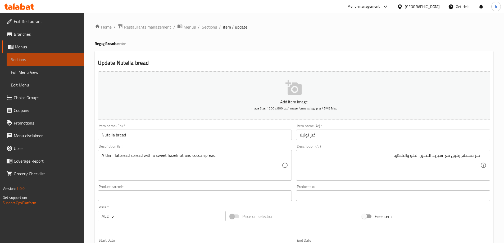
click at [26, 57] on span "Sections" at bounding box center [45, 59] width 69 height 6
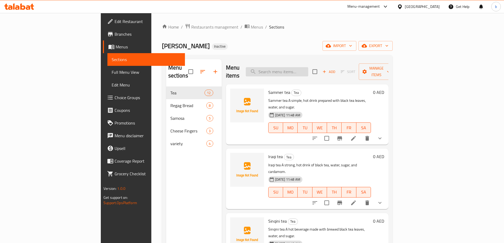
click at [308, 68] on input "search" at bounding box center [277, 71] width 62 height 9
paste input "Omani chips cheese bread"
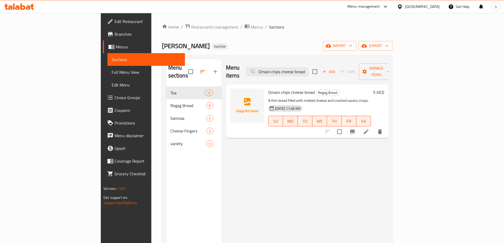
type input "Omani chips cheese bread"
click at [369, 129] on icon at bounding box center [366, 132] width 6 height 6
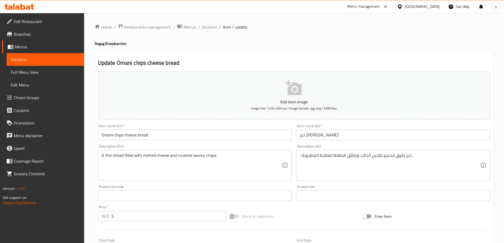
click at [312, 135] on input "خبز جبن عماني" at bounding box center [393, 135] width 194 height 11
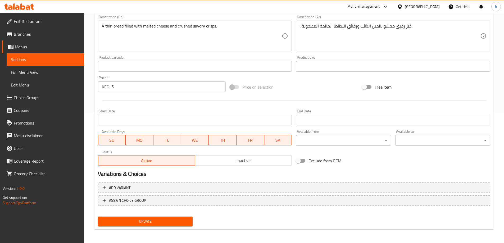
scroll to position [131, 0]
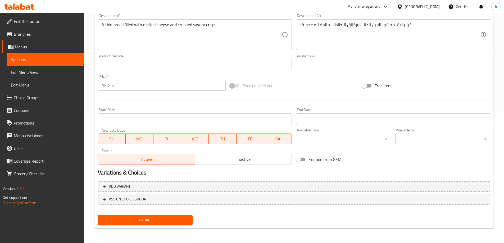
type input "خبز جبن جبس عماني"
click at [160, 219] on span "Update" at bounding box center [145, 220] width 86 height 7
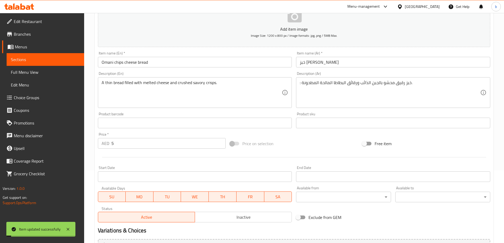
scroll to position [0, 0]
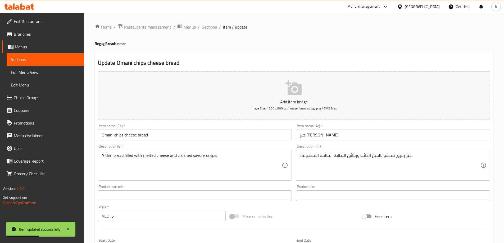
click at [43, 57] on span "Sections" at bounding box center [45, 59] width 69 height 6
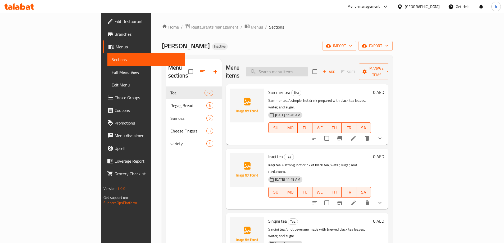
click at [303, 67] on input "search" at bounding box center [277, 71] width 62 height 9
paste input "Omani chips cheese & egg"
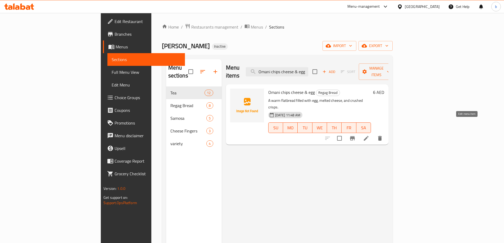
type input "Omani chips cheese & egg"
click at [369, 135] on icon at bounding box center [366, 138] width 6 height 6
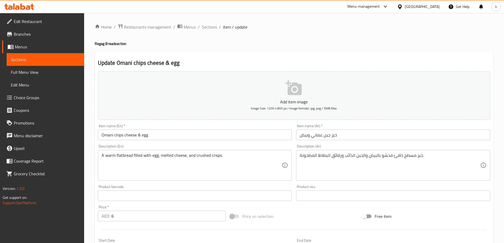
scroll to position [26, 0]
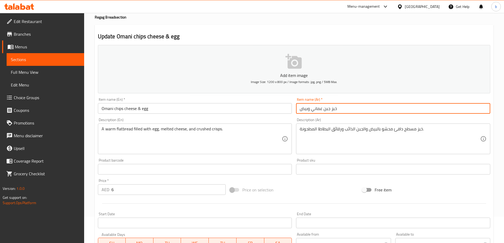
click at [324, 109] on input "خبز جبن عماني وبيض" at bounding box center [393, 108] width 194 height 11
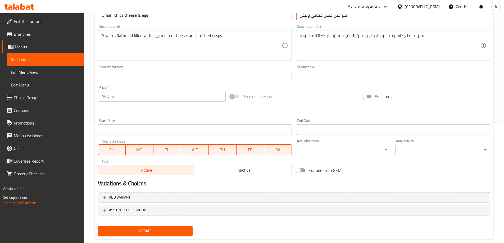
scroll to position [131, 0]
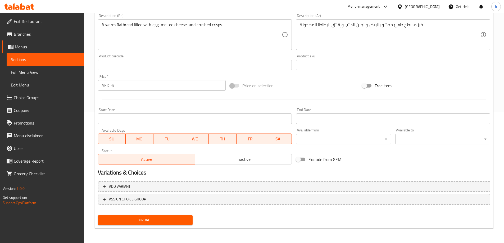
type input "خبز جبن جبس عماني وبيض"
click at [180, 218] on span "Update" at bounding box center [145, 220] width 86 height 7
click at [165, 221] on span "Update" at bounding box center [145, 220] width 86 height 7
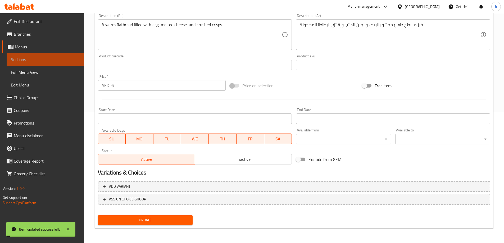
click at [54, 60] on span "Sections" at bounding box center [45, 59] width 69 height 6
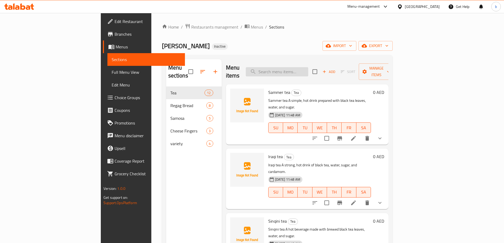
click at [308, 68] on input "search" at bounding box center [277, 71] width 62 height 9
paste input "Omani chips cheese & egg"
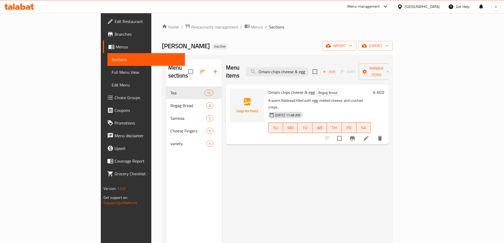
type input "Omani chips cheese & egg"
click at [368, 136] on icon at bounding box center [366, 138] width 5 height 5
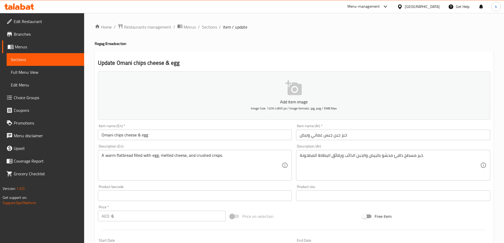
click at [22, 59] on span "Sections" at bounding box center [45, 59] width 69 height 6
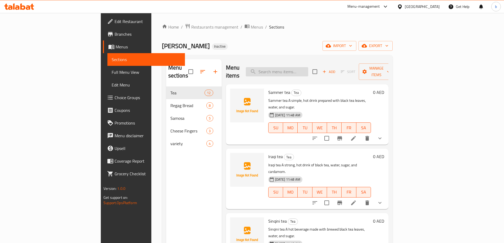
click at [308, 67] on input "search" at bounding box center [277, 71] width 62 height 9
paste input "Omani chips cheese & egg"
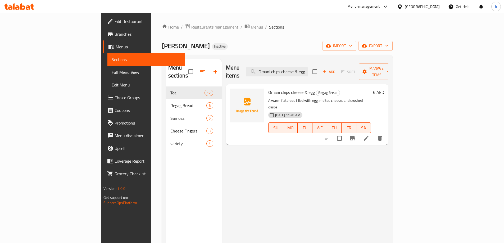
drag, startPoint x: 317, startPoint y: 68, endPoint x: 253, endPoint y: 67, distance: 64.5
click at [253, 67] on div "Menu items Omani chips cheese & egg Add Sort Manage items" at bounding box center [307, 71] width 162 height 25
drag, startPoint x: 321, startPoint y: 69, endPoint x: 314, endPoint y: 69, distance: 6.4
click at [308, 69] on input "cheese & egg" at bounding box center [277, 71] width 62 height 9
click at [296, 67] on input "cheese &" at bounding box center [277, 71] width 62 height 9
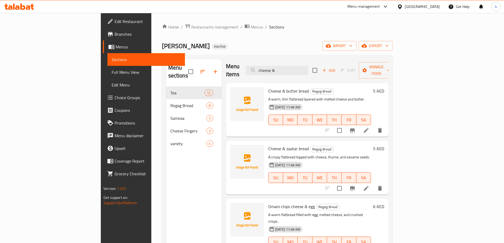
scroll to position [74, 0]
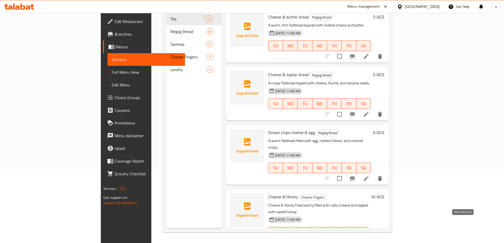
type input "cheese &"
click at [369, 240] on icon at bounding box center [366, 243] width 6 height 6
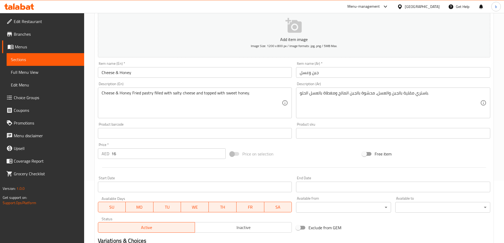
scroll to position [79, 0]
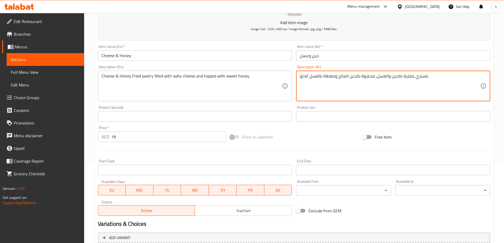
drag, startPoint x: 414, startPoint y: 78, endPoint x: 426, endPoint y: 77, distance: 11.6
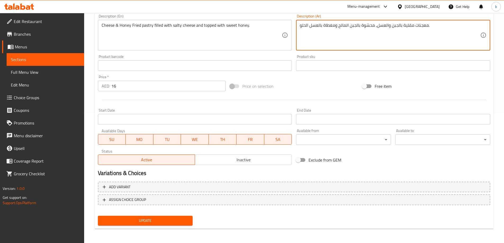
scroll to position [131, 0]
type textarea "معجنات مقلية بالجبن والعسل، محشوة بالجبن المالح ومغطاة بالعسل الحلو."
click at [159, 222] on span "Update" at bounding box center [145, 220] width 86 height 7
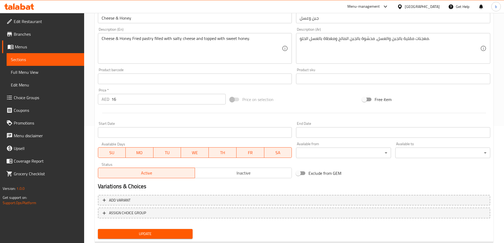
scroll to position [104, 0]
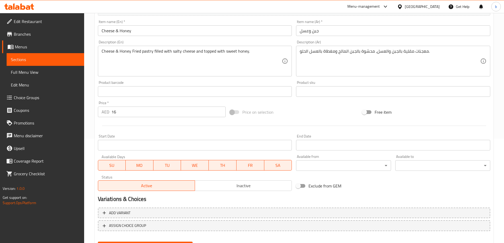
drag, startPoint x: 33, startPoint y: 58, endPoint x: 93, endPoint y: 53, distance: 60.3
click at [33, 58] on span "Sections" at bounding box center [45, 59] width 69 height 6
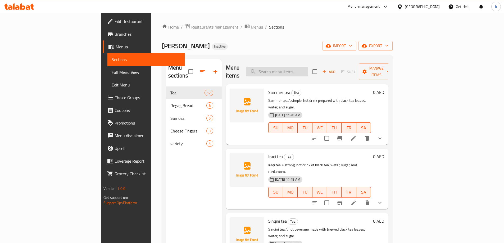
click at [308, 67] on input "search" at bounding box center [277, 71] width 62 height 9
paste input "Nutella"
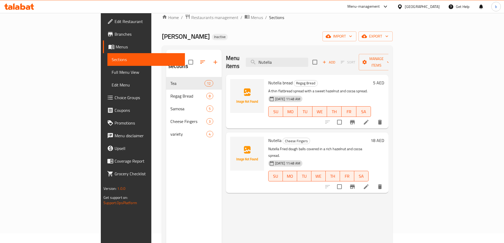
scroll to position [26, 0]
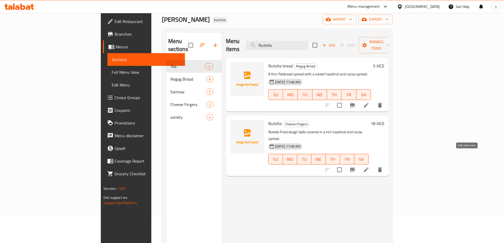
type input "Nutella"
click at [369, 167] on icon at bounding box center [366, 170] width 6 height 6
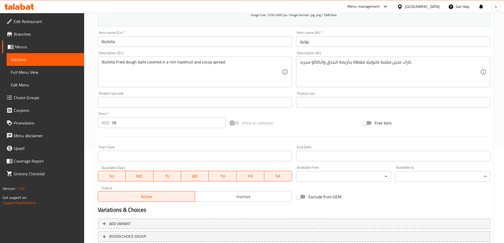
scroll to position [78, 0]
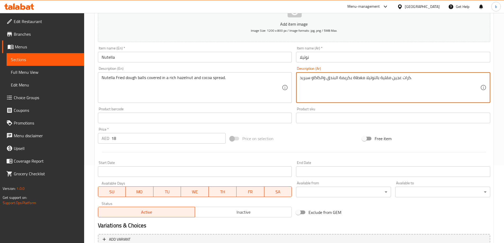
drag, startPoint x: 339, startPoint y: 78, endPoint x: 352, endPoint y: 79, distance: 12.8
click at [326, 77] on textarea "كرات عجين مقلية بالنوتيلا مغطاة بسبريد البندق والكاكاو سبريد." at bounding box center [390, 87] width 180 height 25
drag, startPoint x: 311, startPoint y: 77, endPoint x: 278, endPoint y: 86, distance: 34.1
click at [278, 86] on div "Add item image Image Size: 1200 x 800 px / Image formats: jpg, png / 5MB Max. I…" at bounding box center [294, 106] width 396 height 228
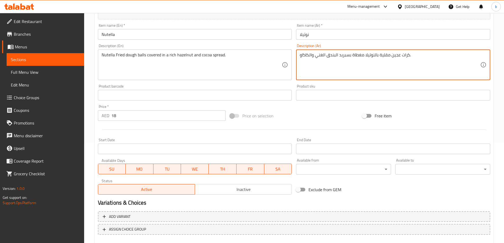
scroll to position [131, 0]
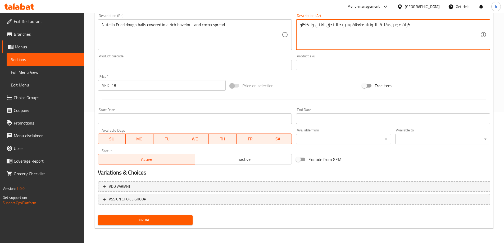
type textarea "كرات عجين مقلية بالنوتيلا مغطاة بسبريد البندق الغني والكاكاو."
click at [161, 223] on span "Update" at bounding box center [145, 220] width 86 height 7
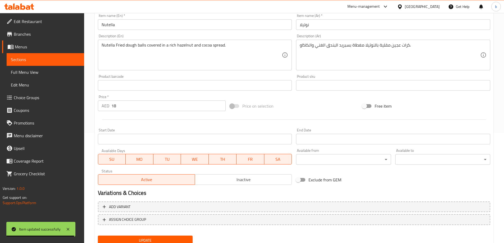
scroll to position [104, 0]
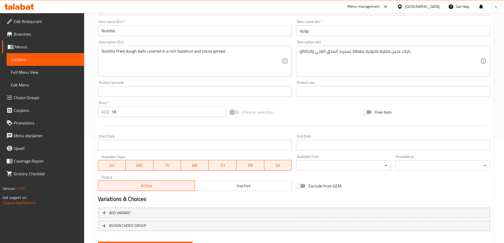
click at [28, 59] on span "Sections" at bounding box center [45, 59] width 69 height 6
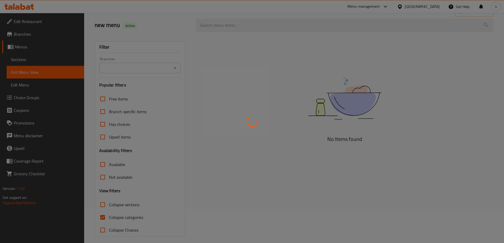
scroll to position [38, 0]
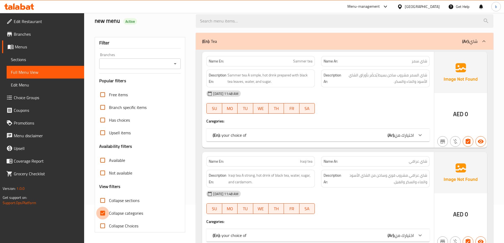
click at [103, 212] on input "Collapse categories" at bounding box center [102, 213] width 13 height 13
checkbox input "false"
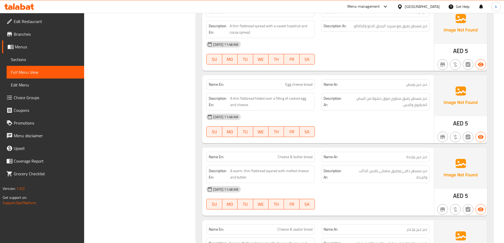
scroll to position [0, 0]
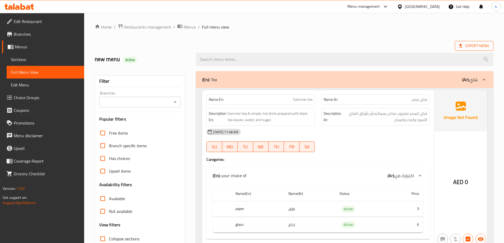
click at [475, 43] on span "Export Menu" at bounding box center [474, 46] width 30 height 7
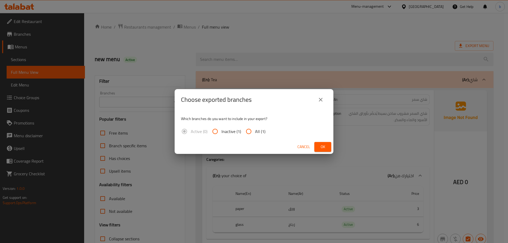
click at [250, 133] on input "All (1)" at bounding box center [248, 131] width 13 height 13
radio input "true"
click at [325, 144] on span "Ok" at bounding box center [322, 147] width 8 height 7
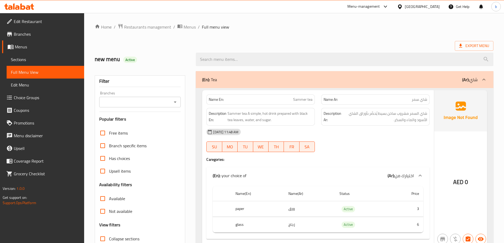
click at [24, 22] on span "Edit Restaurant" at bounding box center [47, 21] width 66 height 6
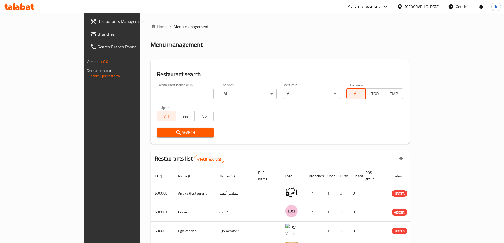
click at [433, 6] on div "[GEOGRAPHIC_DATA]" at bounding box center [422, 7] width 35 height 6
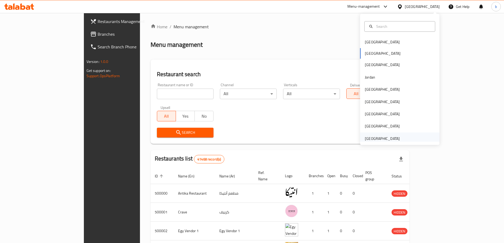
click at [372, 136] on div "[GEOGRAPHIC_DATA]" at bounding box center [382, 139] width 35 height 6
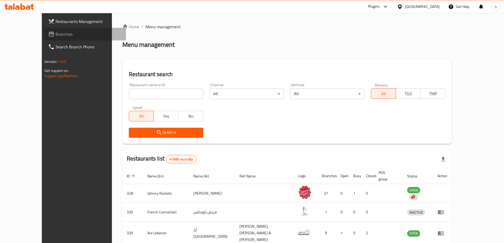
click at [44, 30] on link "Branches" at bounding box center [85, 34] width 82 height 13
